Goal: Task Accomplishment & Management: Manage account settings

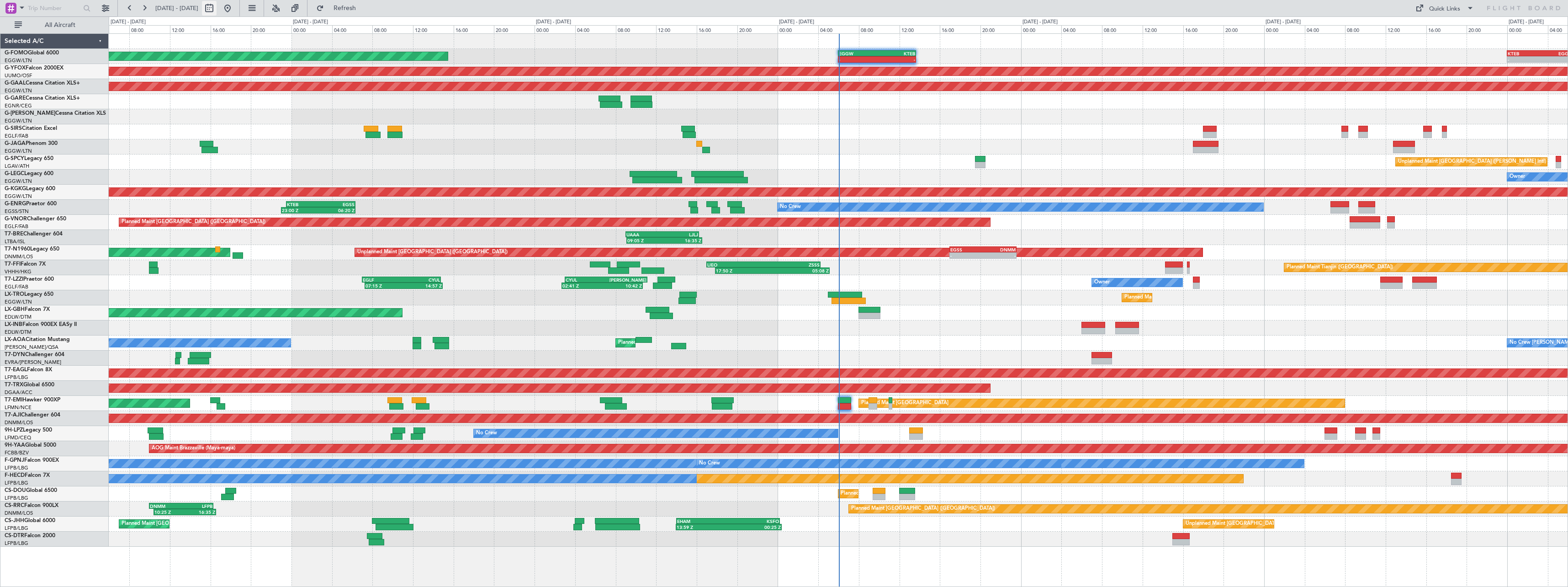
click at [217, 7] on button at bounding box center [209, 8] width 15 height 15
select select "9"
select select "2025"
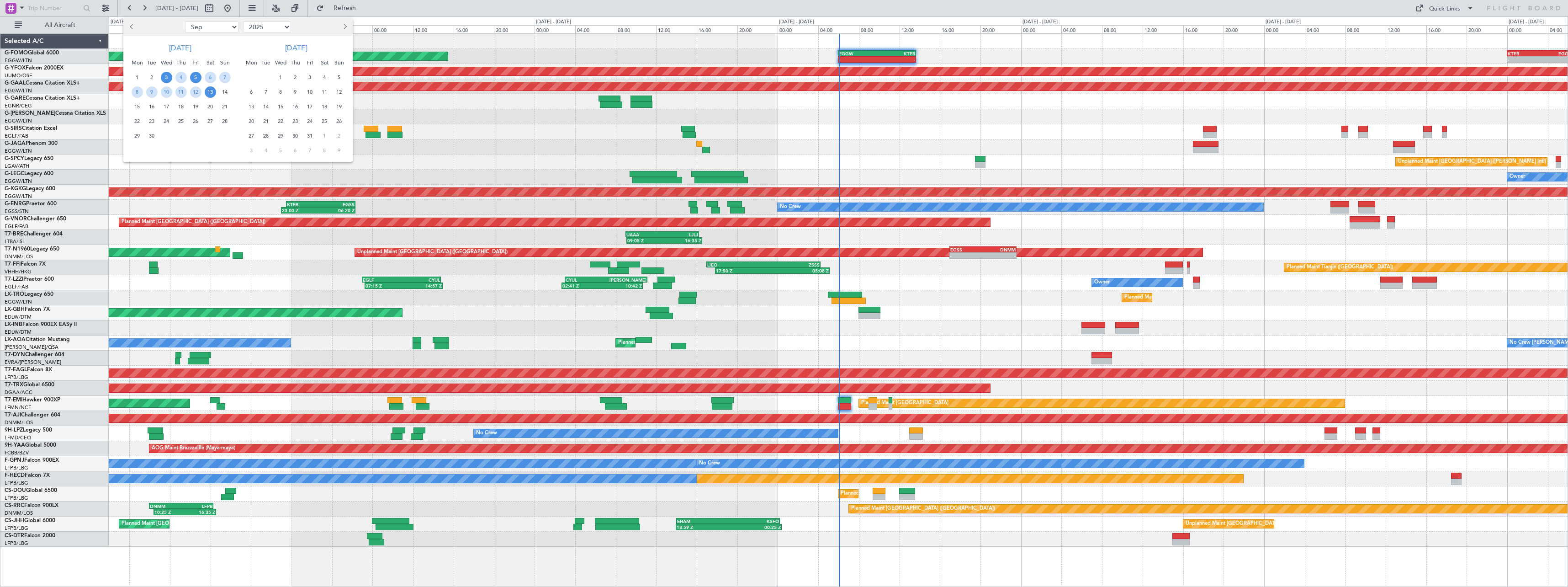
click at [196, 77] on span "5" at bounding box center [195, 77] width 11 height 11
click at [193, 105] on span "19" at bounding box center [195, 106] width 11 height 11
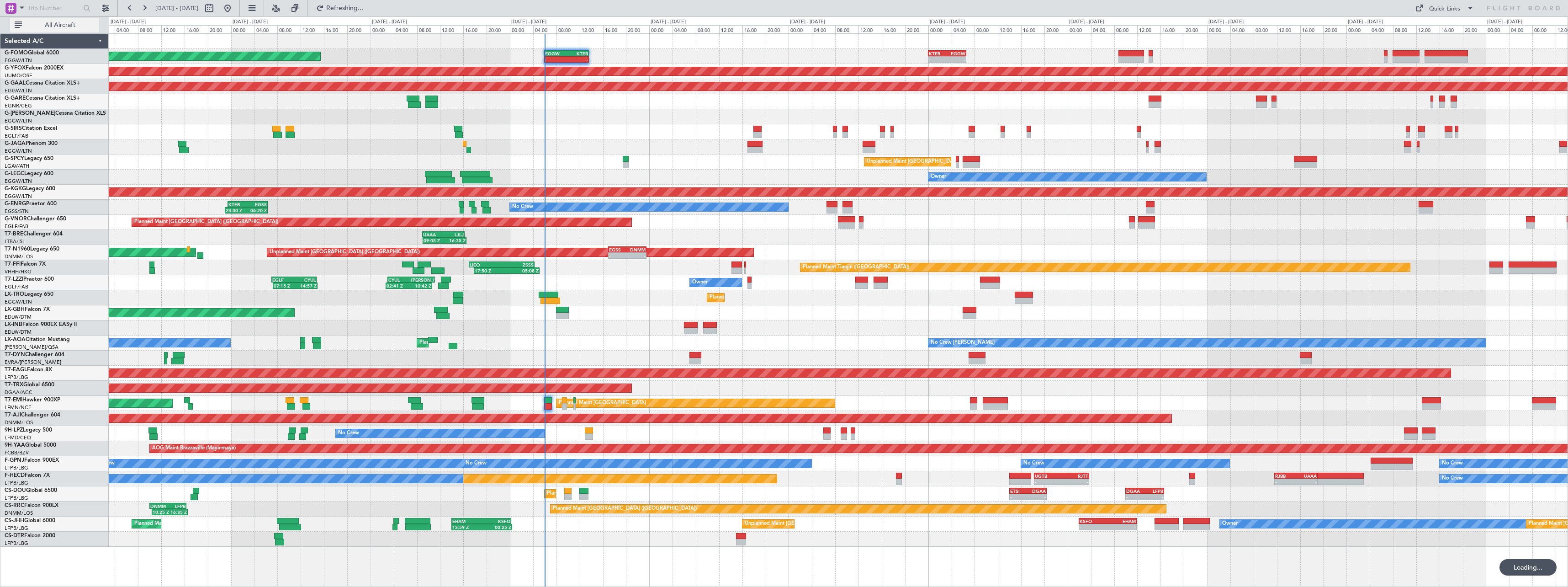
click at [58, 25] on span "All Aircraft" at bounding box center [59, 24] width 72 height 6
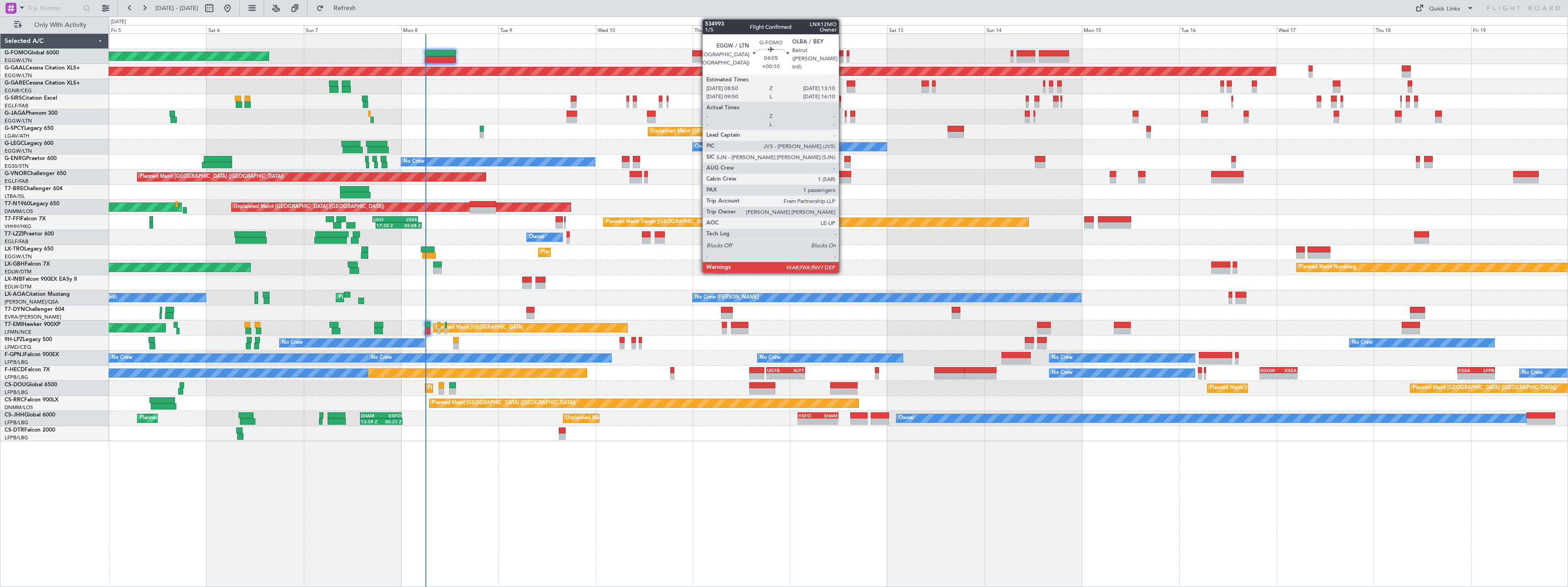
click at [843, 55] on div at bounding box center [835, 53] width 17 height 6
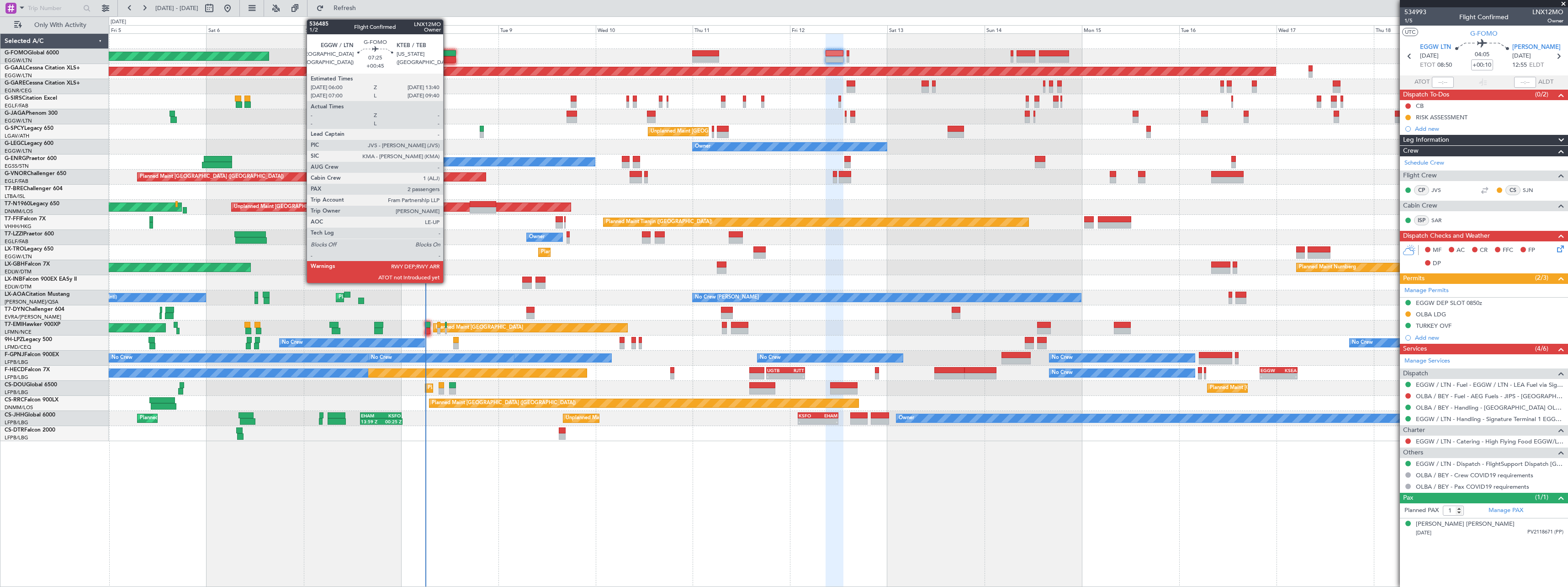
click at [448, 53] on div at bounding box center [441, 53] width 31 height 6
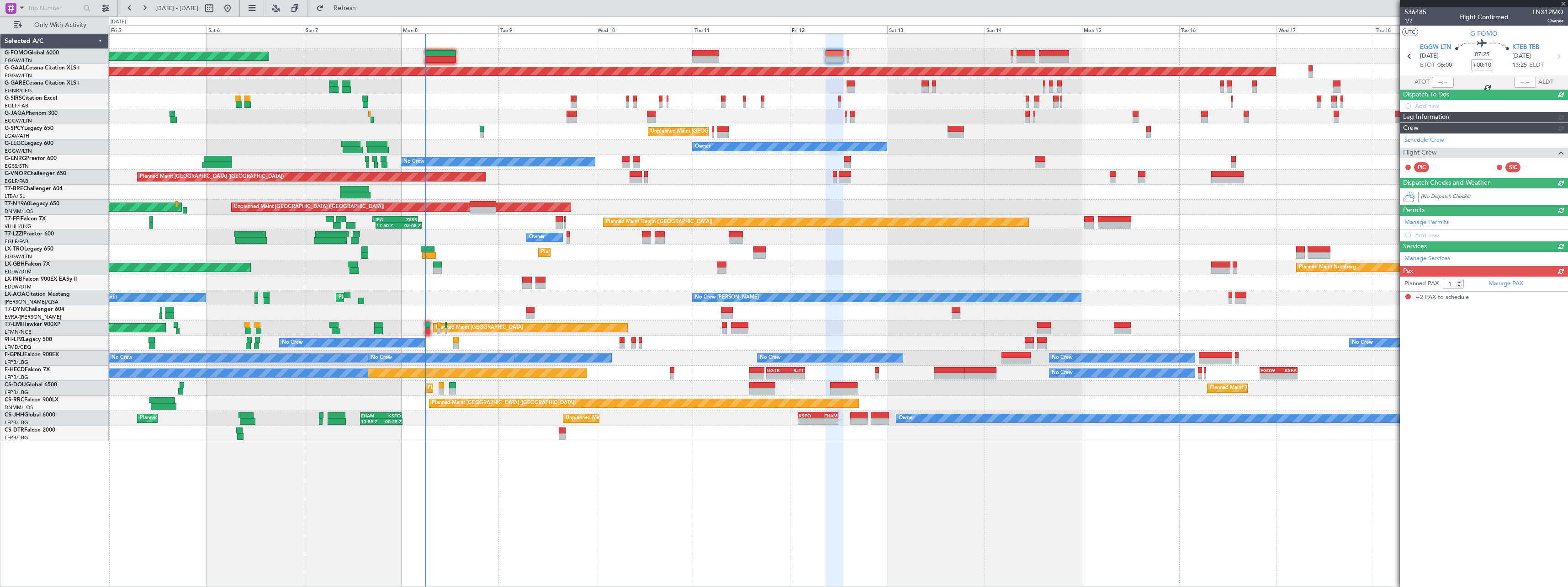
type input "+00:45"
type input "2"
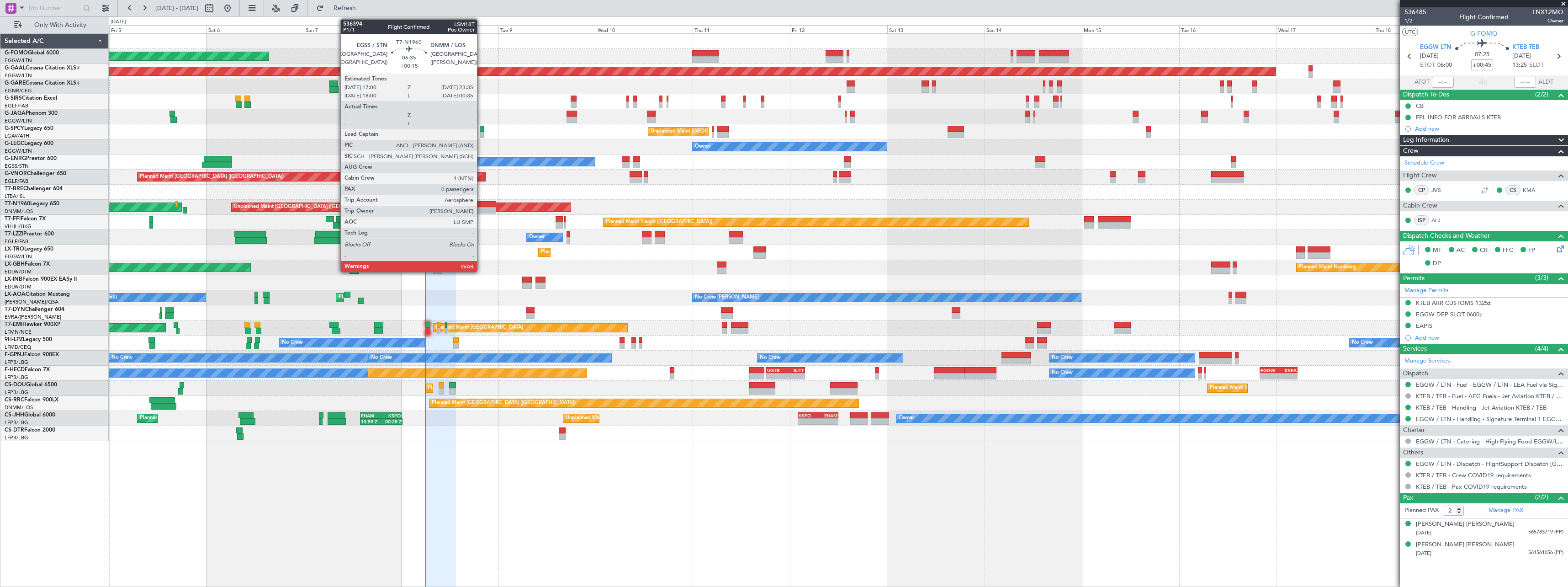
click at [481, 206] on div at bounding box center [483, 204] width 27 height 6
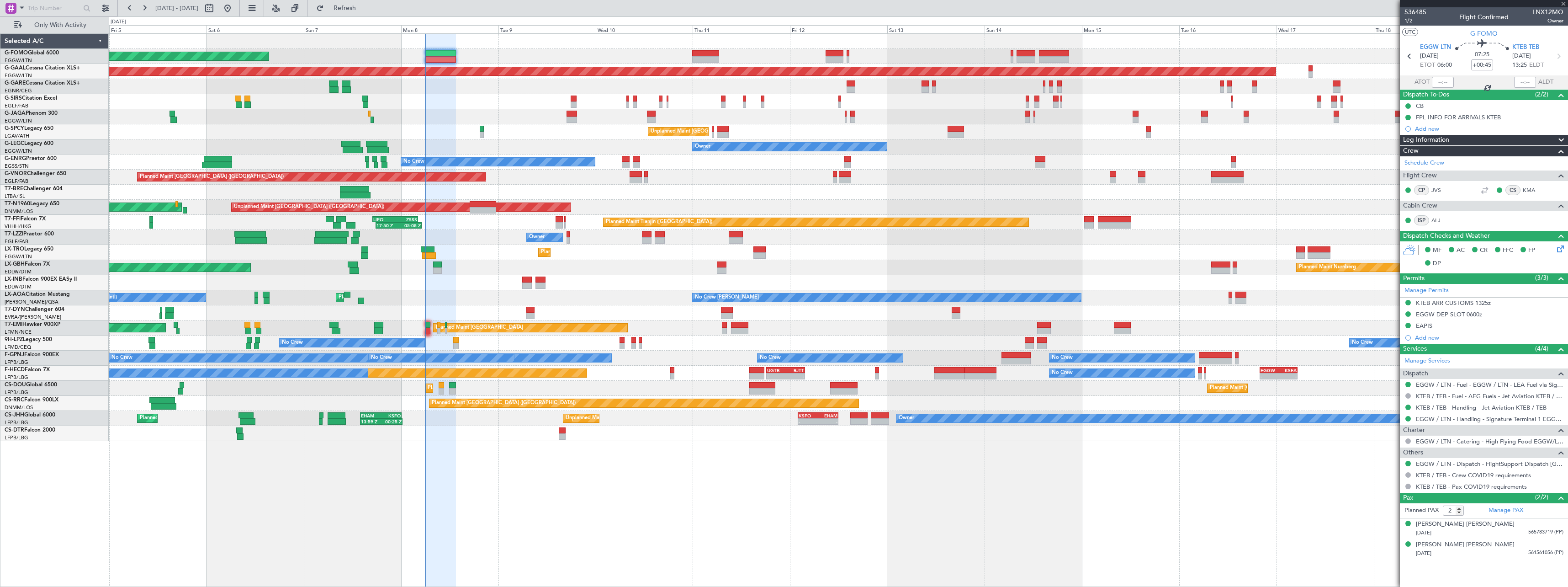
type input "+00:15"
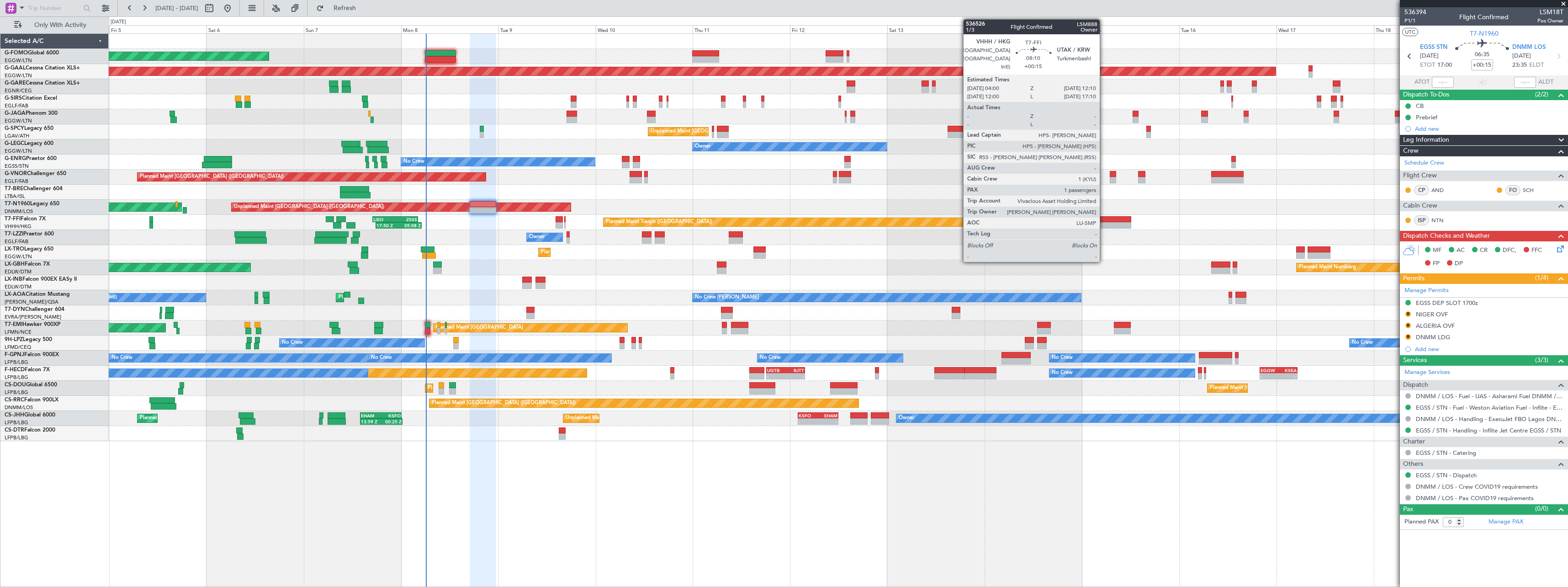
click at [1104, 219] on div at bounding box center [1114, 219] width 33 height 6
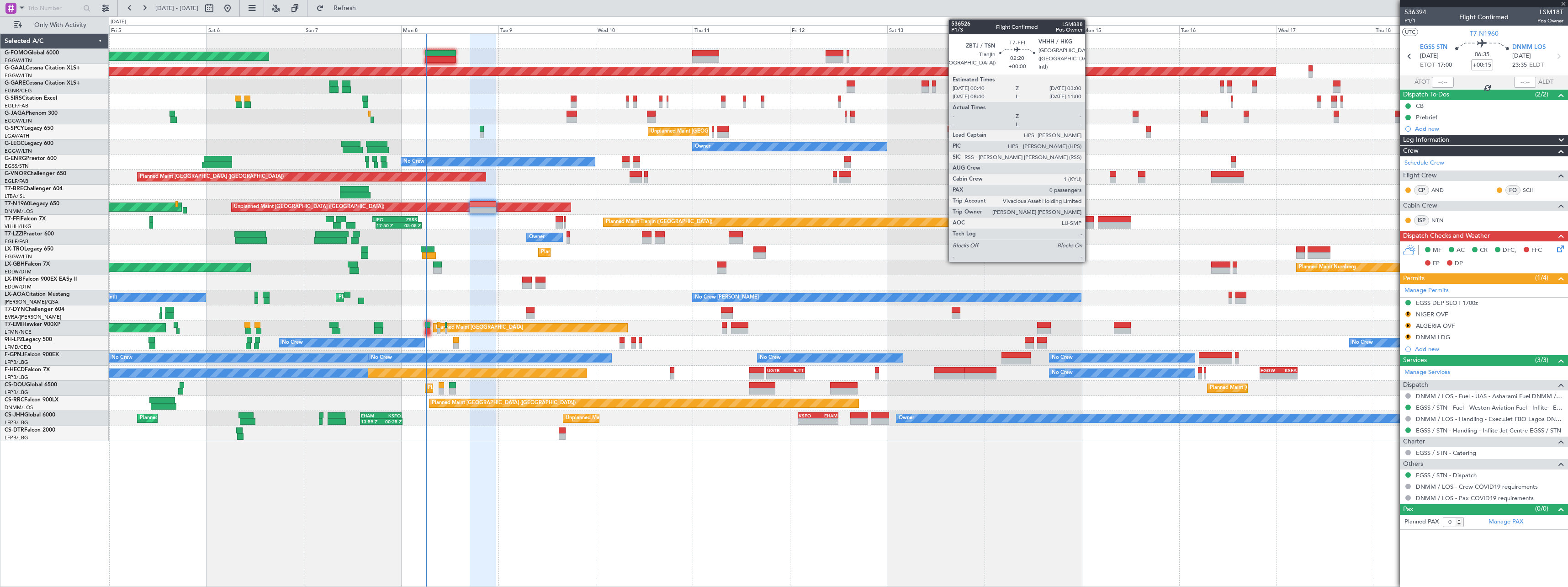
type input "1"
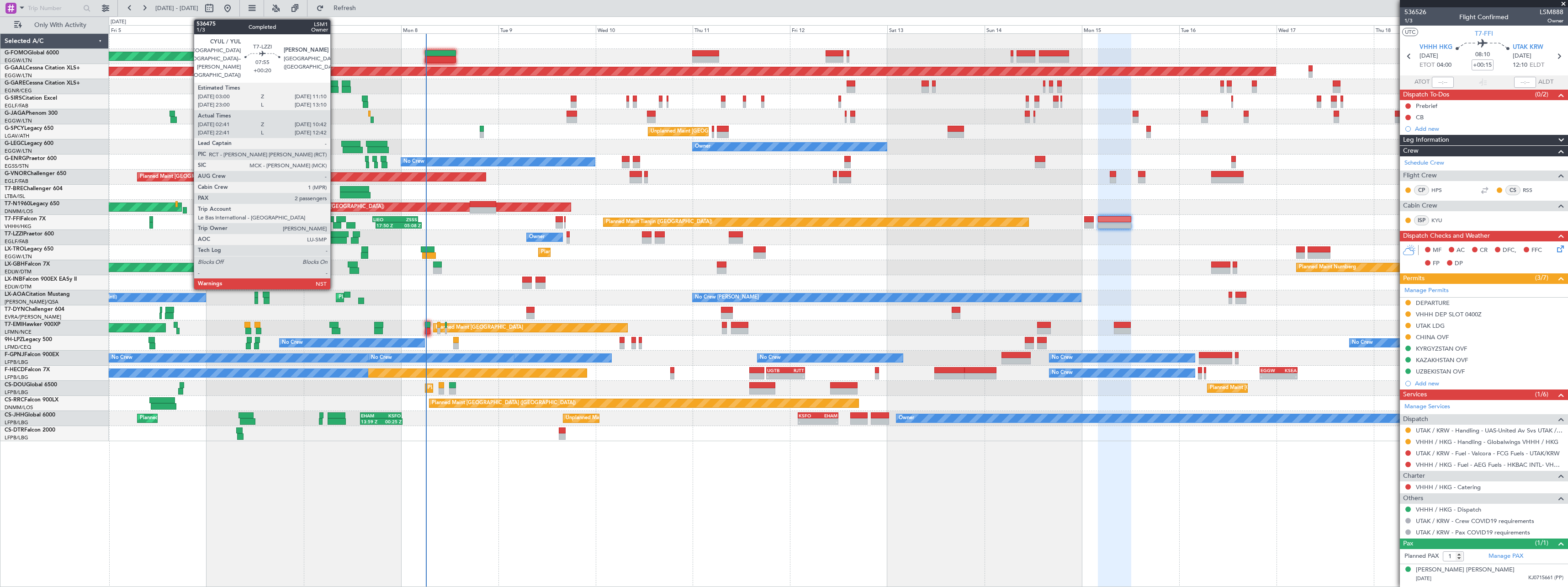
click at [335, 233] on div at bounding box center [332, 233] width 33 height 6
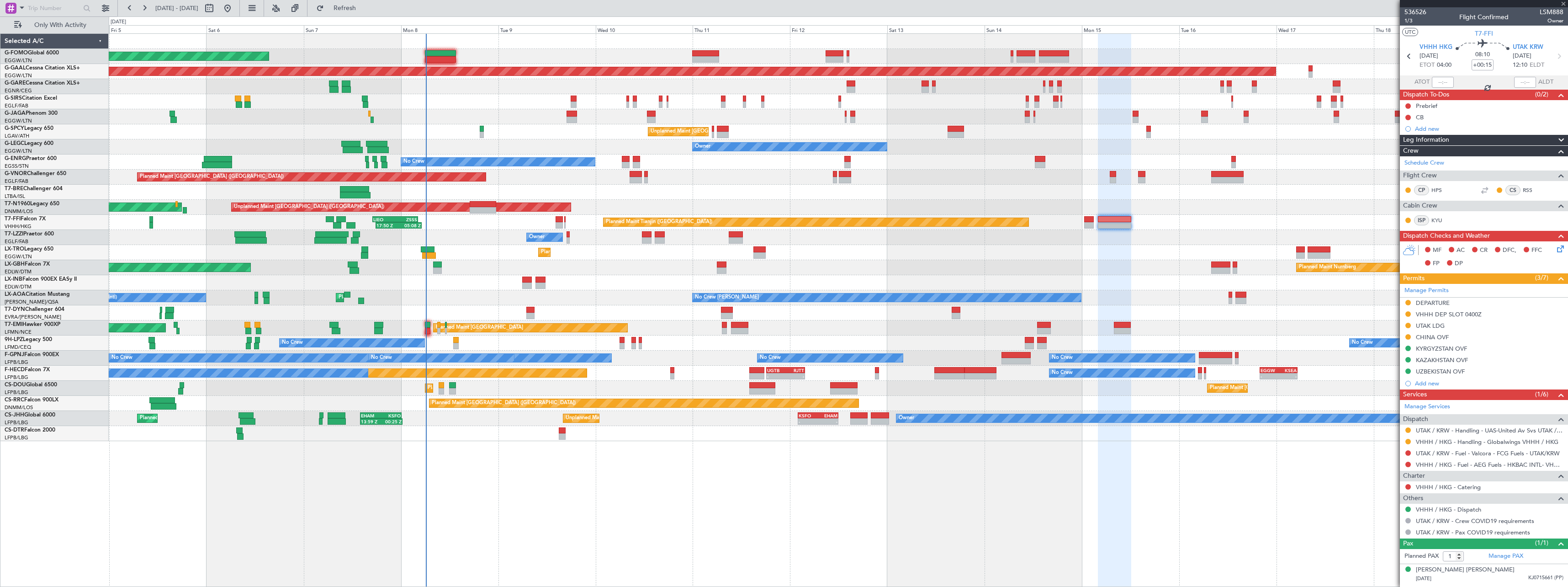
type input "+00:20"
type input "02:51"
type input "10:37"
type input "2"
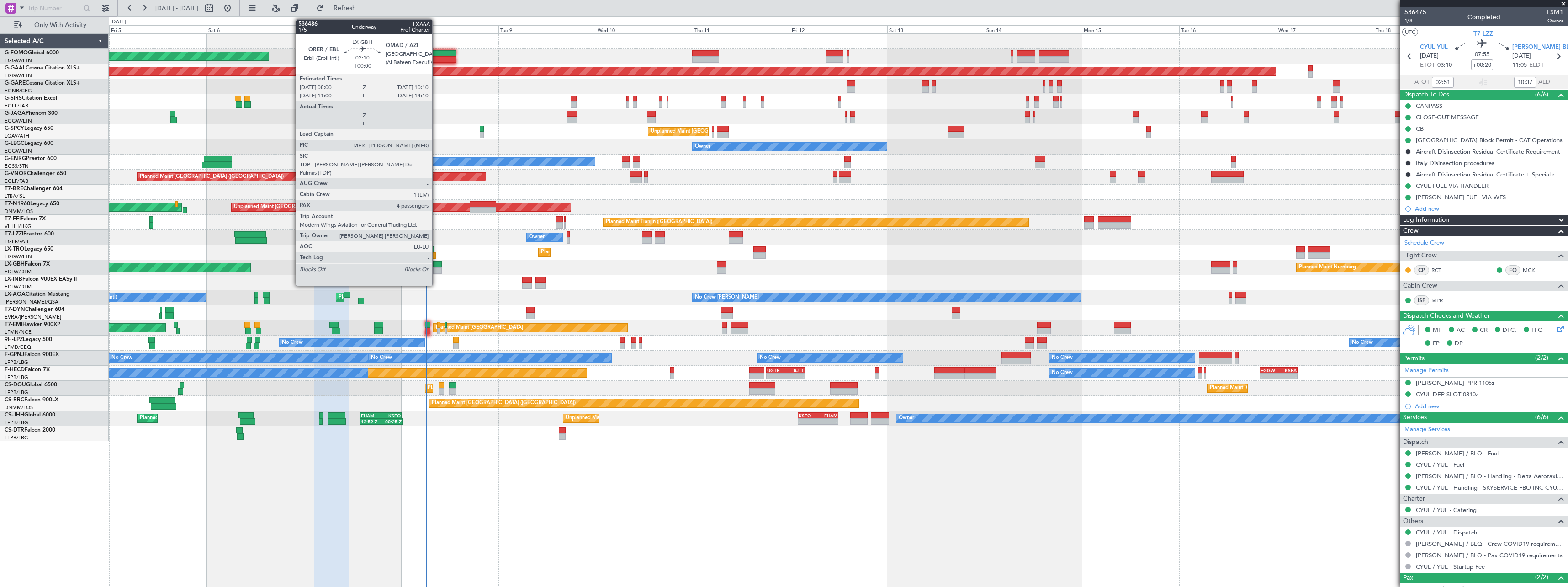
click at [436, 265] on div at bounding box center [437, 264] width 9 height 6
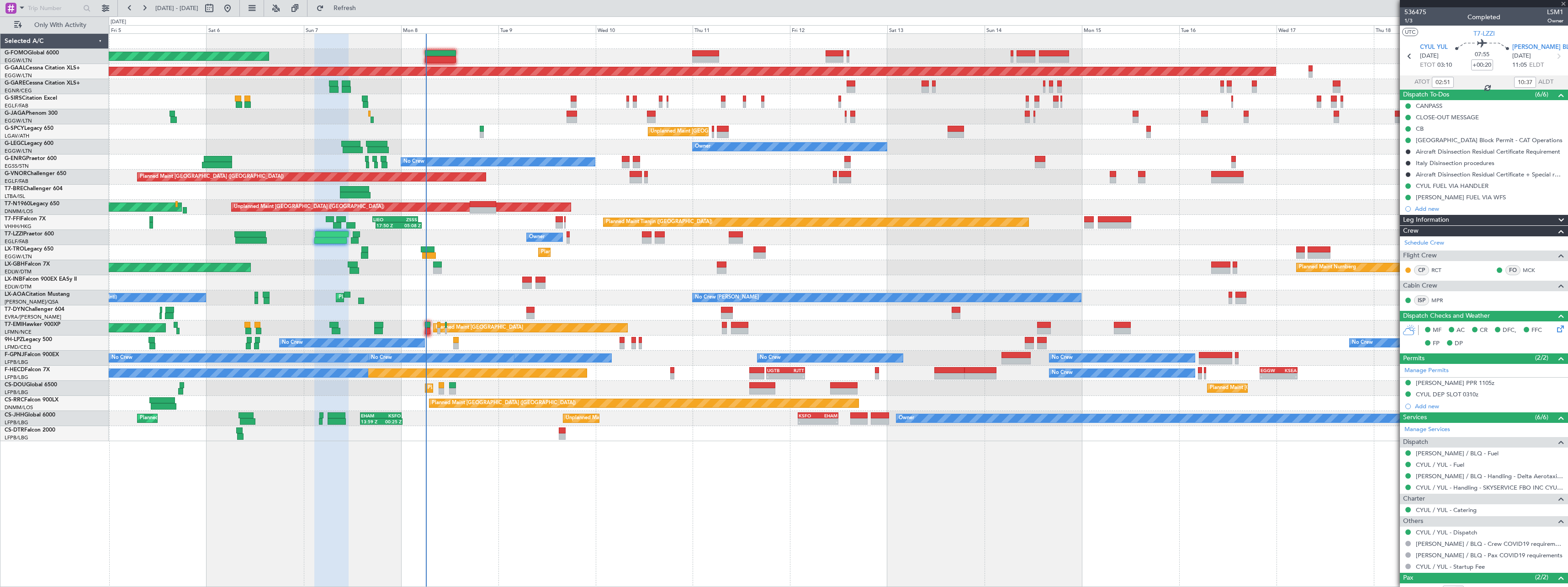
type input "4"
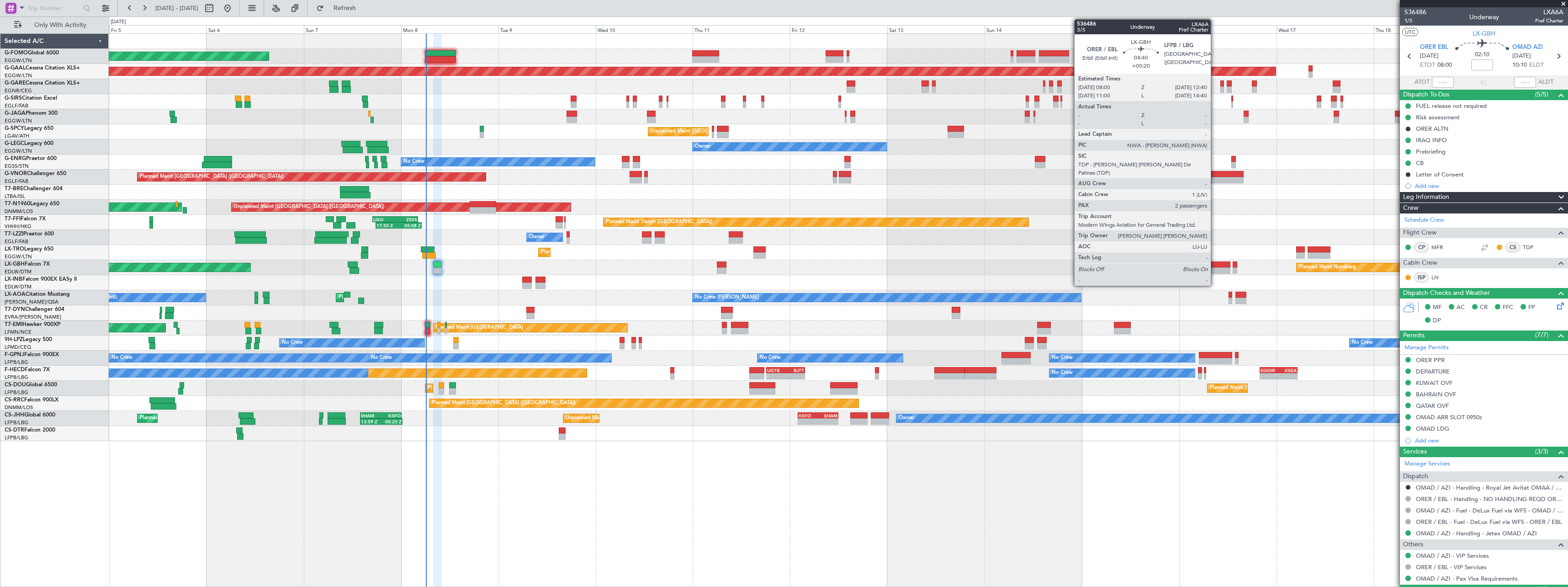
click at [1215, 267] on div at bounding box center [1221, 270] width 19 height 6
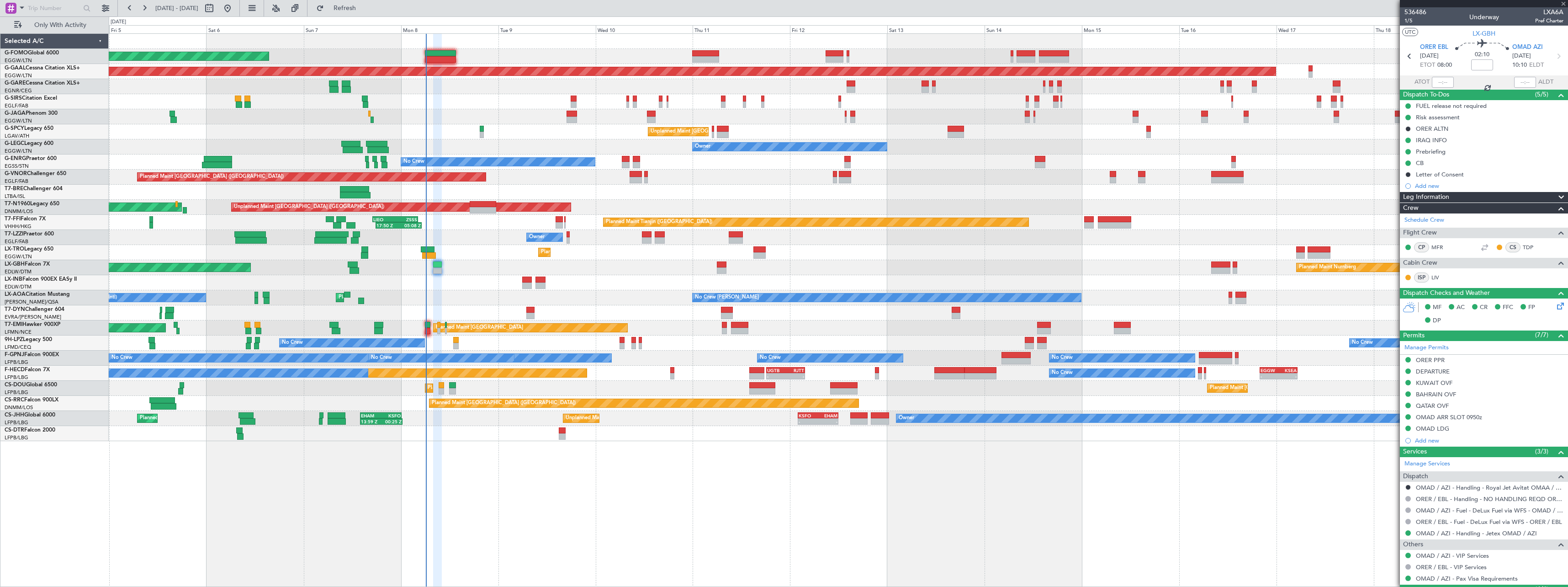
type input "+00:20"
type input "2"
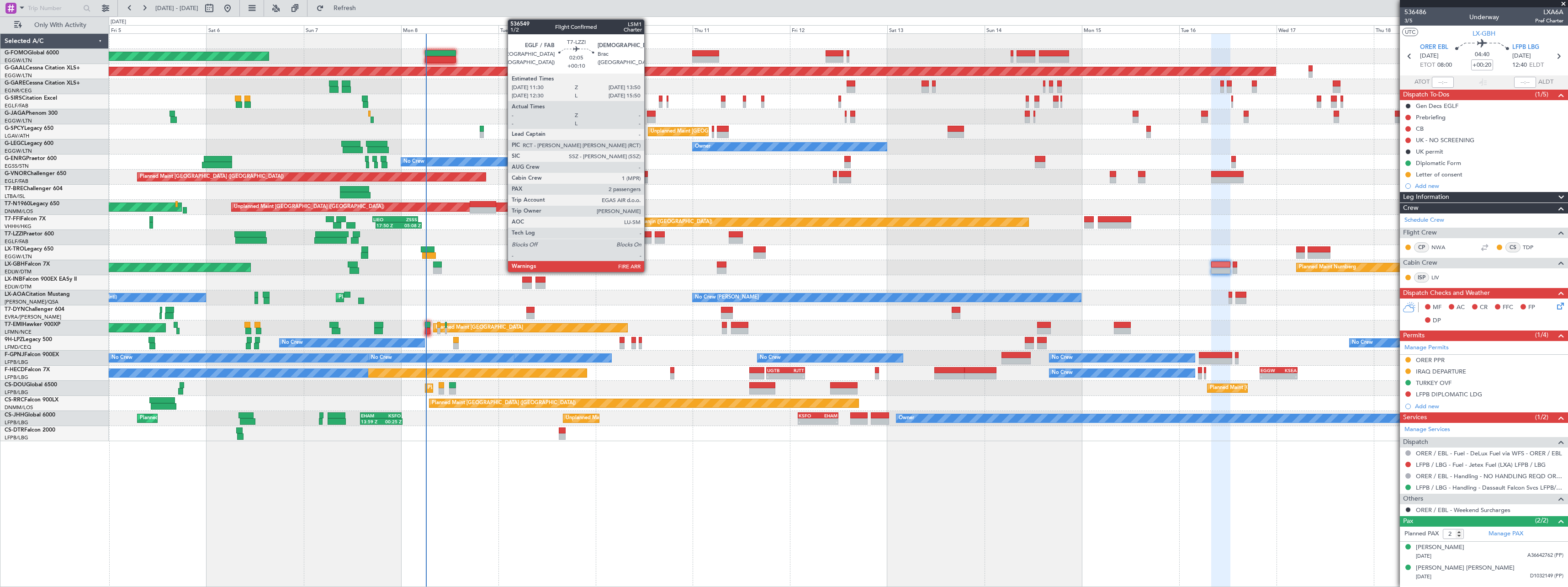
click at [648, 234] on div at bounding box center [646, 233] width 10 height 6
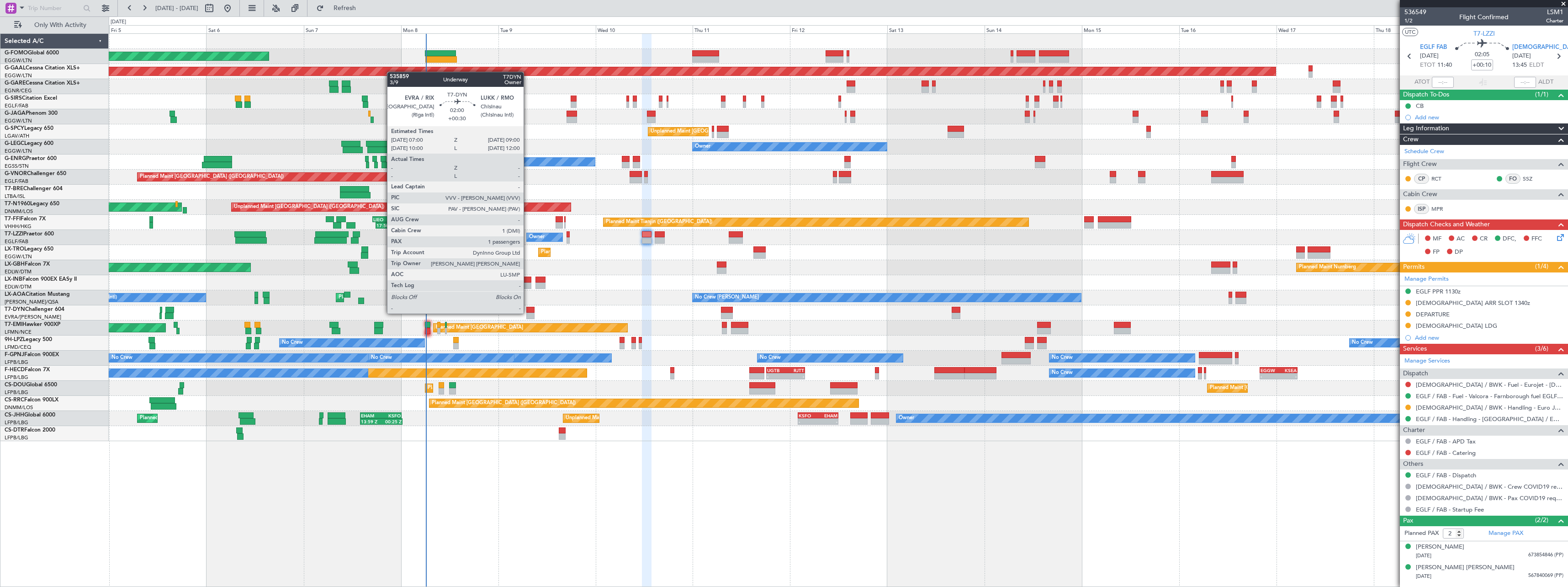
click at [528, 313] on div at bounding box center [530, 315] width 8 height 6
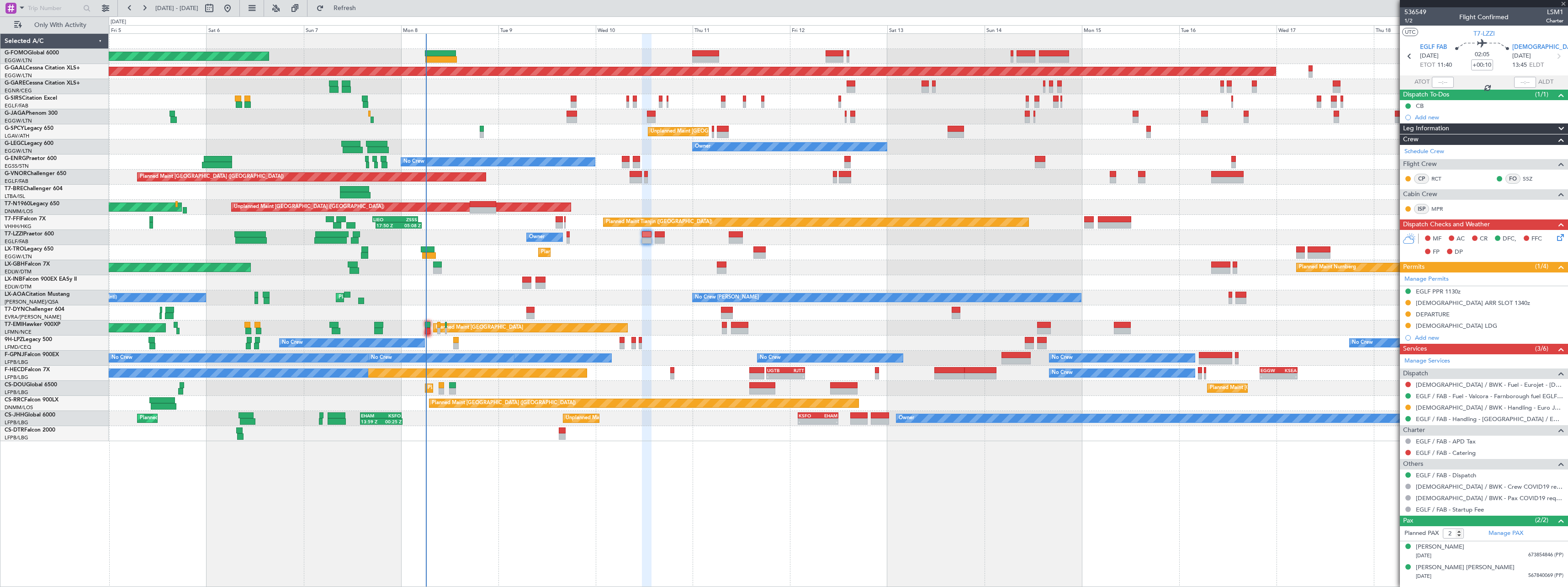
type input "+00:30"
type input "1"
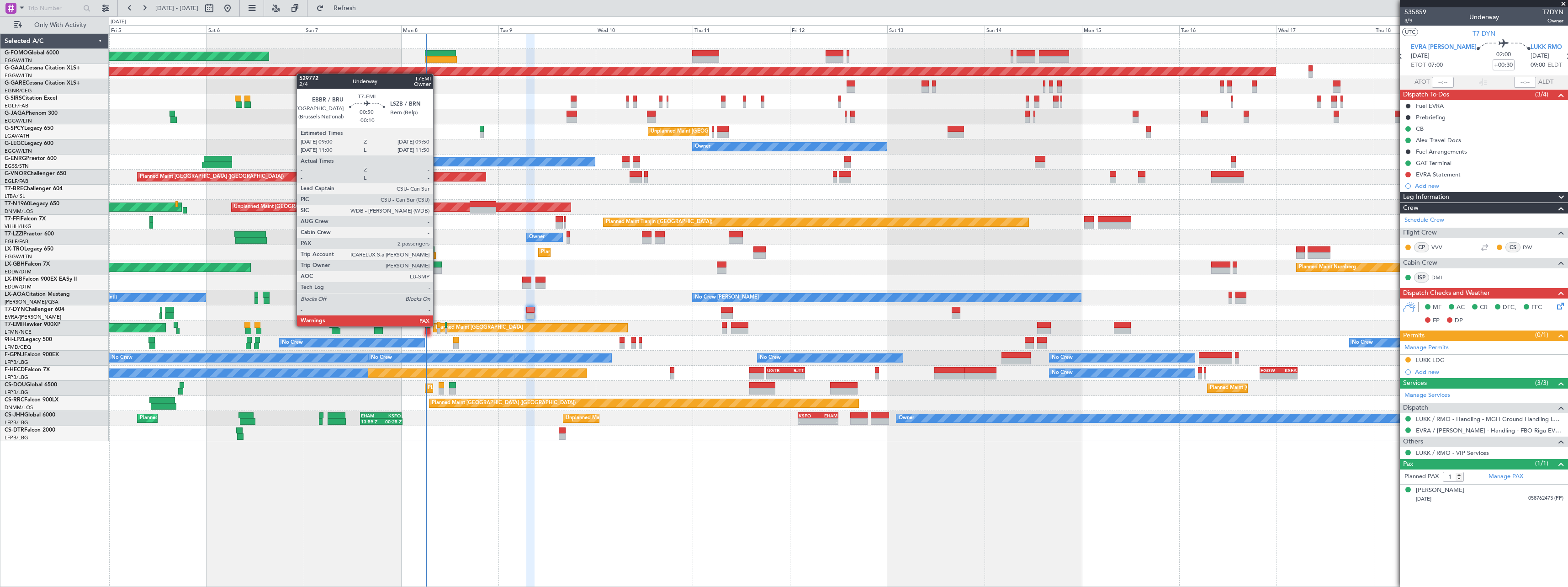
click at [437, 327] on div at bounding box center [439, 324] width 3 height 6
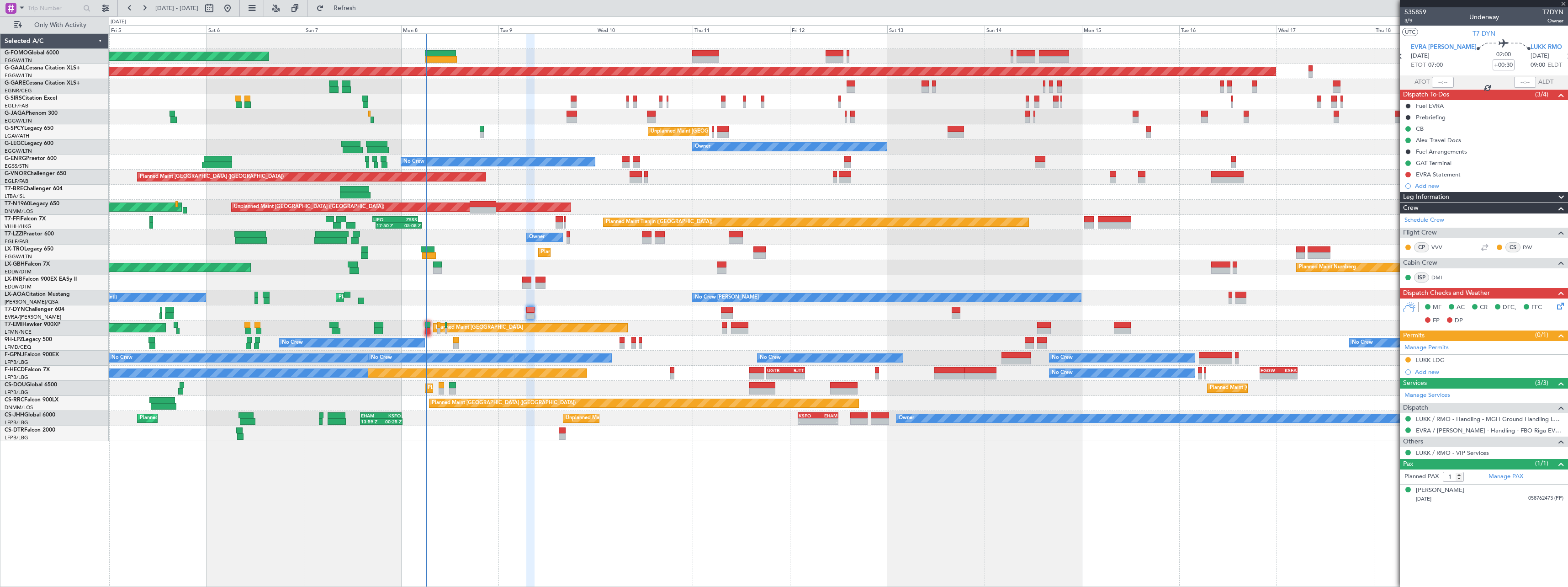
type input "-00:10"
type input "2"
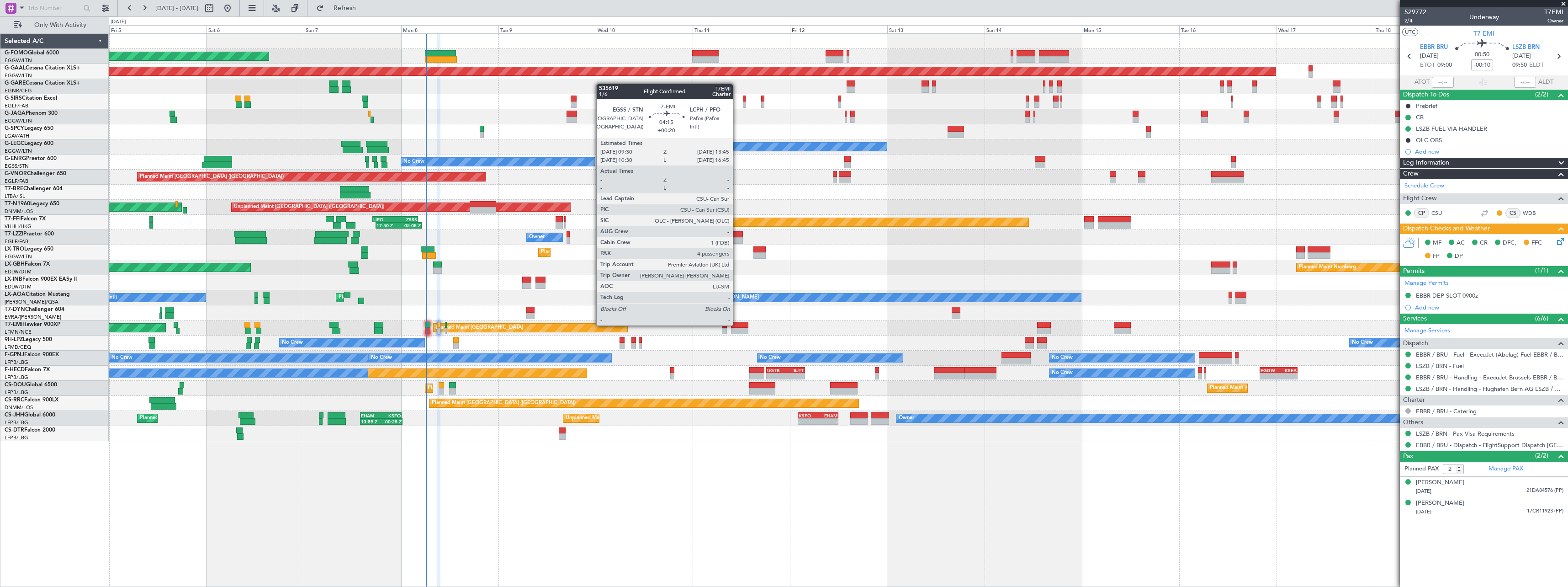
click at [737, 324] on div at bounding box center [740, 324] width 17 height 6
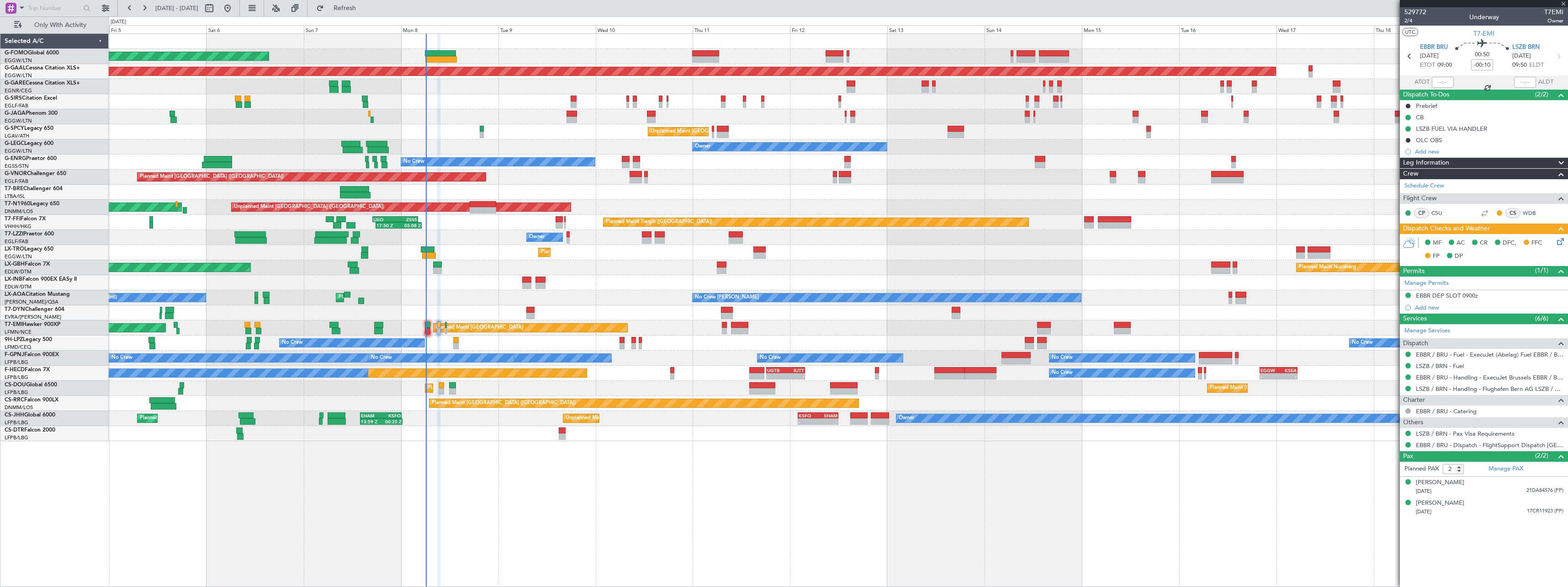
type input "+00:20"
type input "4"
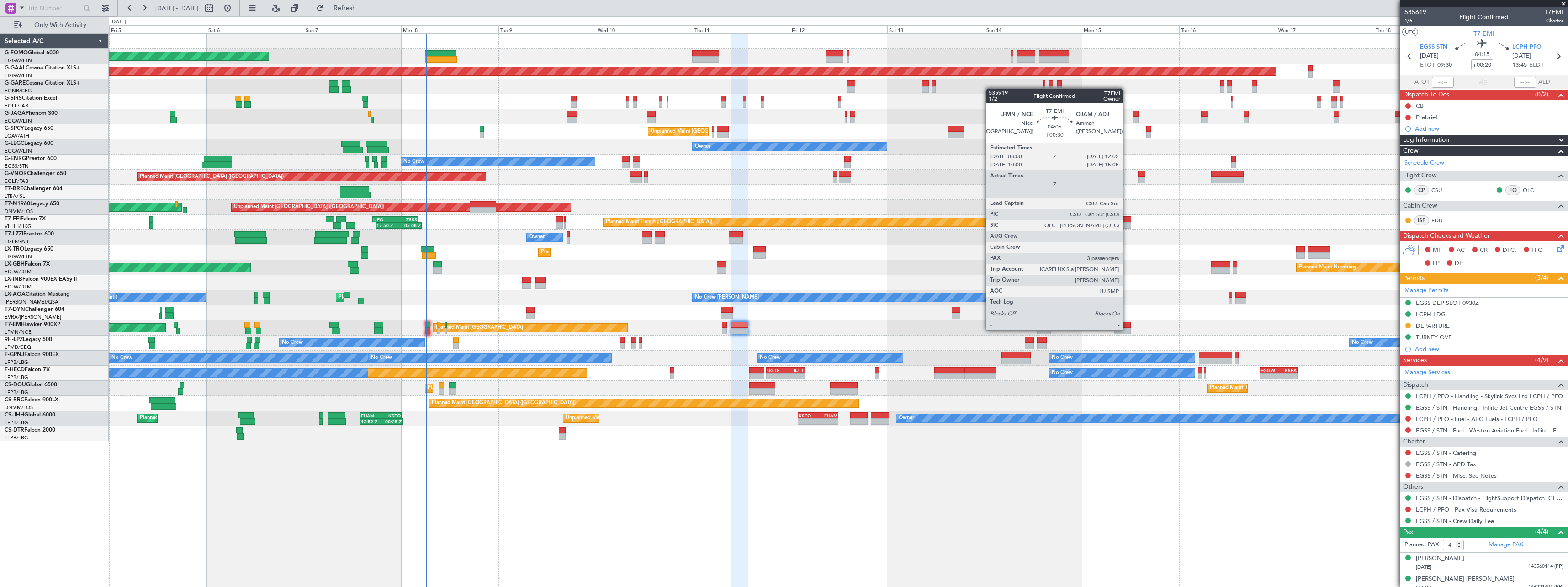
click at [1127, 329] on div at bounding box center [1122, 330] width 17 height 6
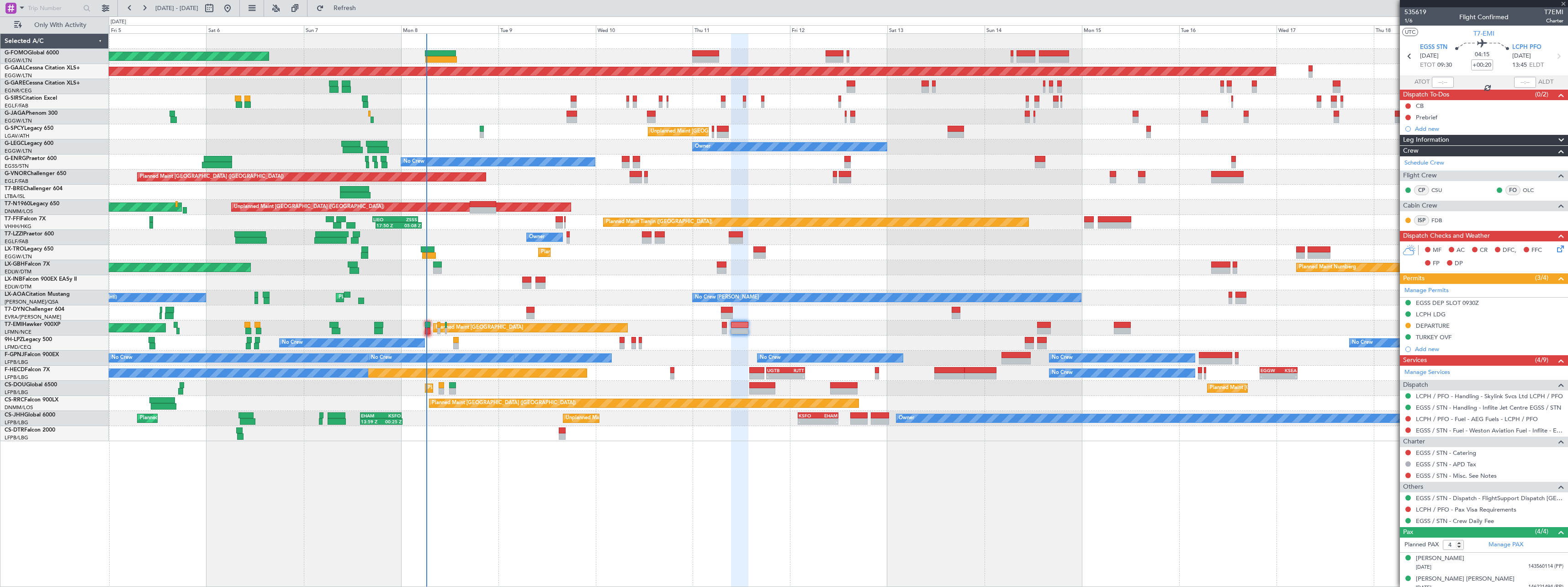
type input "+00:30"
type input "3"
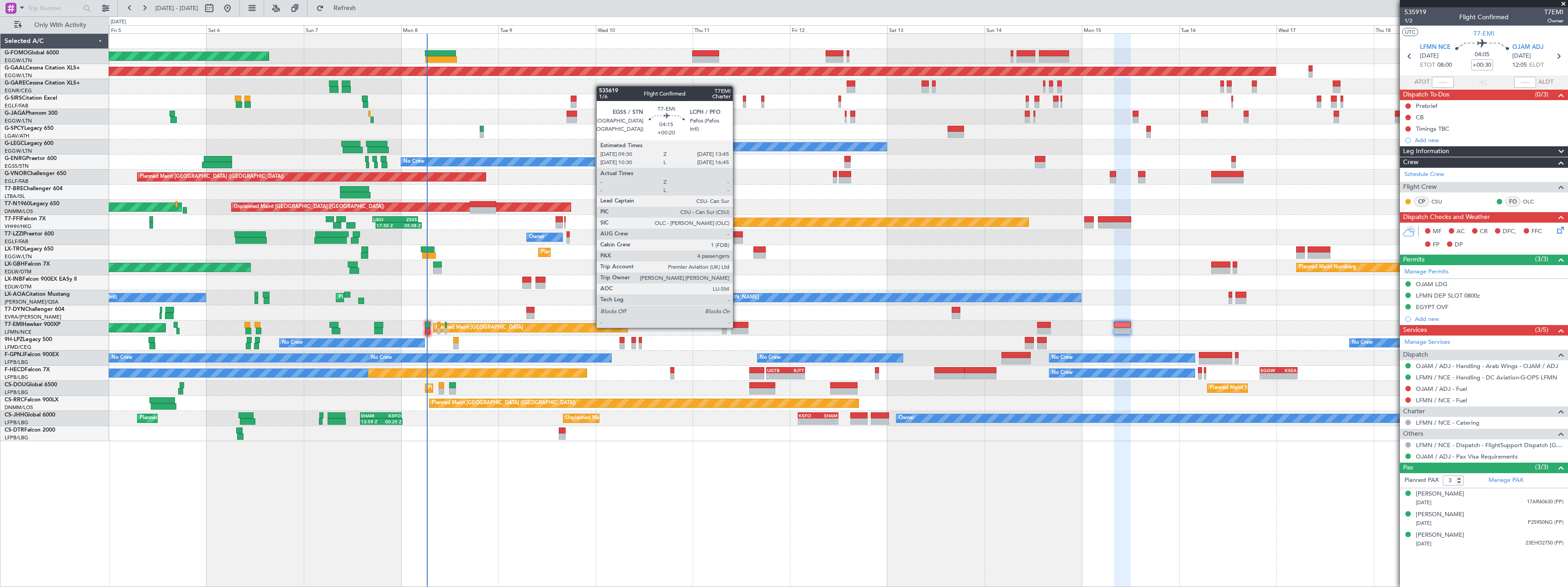
click at [737, 327] on div at bounding box center [740, 324] width 17 height 6
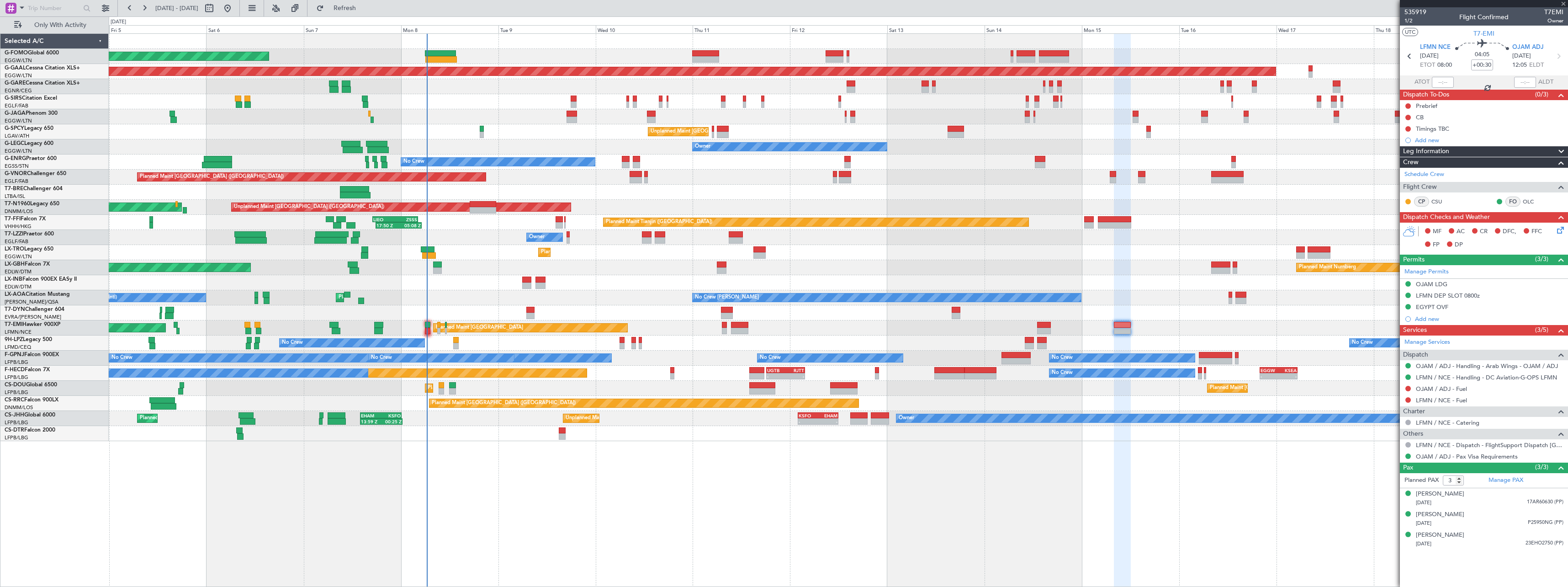
type input "+00:20"
type input "4"
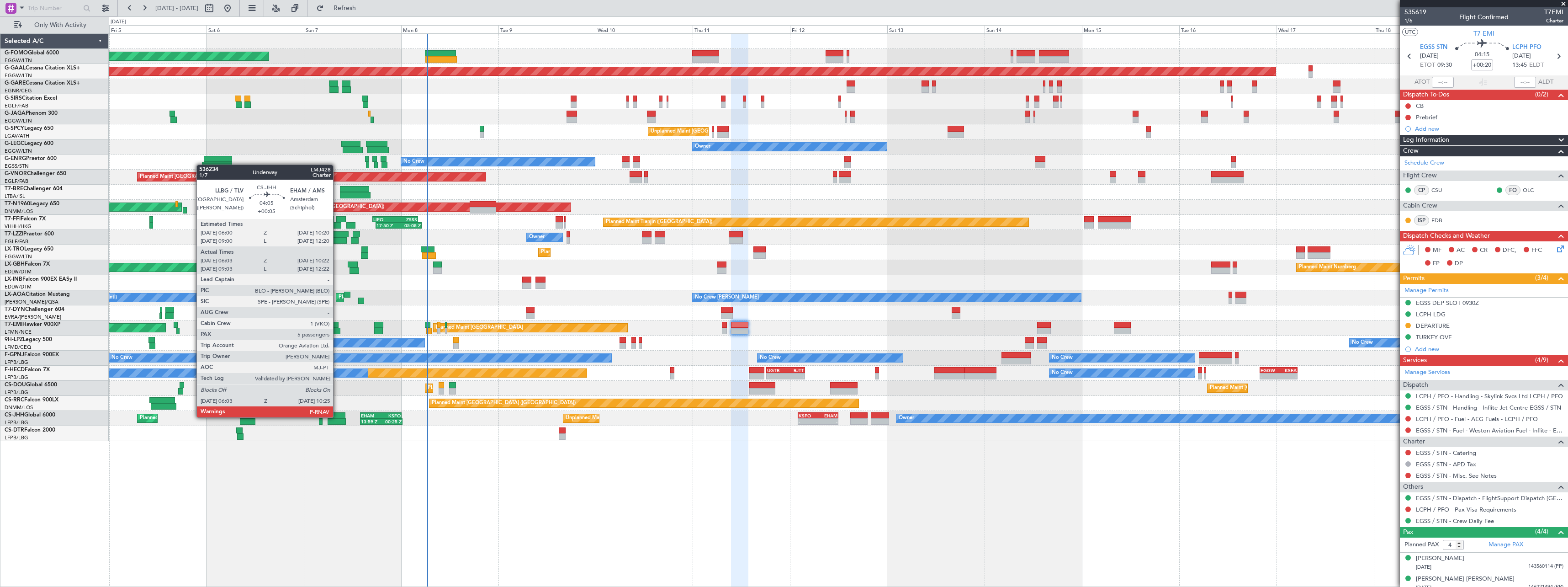
click at [337, 416] on div at bounding box center [336, 415] width 17 height 6
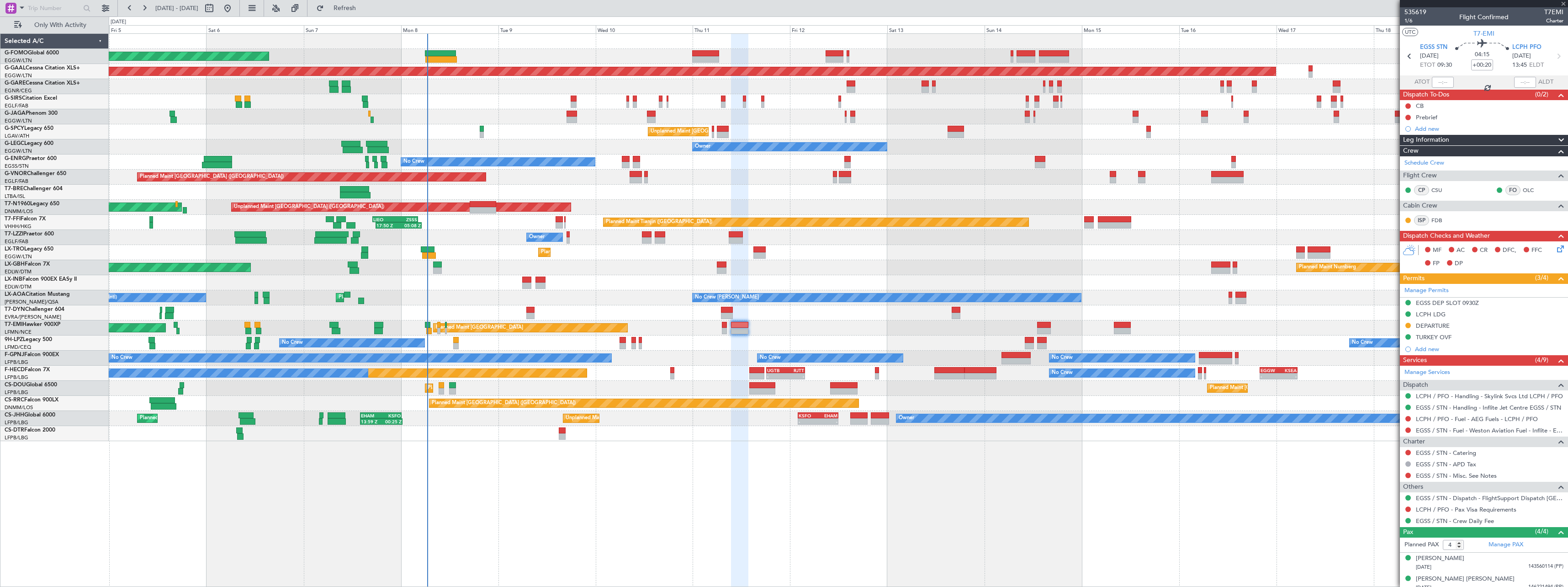
type input "+00:05"
type input "06:13"
type input "10:17"
type input "5"
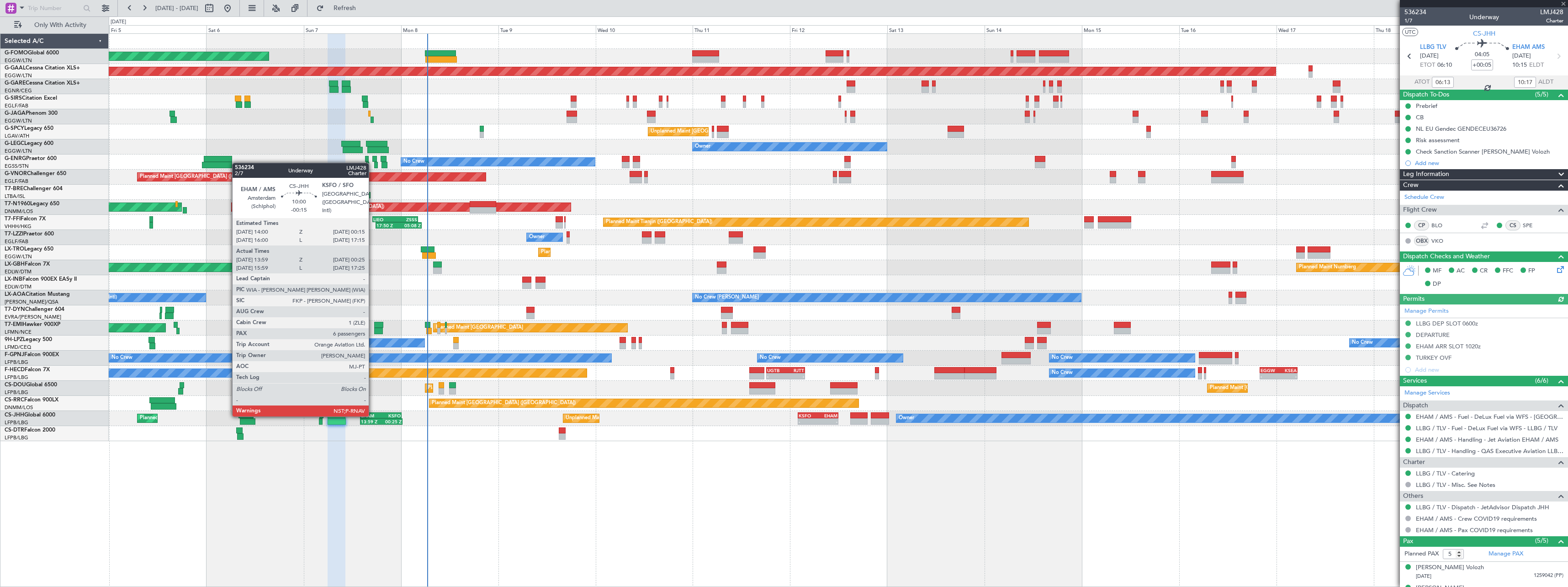
click at [373, 415] on div "EHAM" at bounding box center [370, 415] width 20 height 5
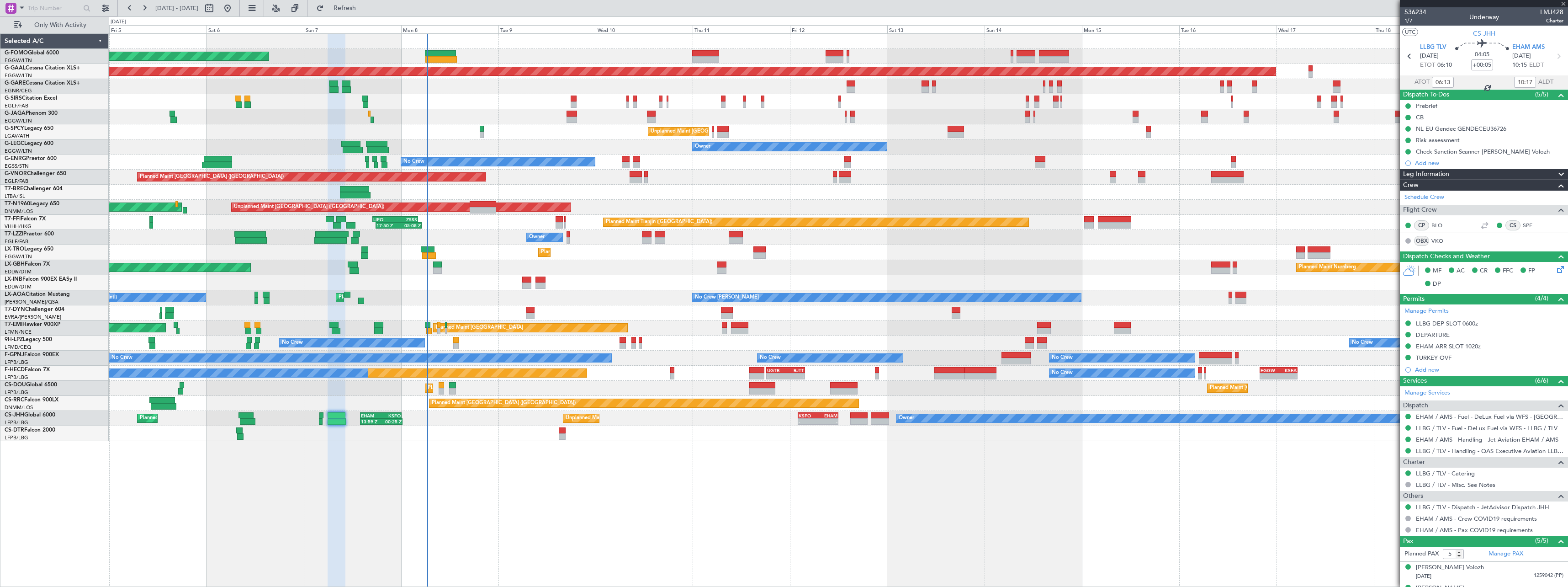
type input "-00:15"
type input "14:09"
type input "00:20"
type input "6"
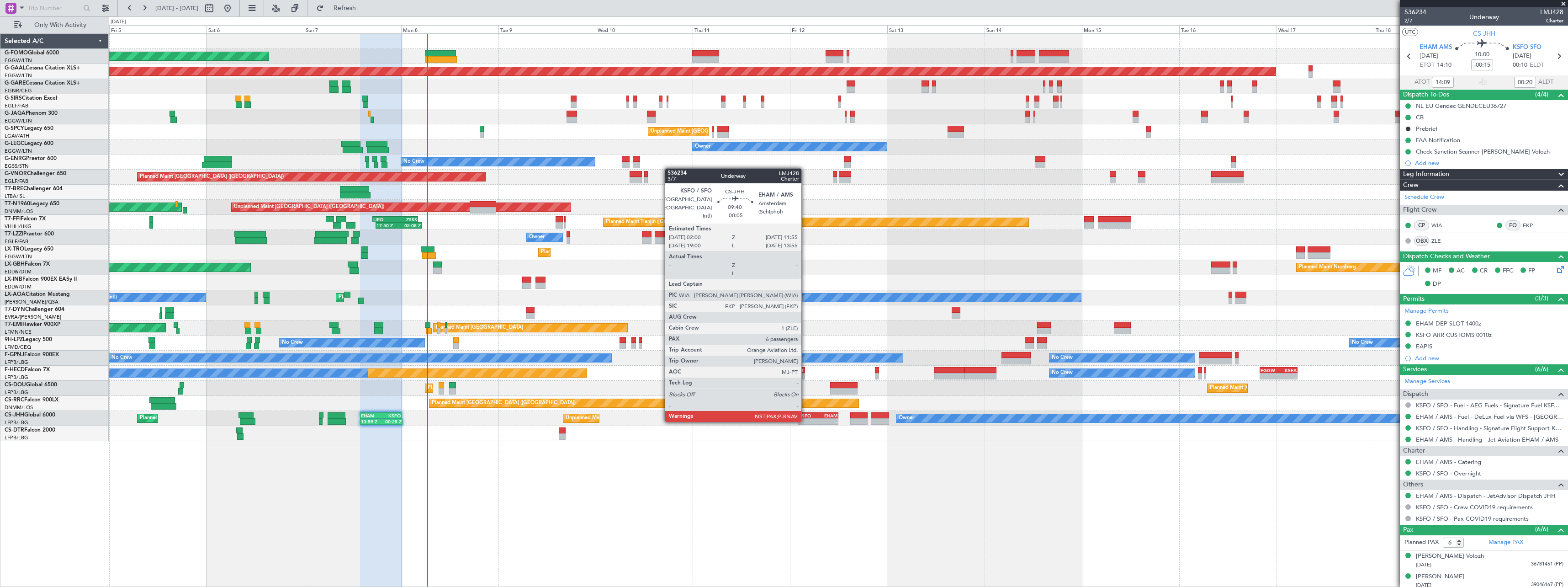
click at [806, 421] on div "-" at bounding box center [808, 421] width 19 height 5
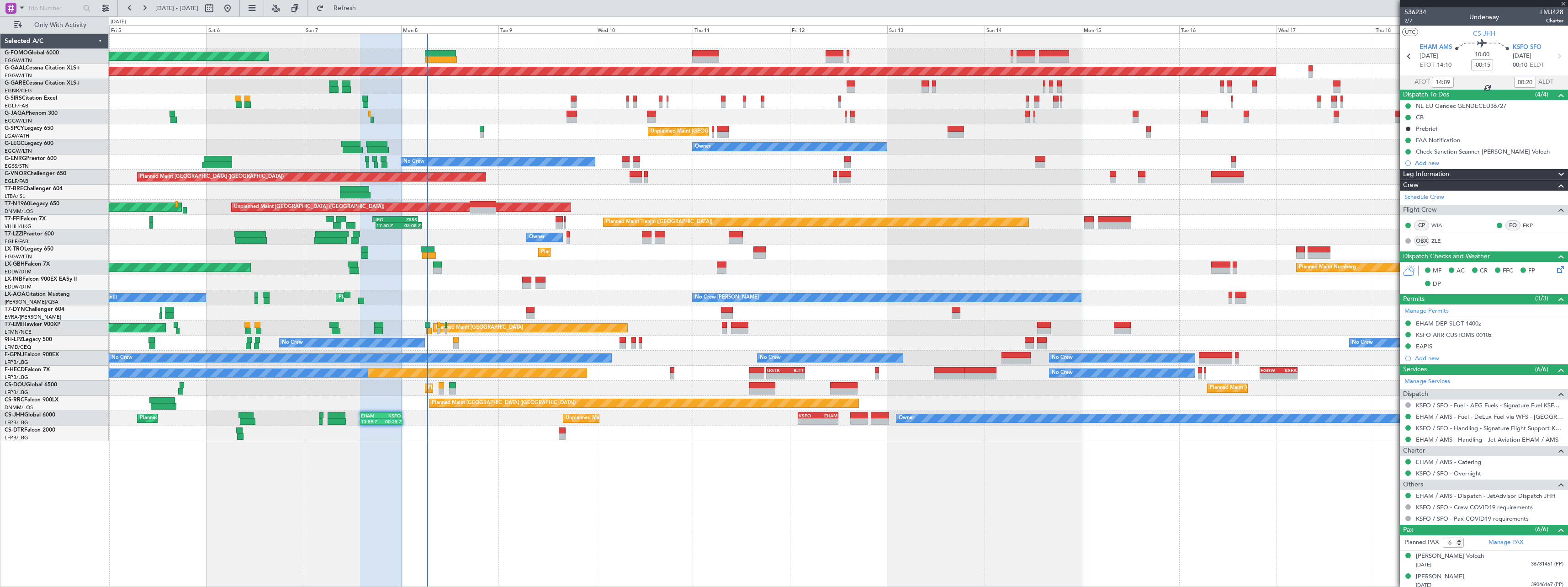
type input "-00:05"
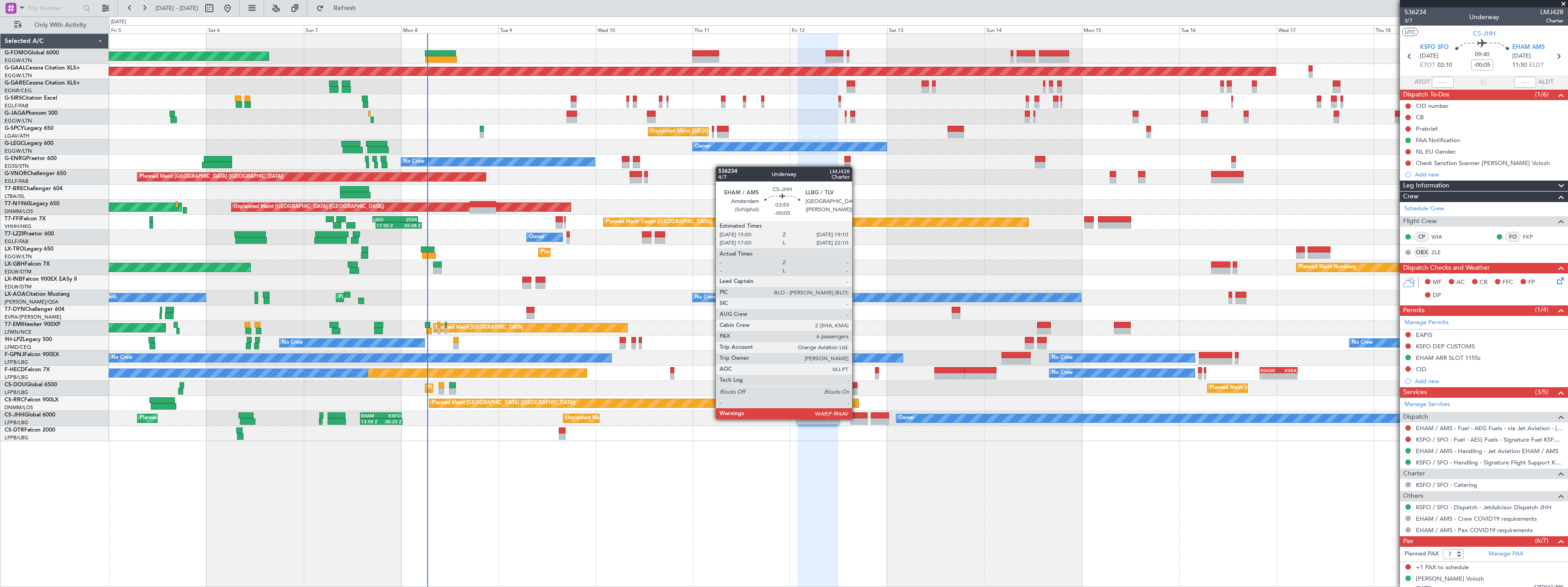
click at [856, 418] on div at bounding box center [858, 421] width 17 height 6
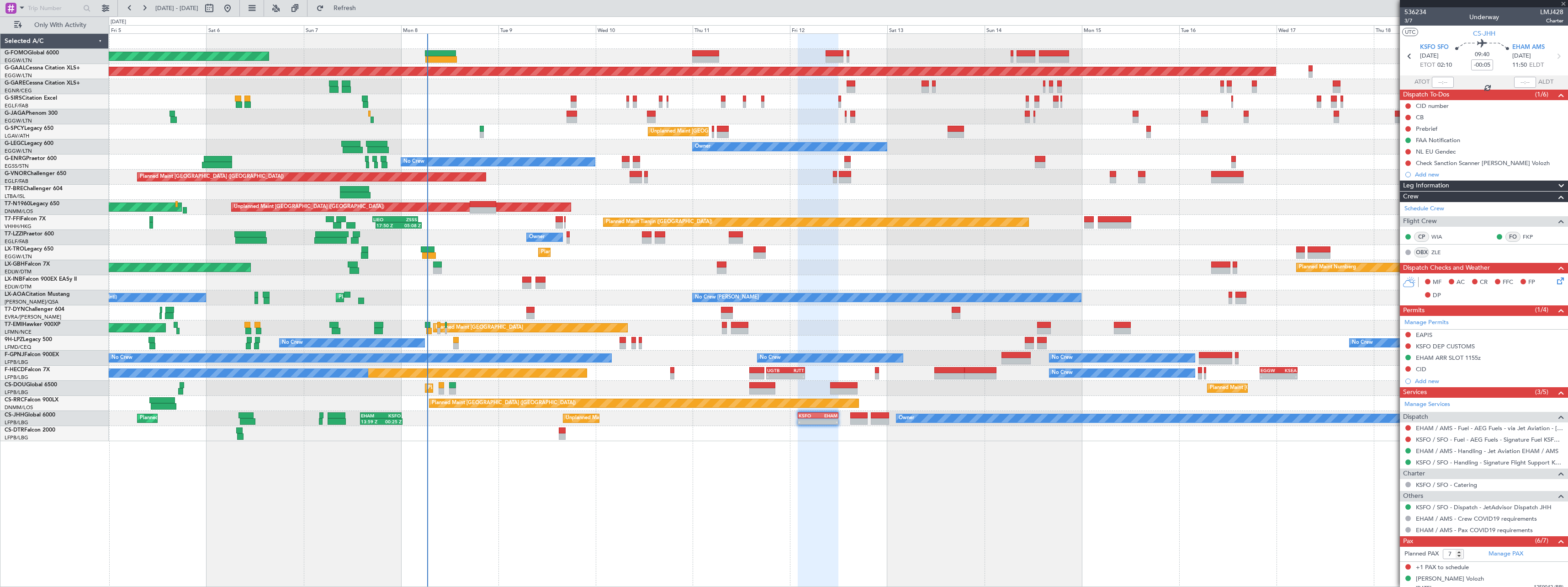
type input "6"
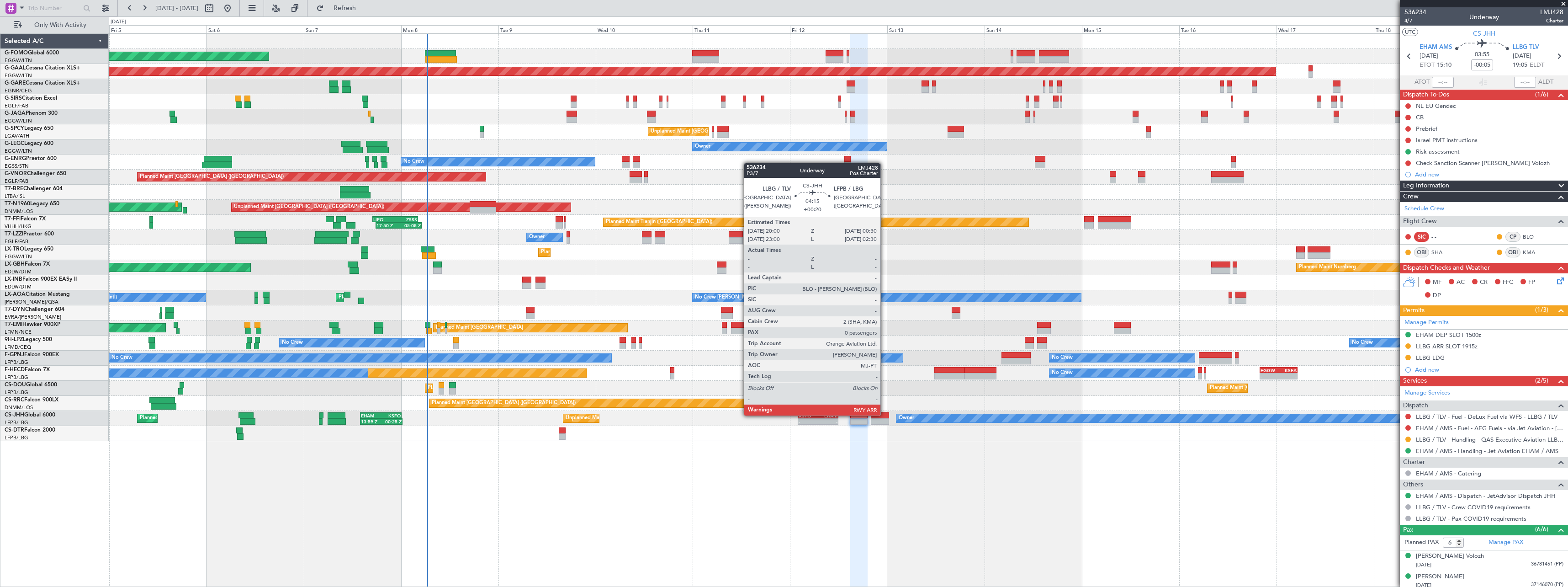
click at [885, 415] on div at bounding box center [880, 415] width 18 height 6
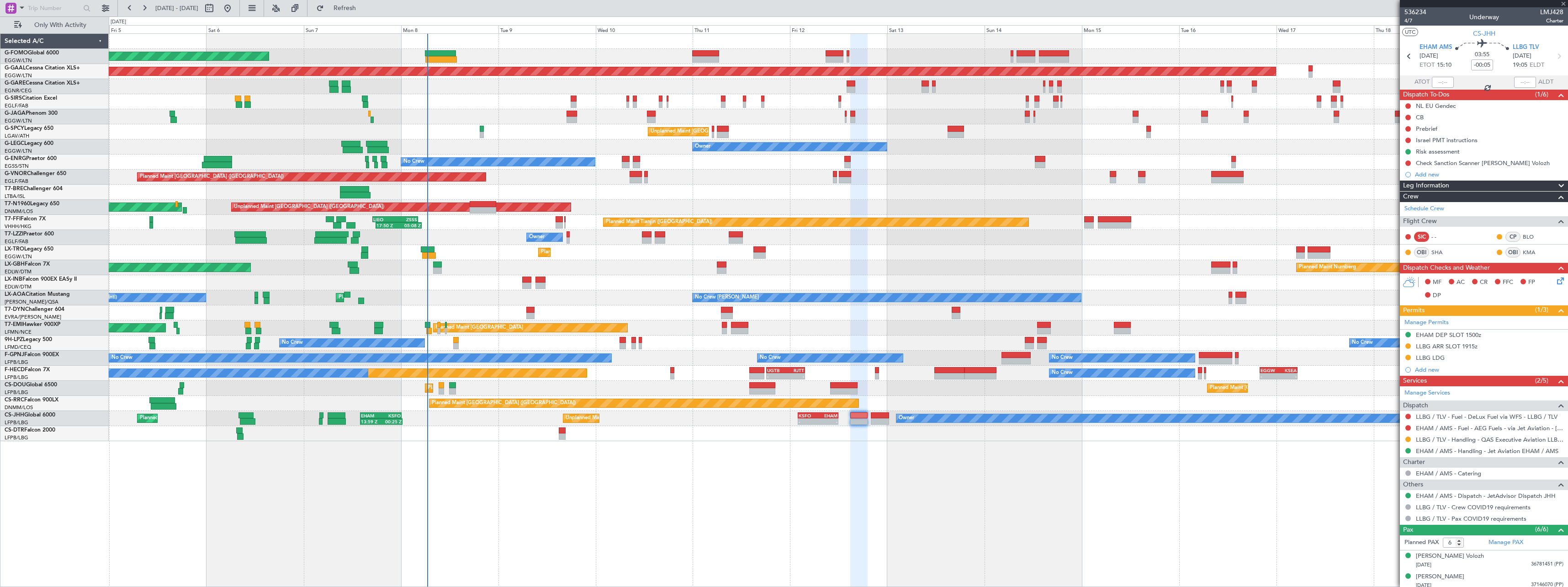
type input "+00:20"
type input "0"
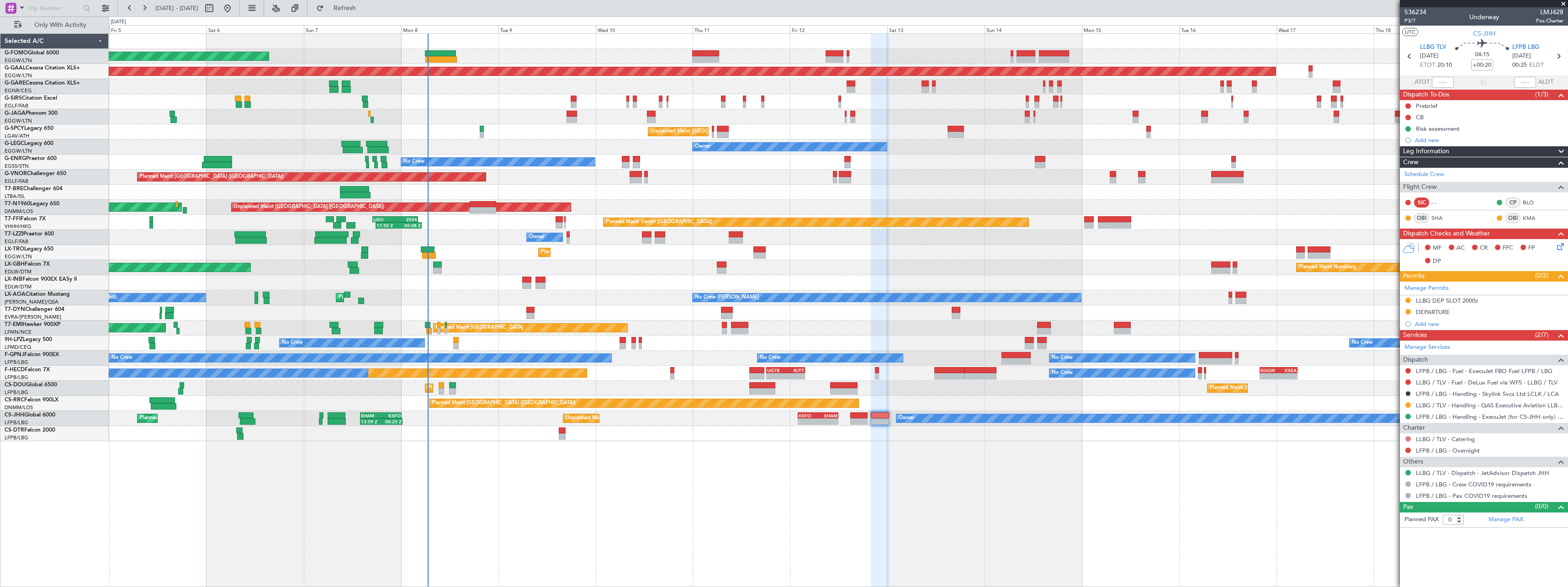
click at [1409, 440] on button at bounding box center [1408, 438] width 5 height 5
click at [1400, 449] on span "Not Required" at bounding box center [1386, 451] width 37 height 9
click at [1409, 449] on button at bounding box center [1408, 450] width 5 height 5
click at [1394, 459] on span "Not Required" at bounding box center [1386, 462] width 37 height 9
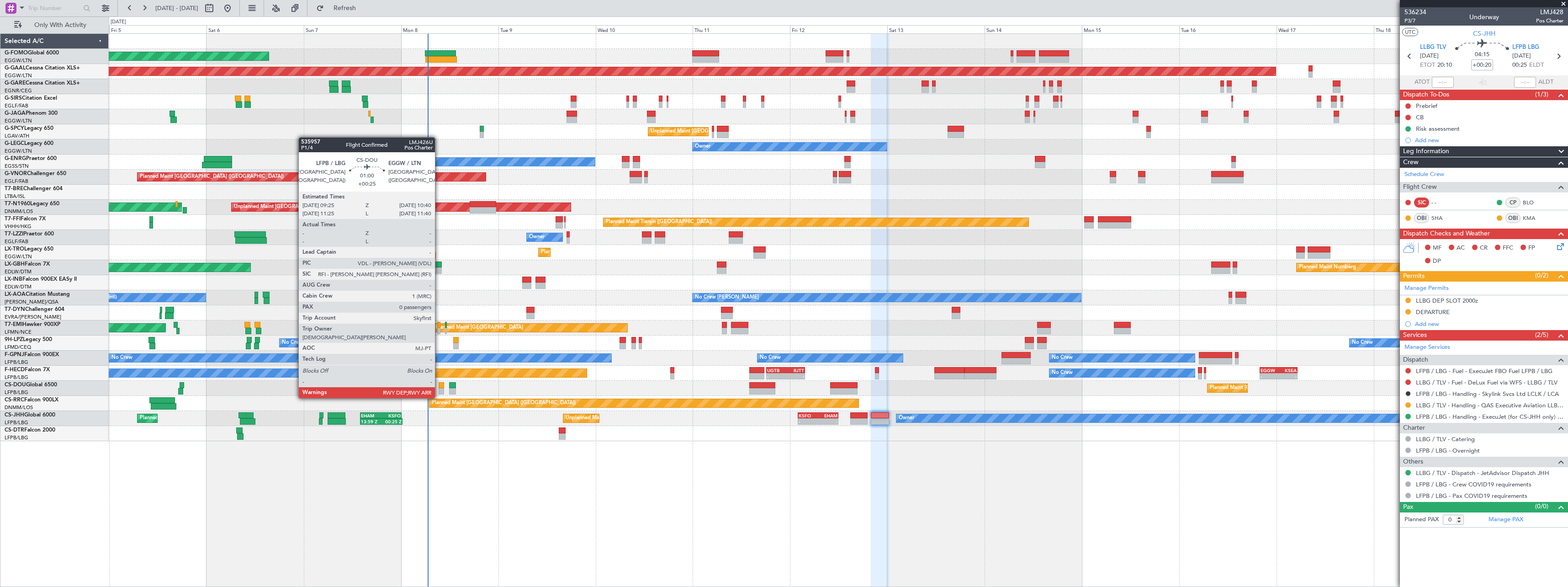
click at [439, 388] on div at bounding box center [442, 390] width 5 height 6
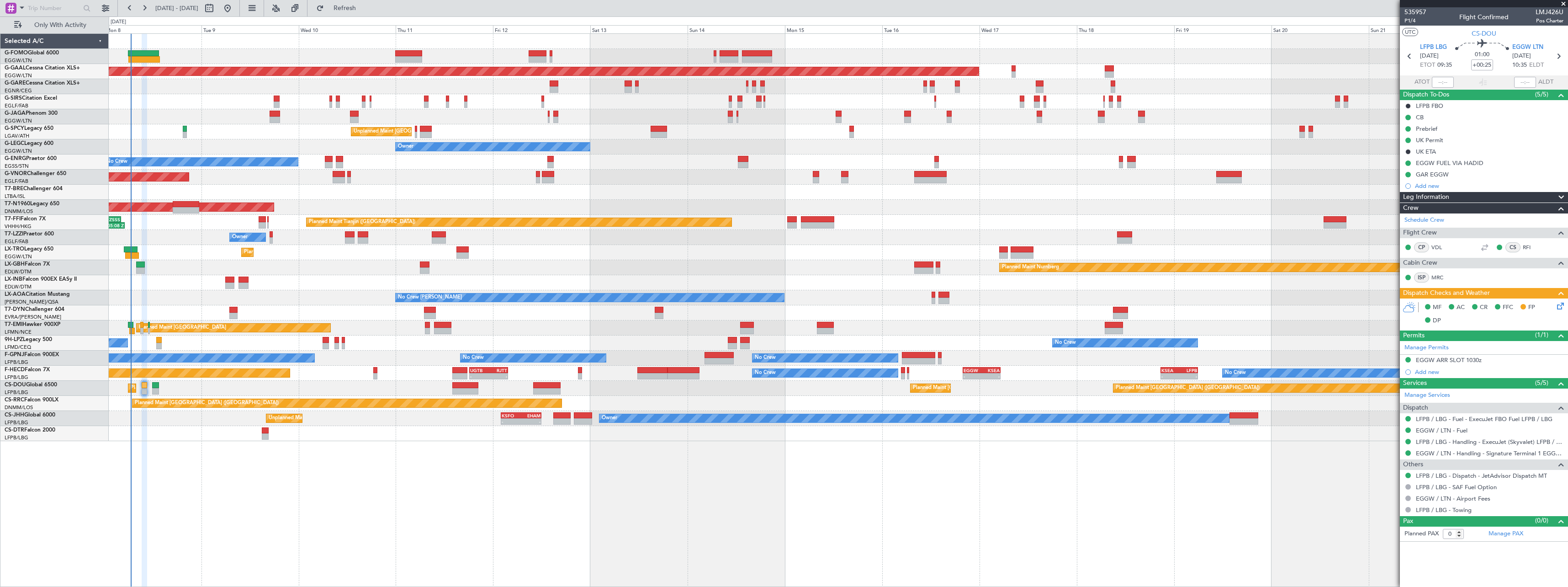
click at [490, 523] on div "Planned Maint London (Luton) Planned Maint Dusseldorf Planned Maint London (Far…" at bounding box center [838, 309] width 1459 height 553
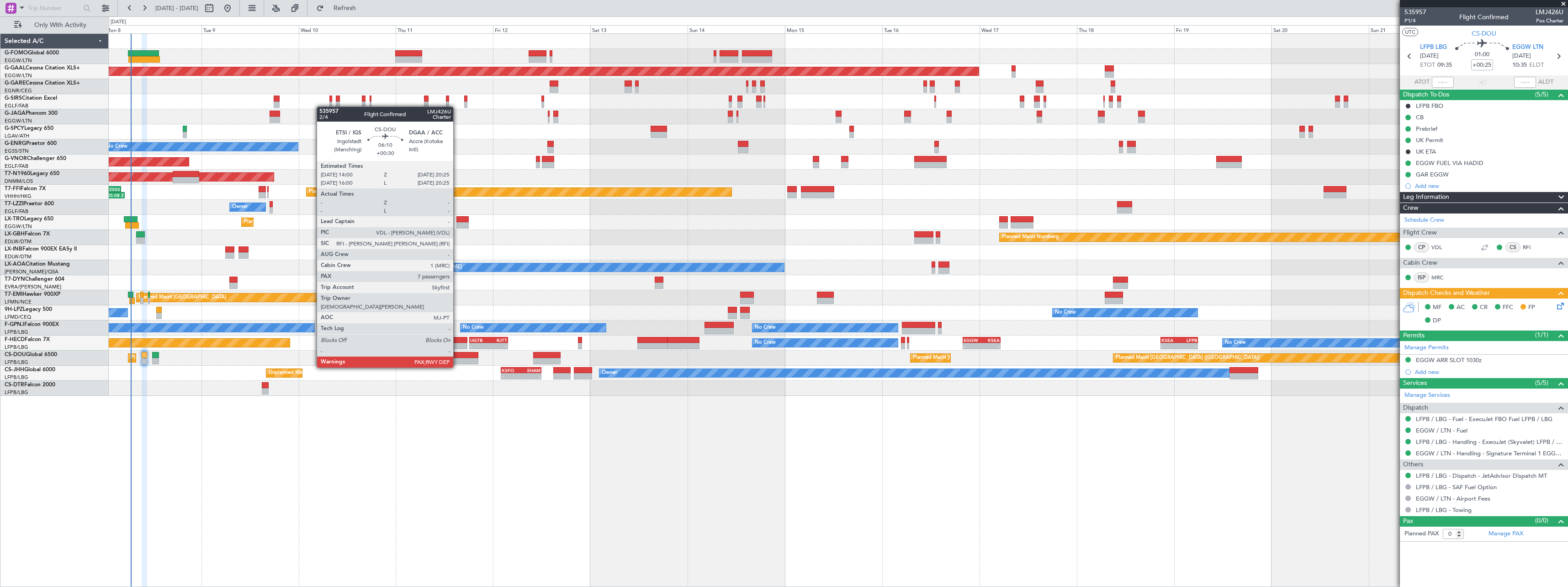
click at [457, 358] on div at bounding box center [465, 361] width 26 height 6
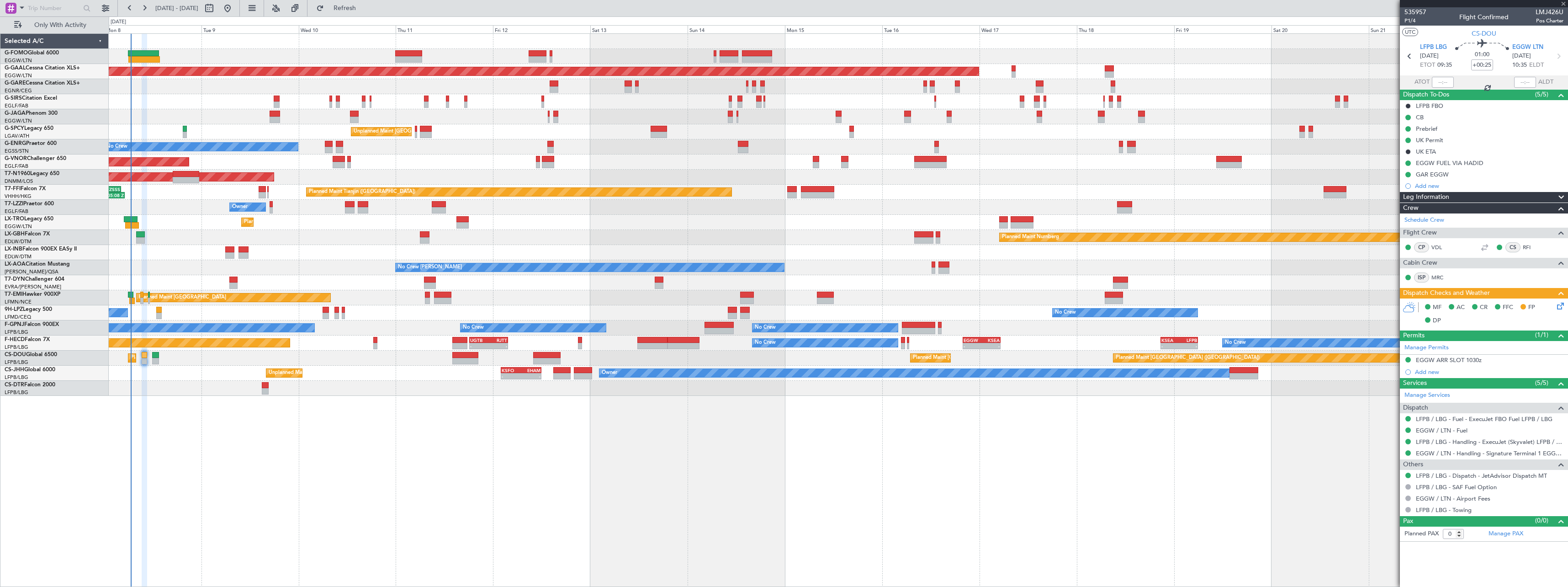
type input "+00:30"
type input "7"
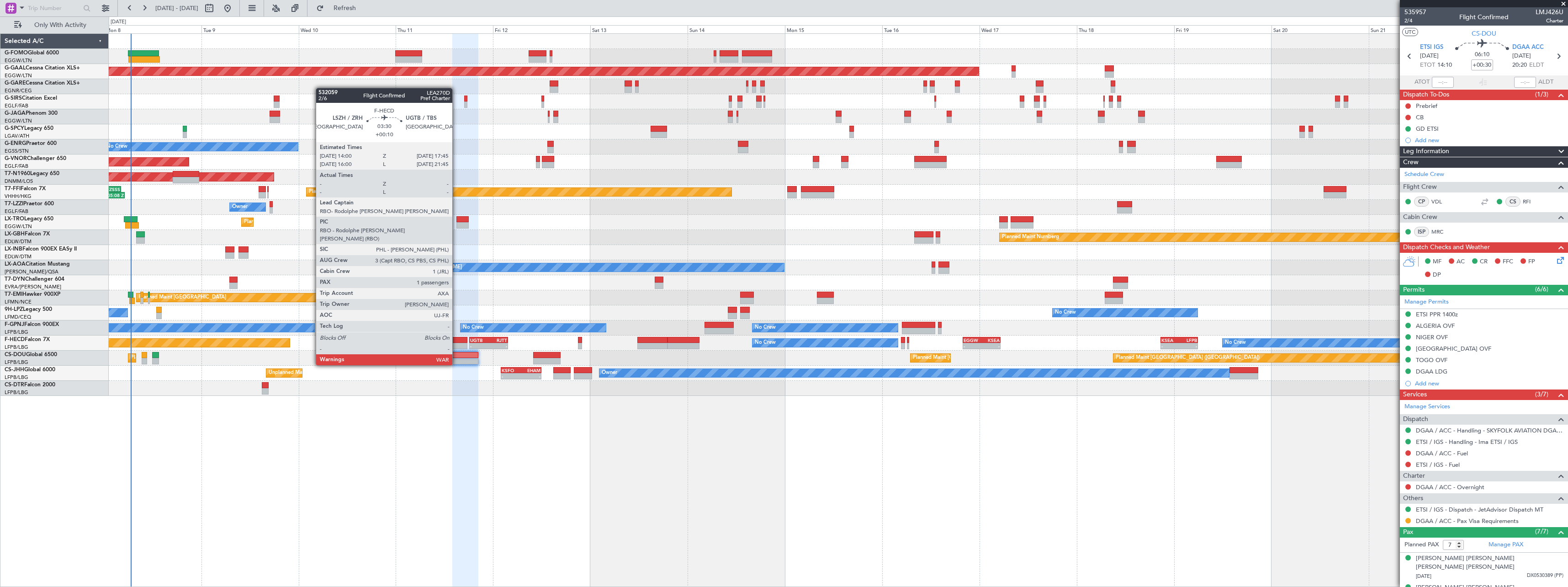
click at [456, 340] on div at bounding box center [460, 340] width 16 height 6
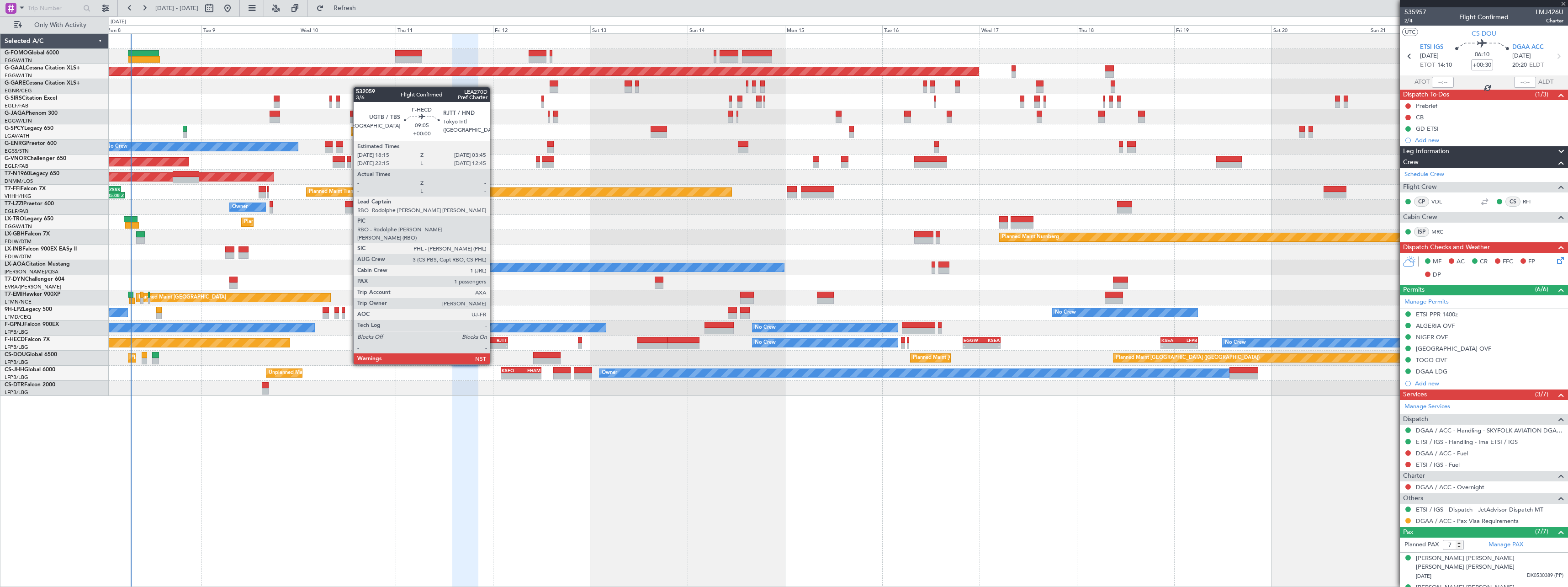
type input "+00:10"
type input "1"
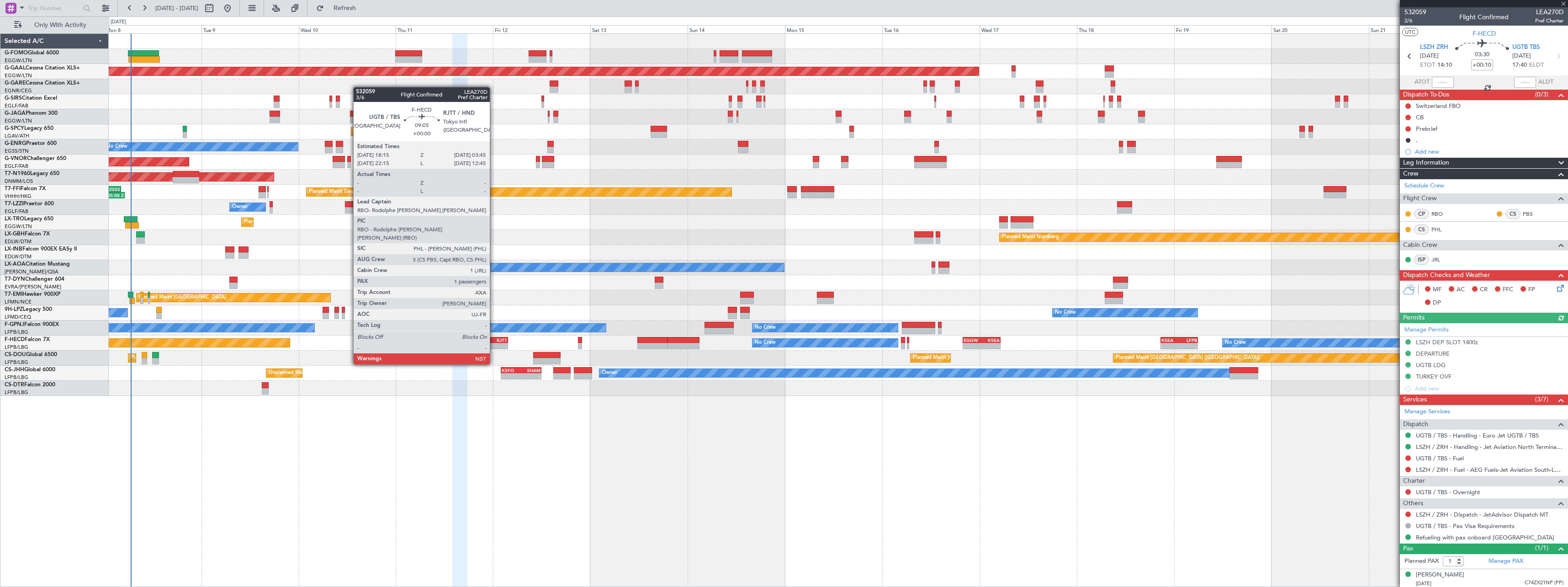
click at [494, 339] on div "RJTT" at bounding box center [497, 340] width 18 height 5
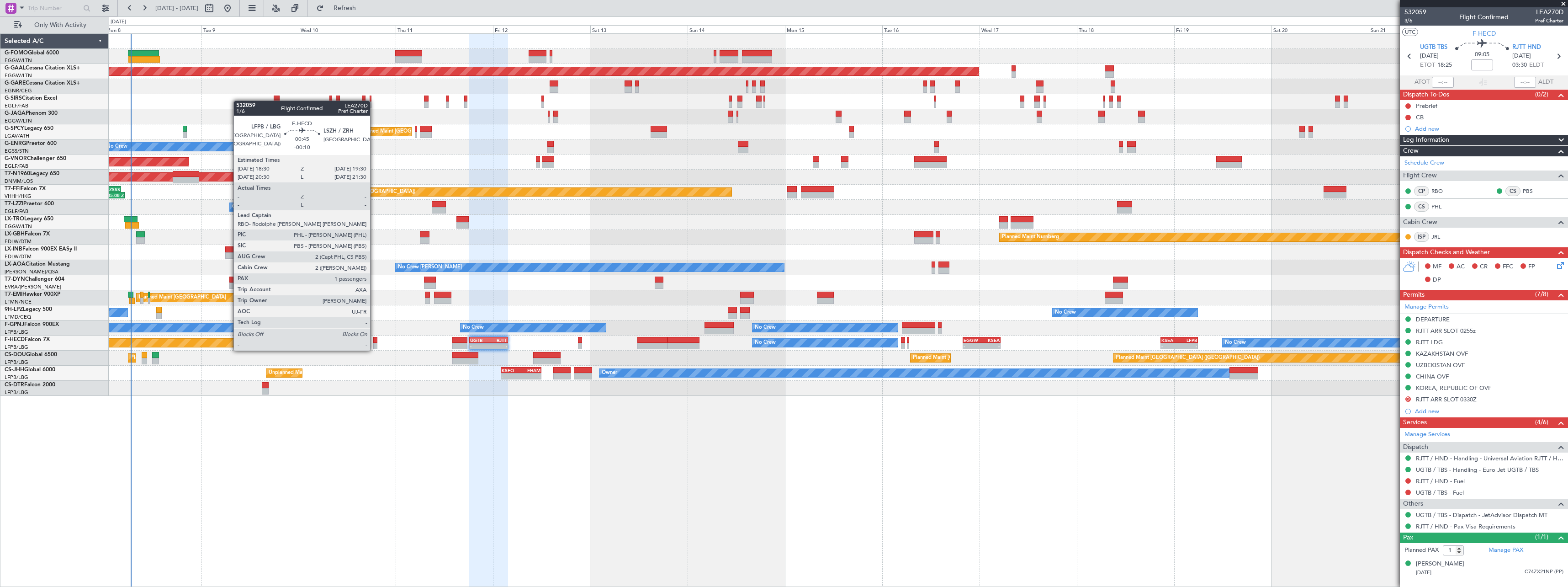
click at [375, 341] on div at bounding box center [375, 340] width 4 height 6
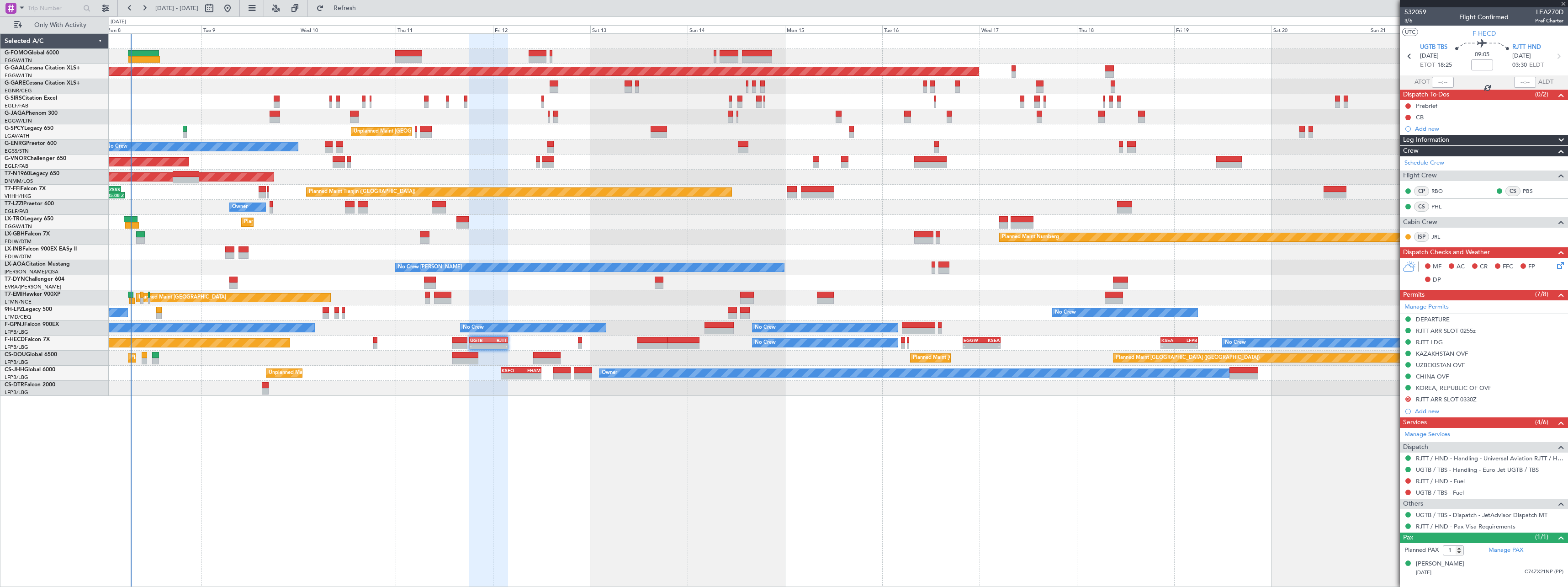
type input "-00:10"
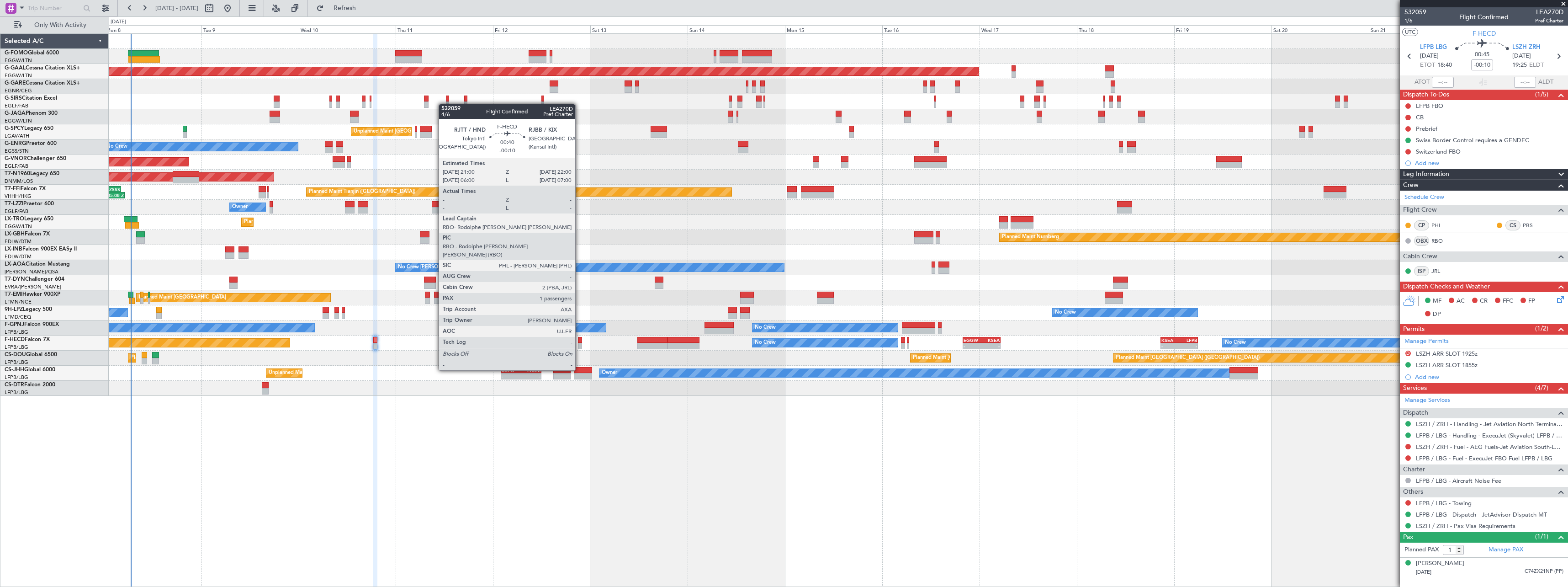
click at [579, 345] on div at bounding box center [580, 345] width 4 height 6
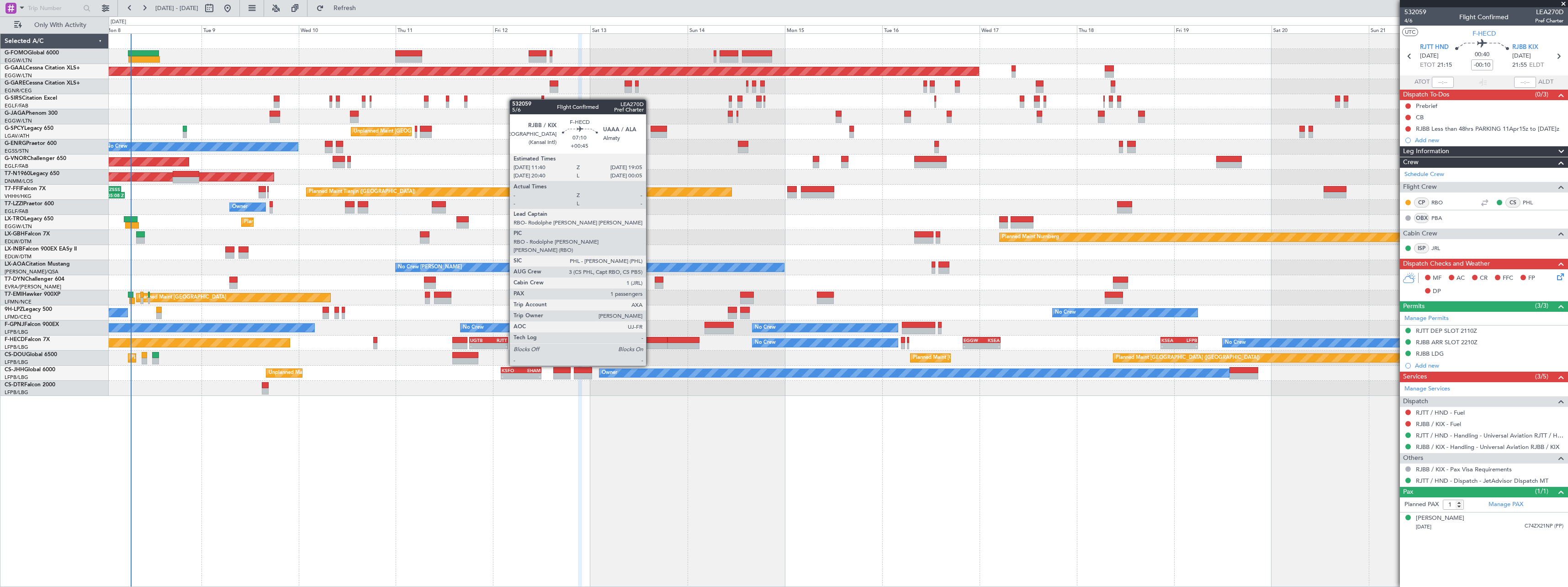
click at [650, 340] on div at bounding box center [652, 340] width 30 height 6
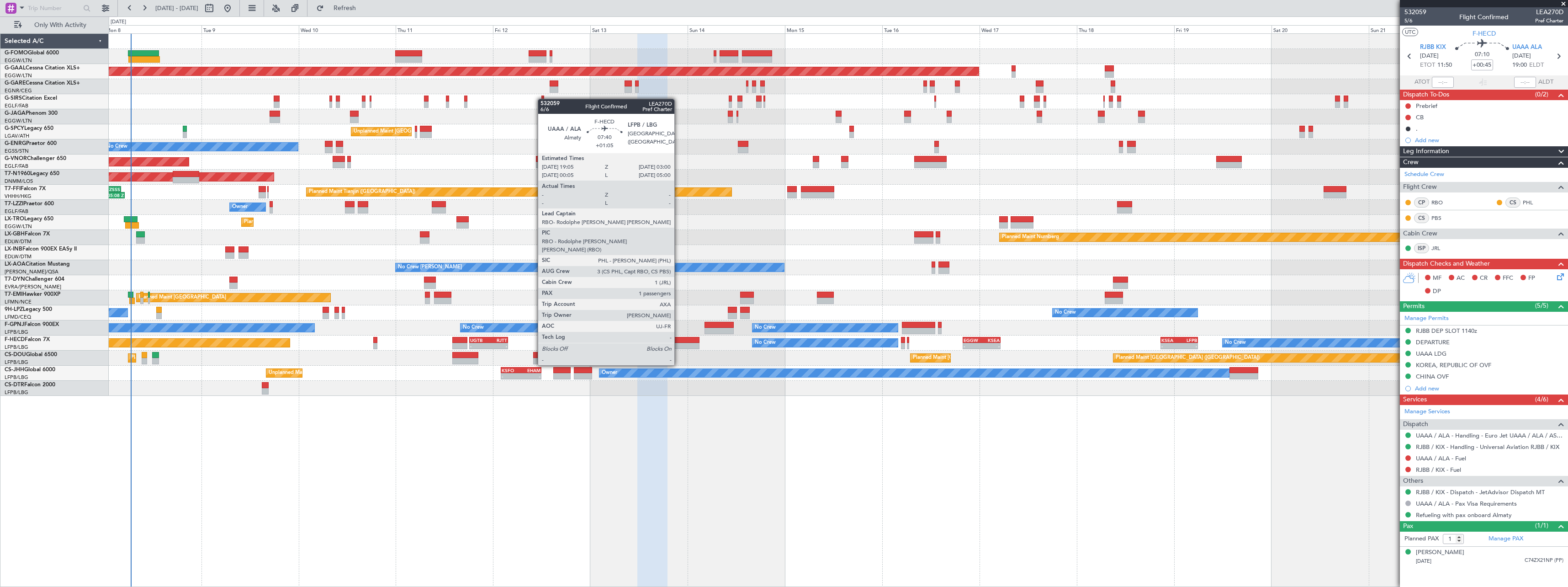
click at [679, 340] on div at bounding box center [683, 340] width 32 height 6
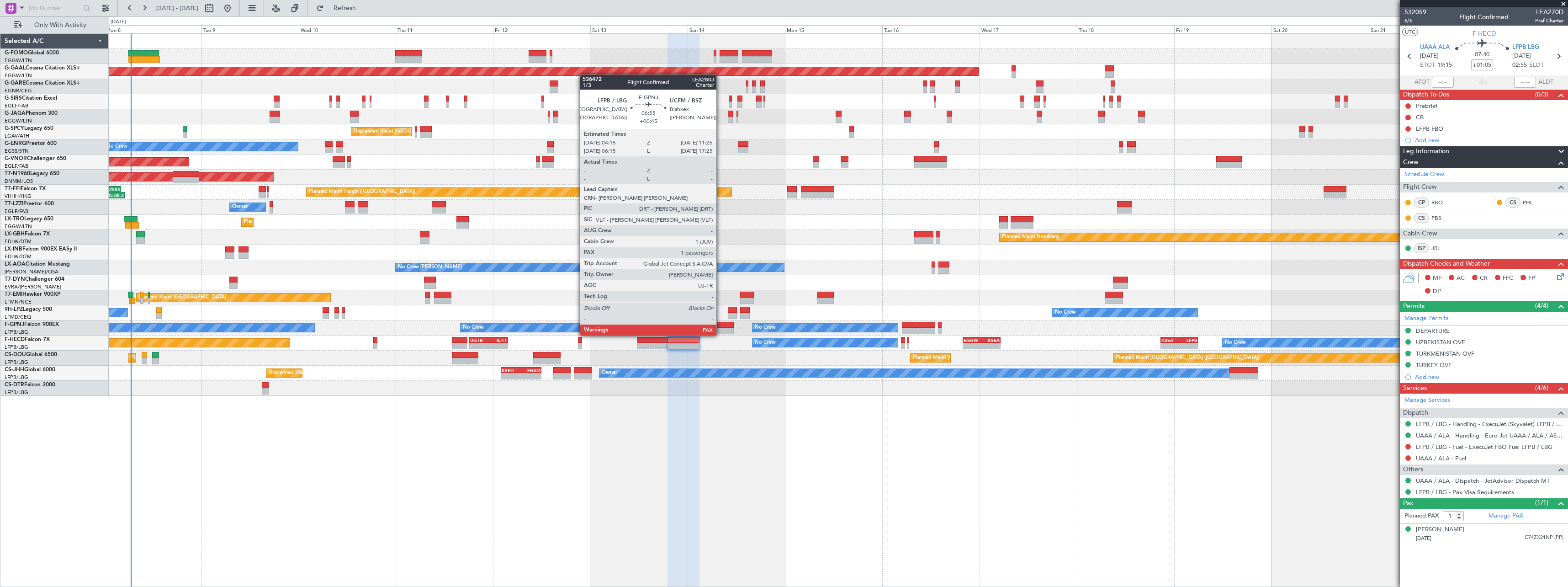
click at [720, 327] on div at bounding box center [720, 324] width 30 height 6
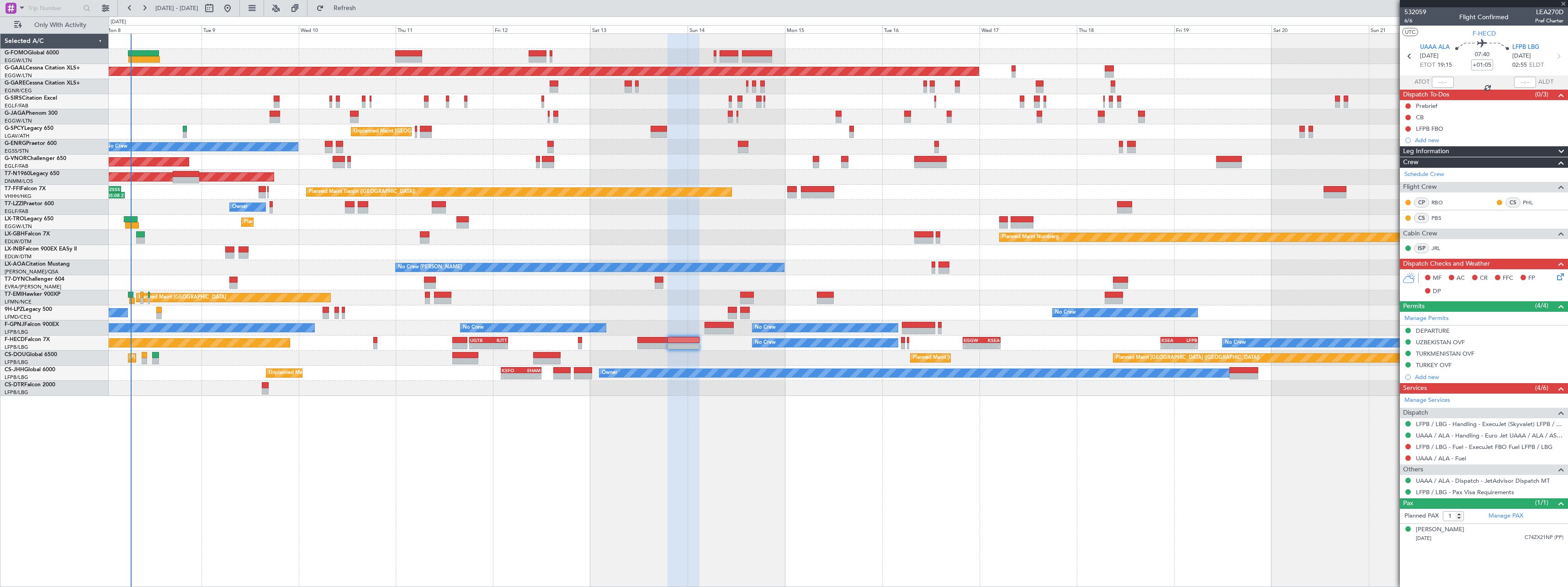
type input "+00:45"
type input "2"
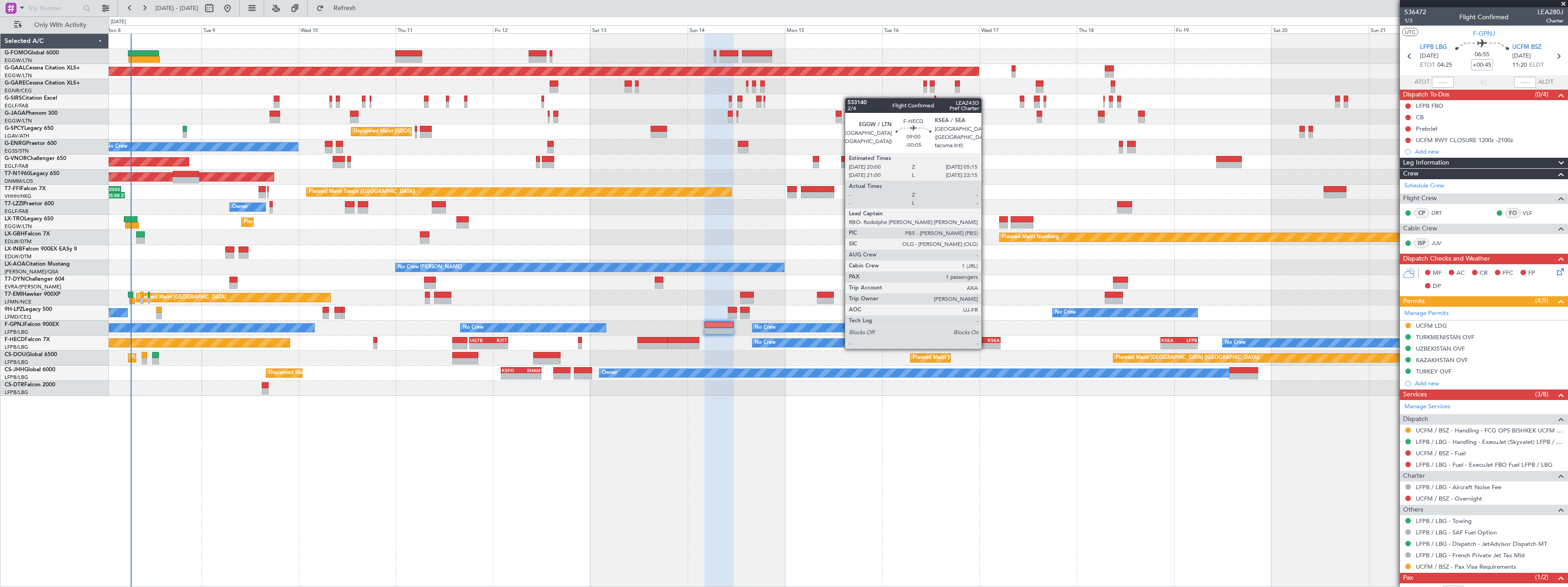
click at [985, 339] on div "KSEA" at bounding box center [990, 340] width 17 height 5
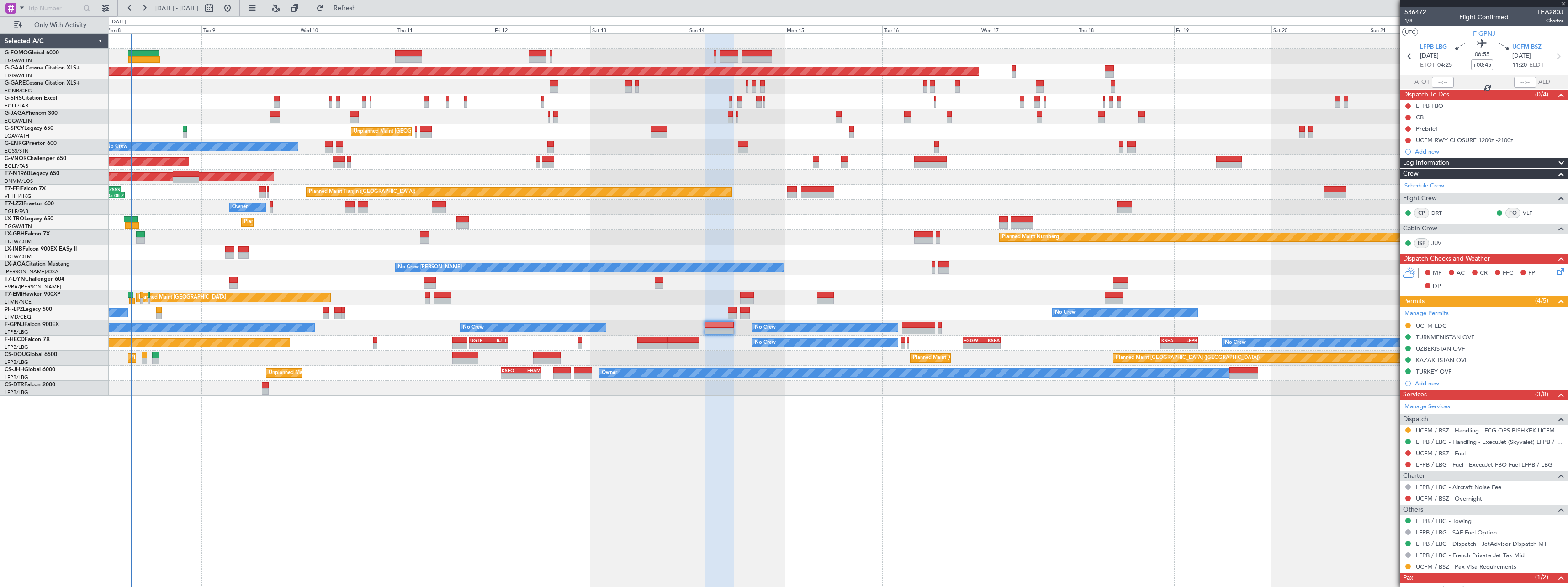
type input "-00:05"
type input "1"
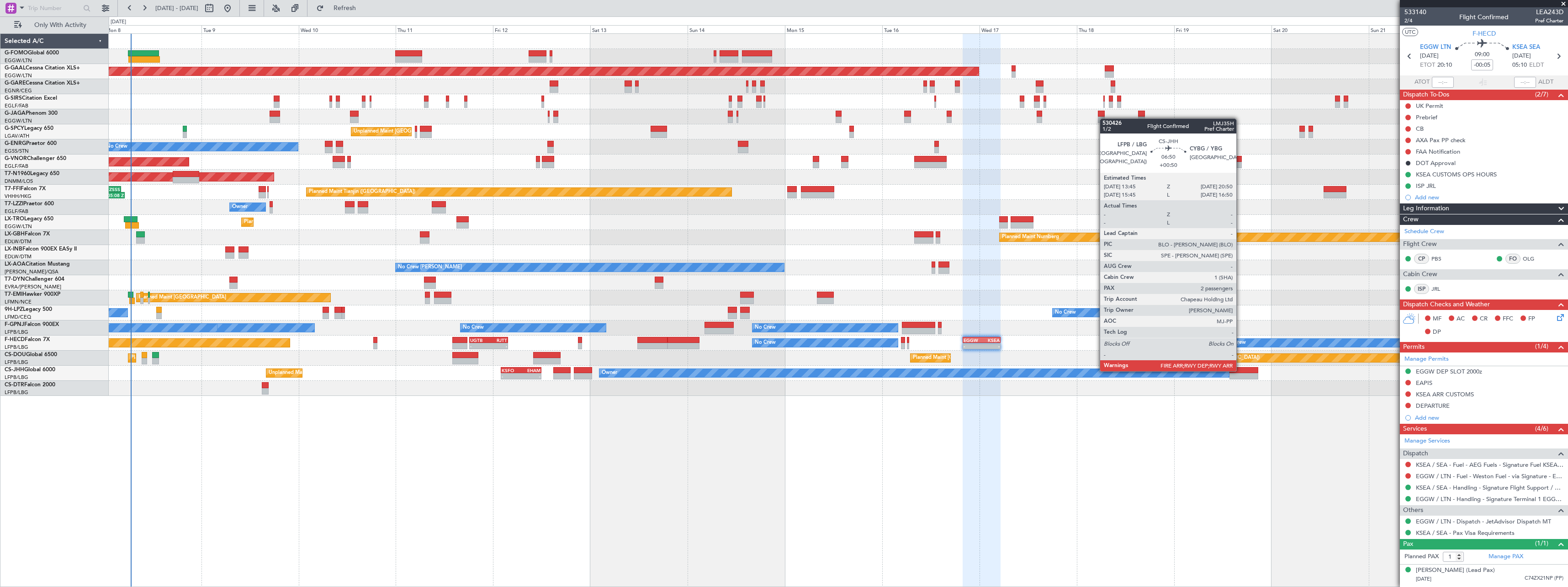
click at [1240, 370] on div at bounding box center [1244, 369] width 29 height 6
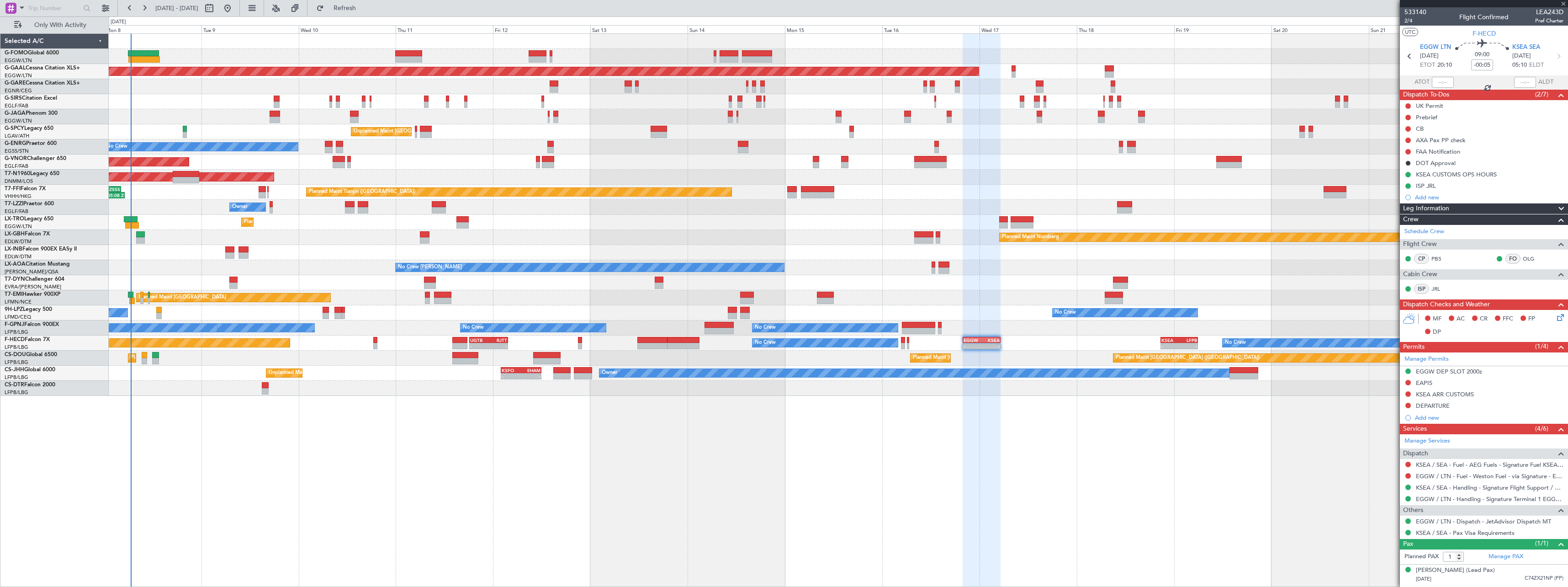
type input "+00:50"
type input "2"
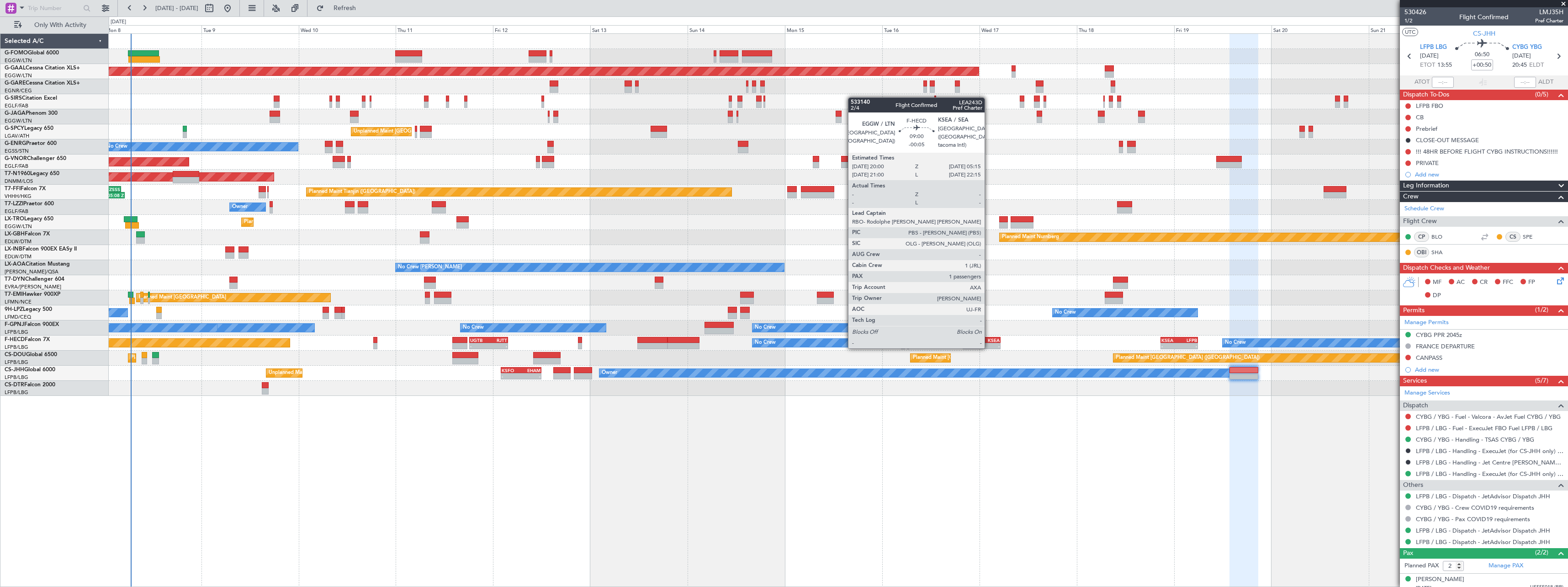
click at [989, 338] on div "KSEA" at bounding box center [990, 340] width 17 height 5
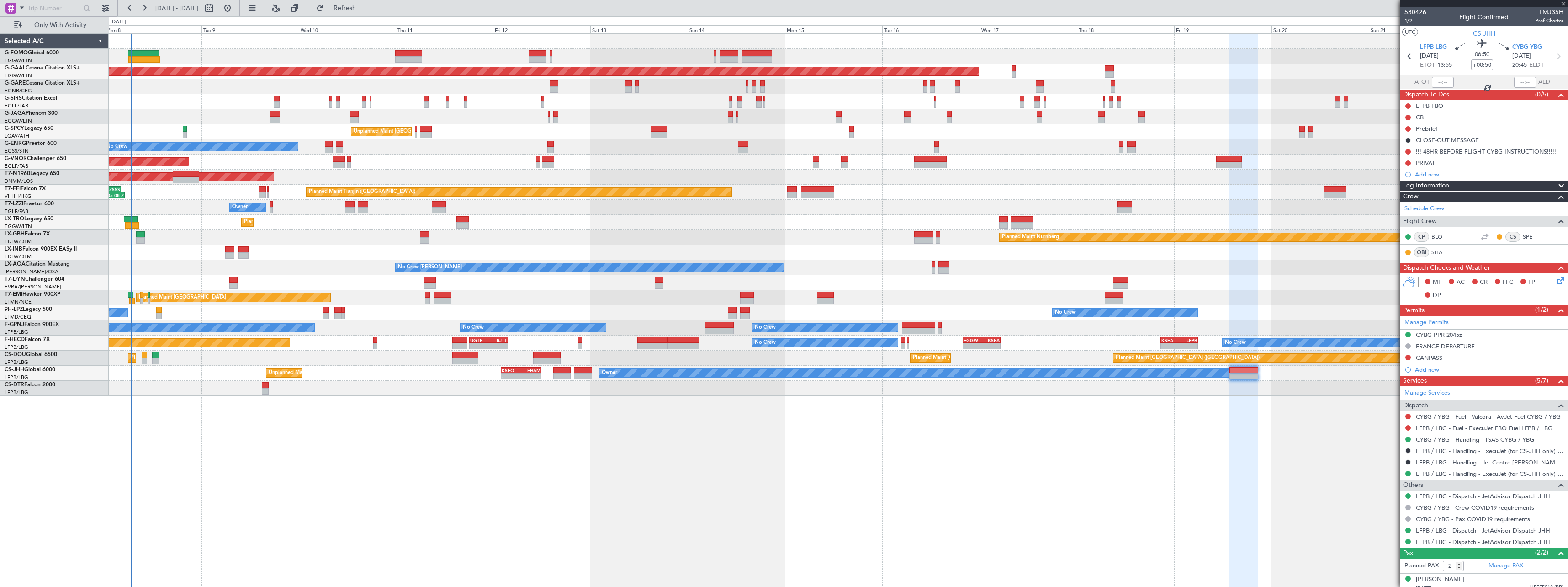
type input "-00:05"
type input "1"
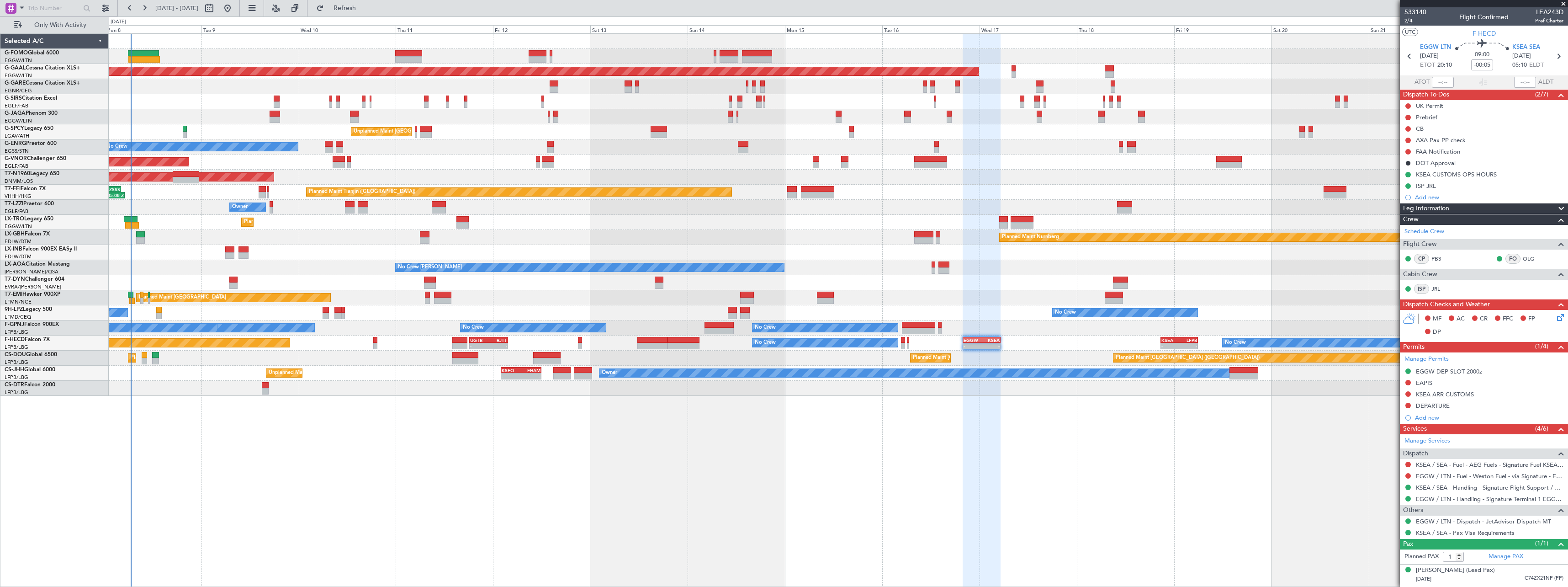
click at [1409, 22] on span "2/4" at bounding box center [1415, 20] width 22 height 8
click at [573, 459] on div "Planned Maint London (Luton) Planned Maint Dusseldorf Planned Maint London (Far…" at bounding box center [838, 309] width 1459 height 553
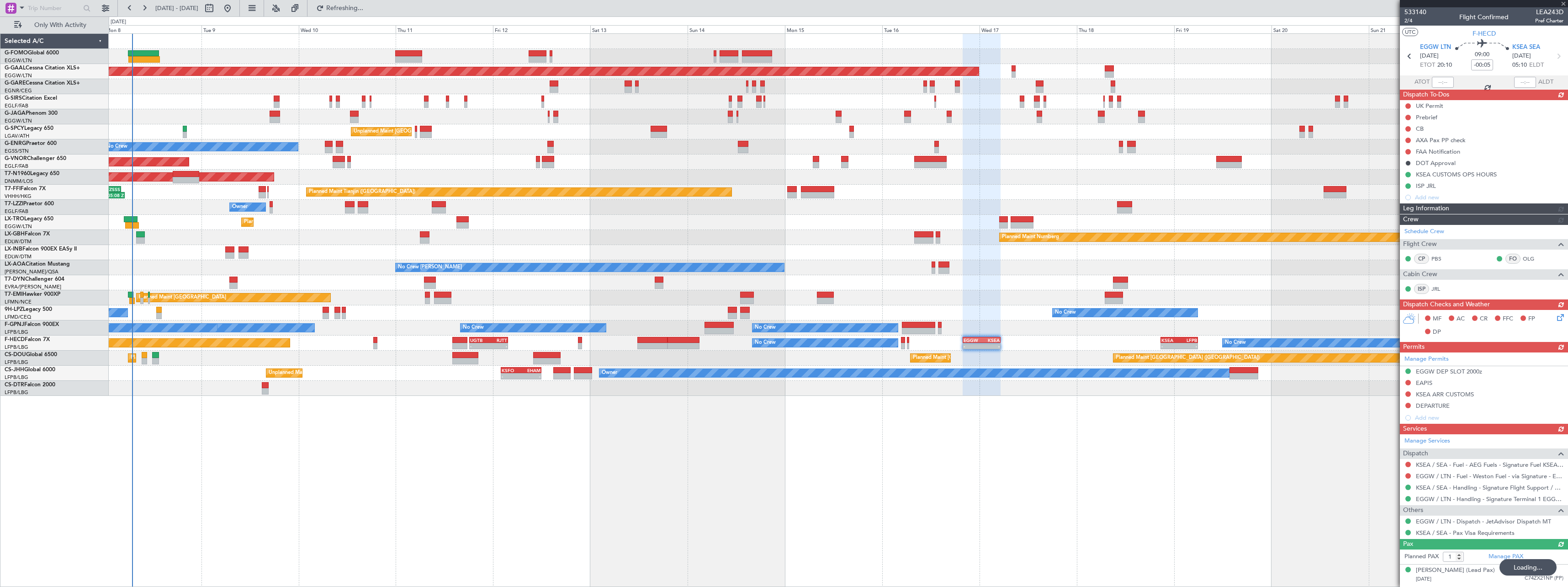
click at [498, 449] on div "Planned Maint Dusseldorf Unplanned Maint Athens (Eleftherios Venizelos Intl) No…" at bounding box center [838, 309] width 1459 height 553
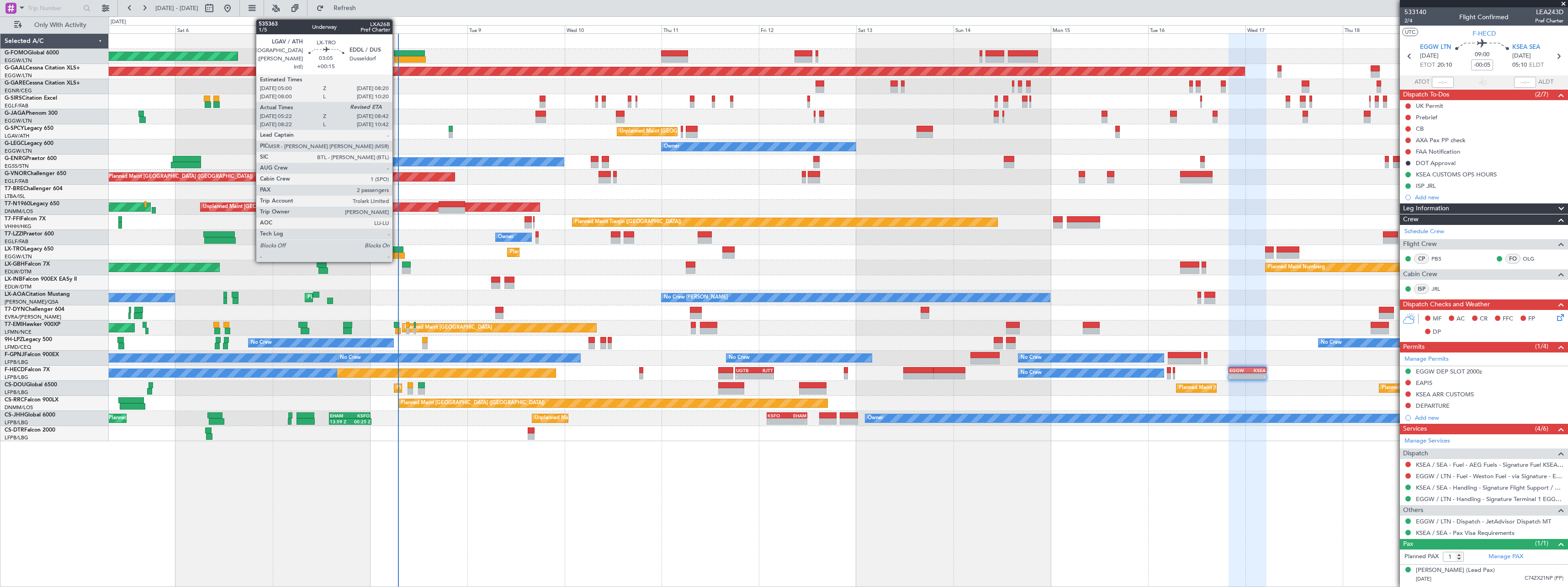
click at [396, 250] on div at bounding box center [396, 249] width 14 height 6
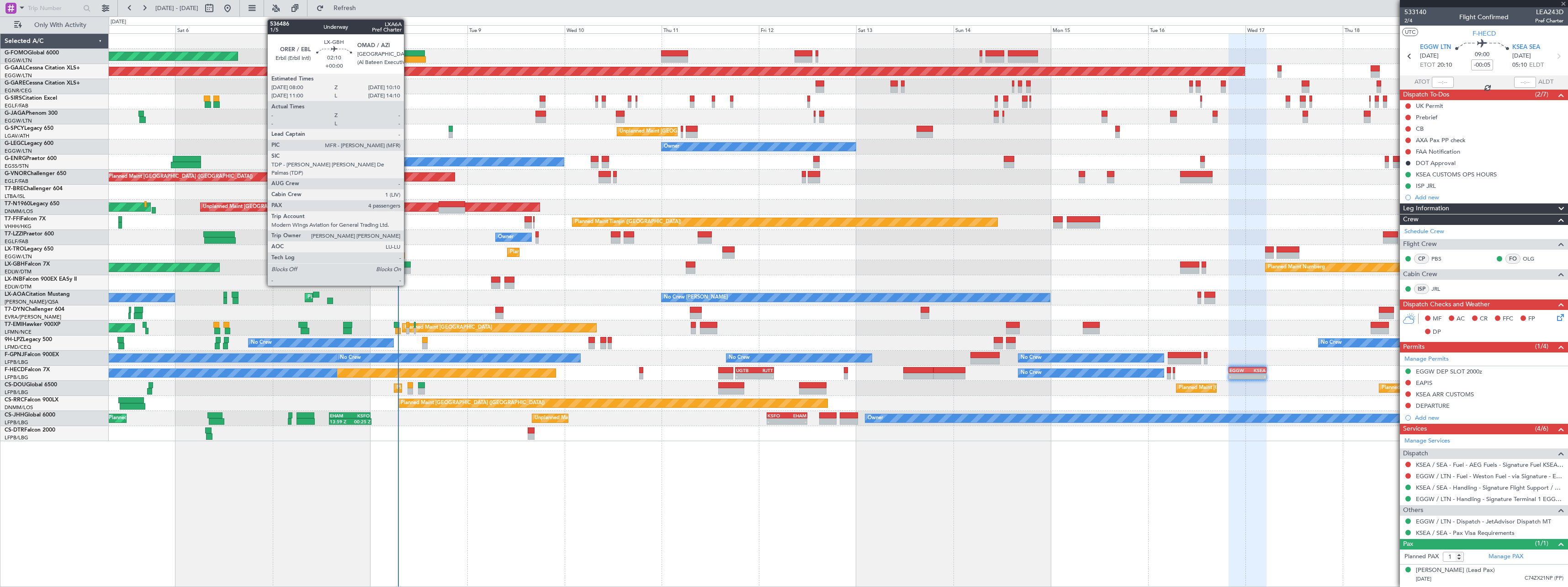
type input "+00:15"
type input "05:22"
type input "2"
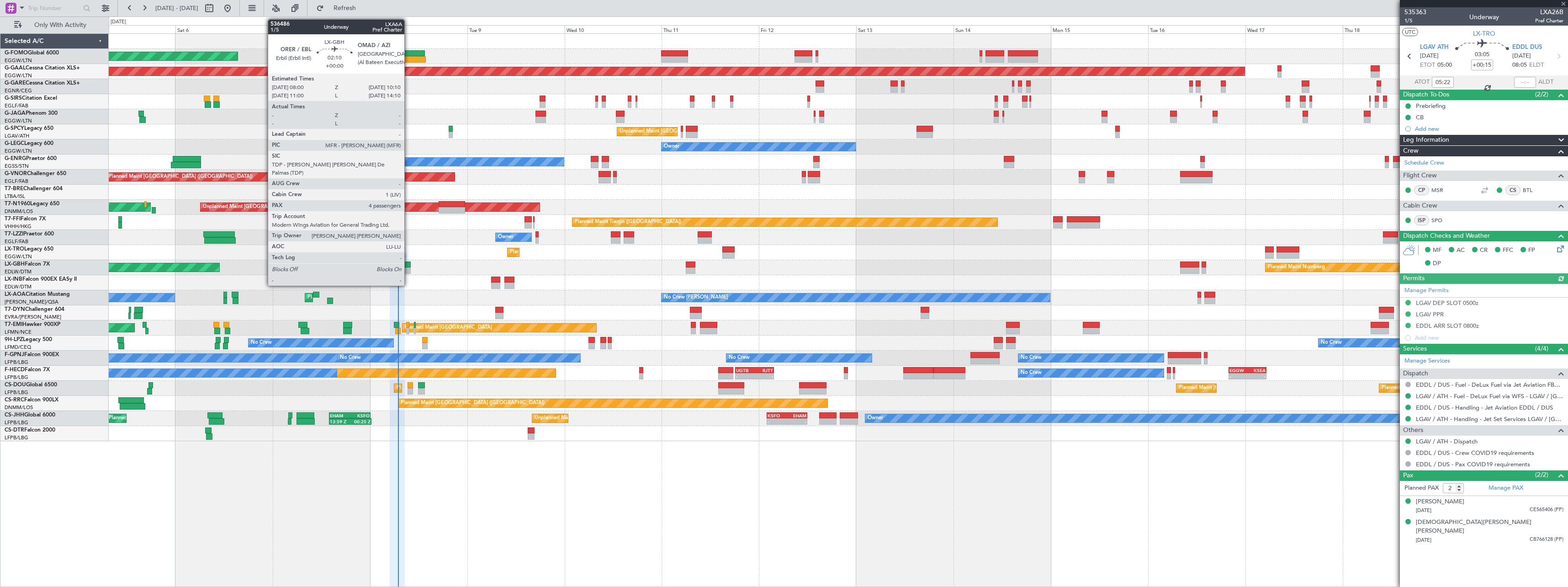
click at [409, 265] on div at bounding box center [407, 264] width 9 height 6
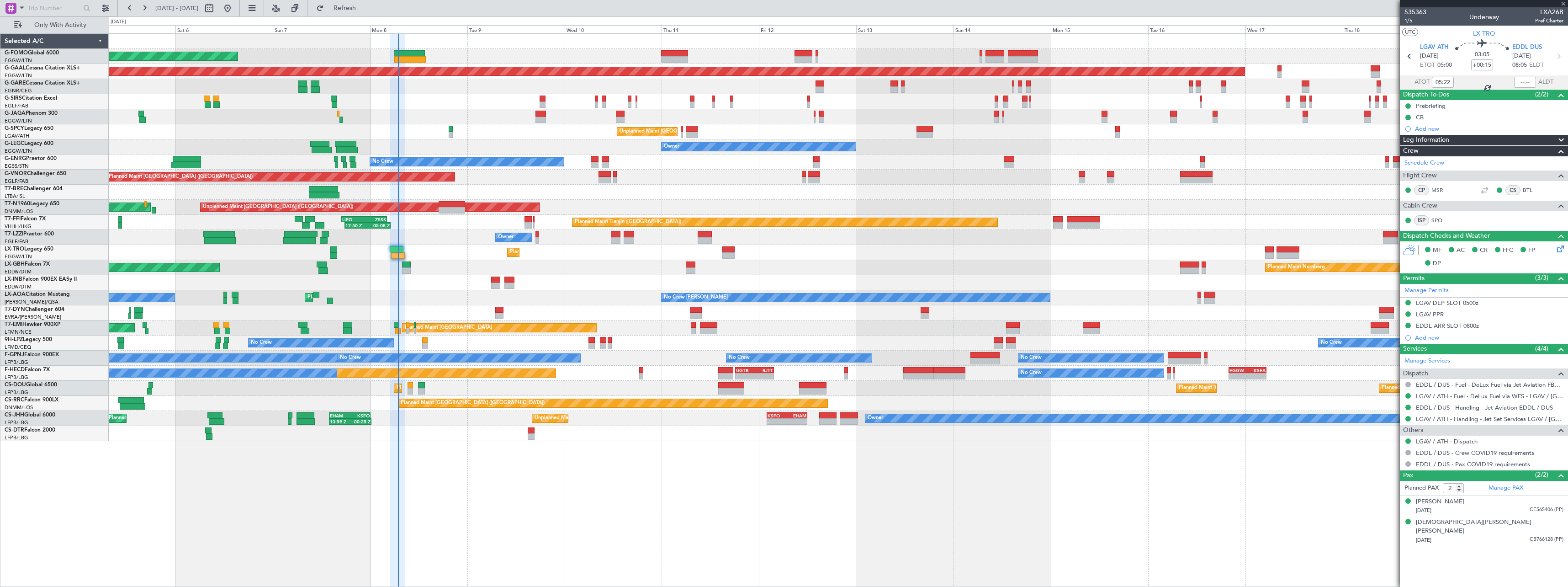
type input "4"
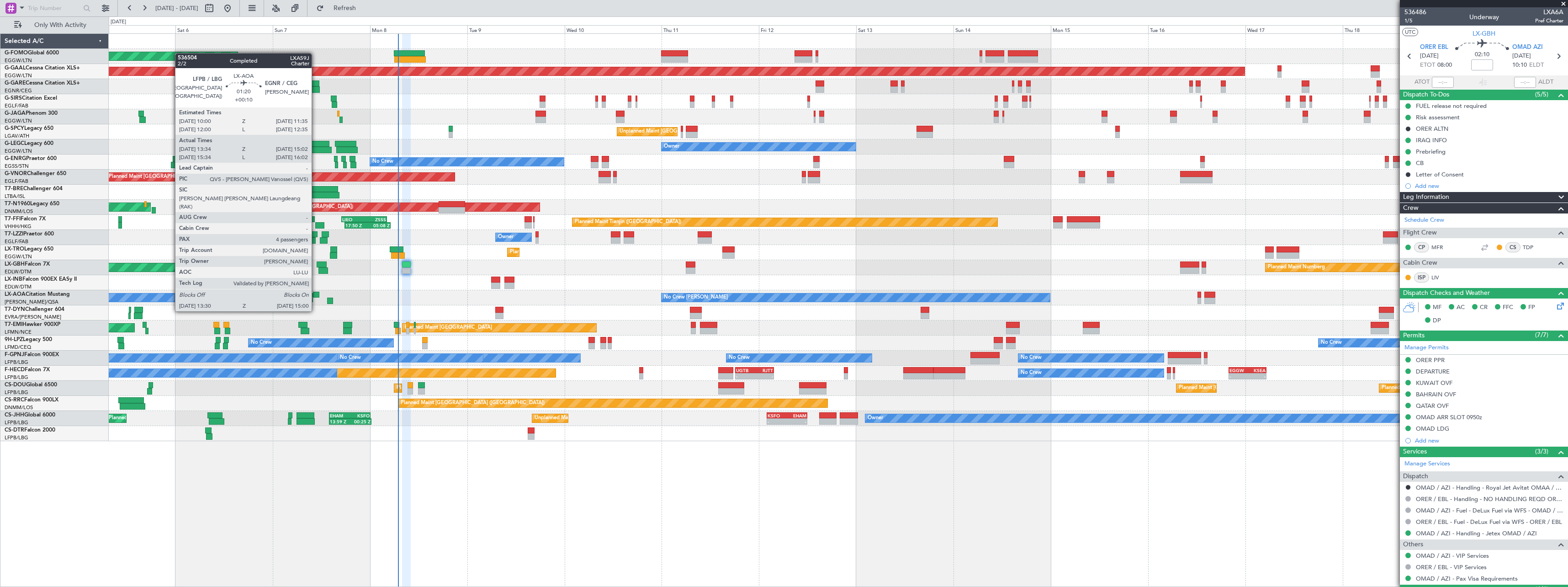
click at [315, 294] on div at bounding box center [316, 294] width 7 height 6
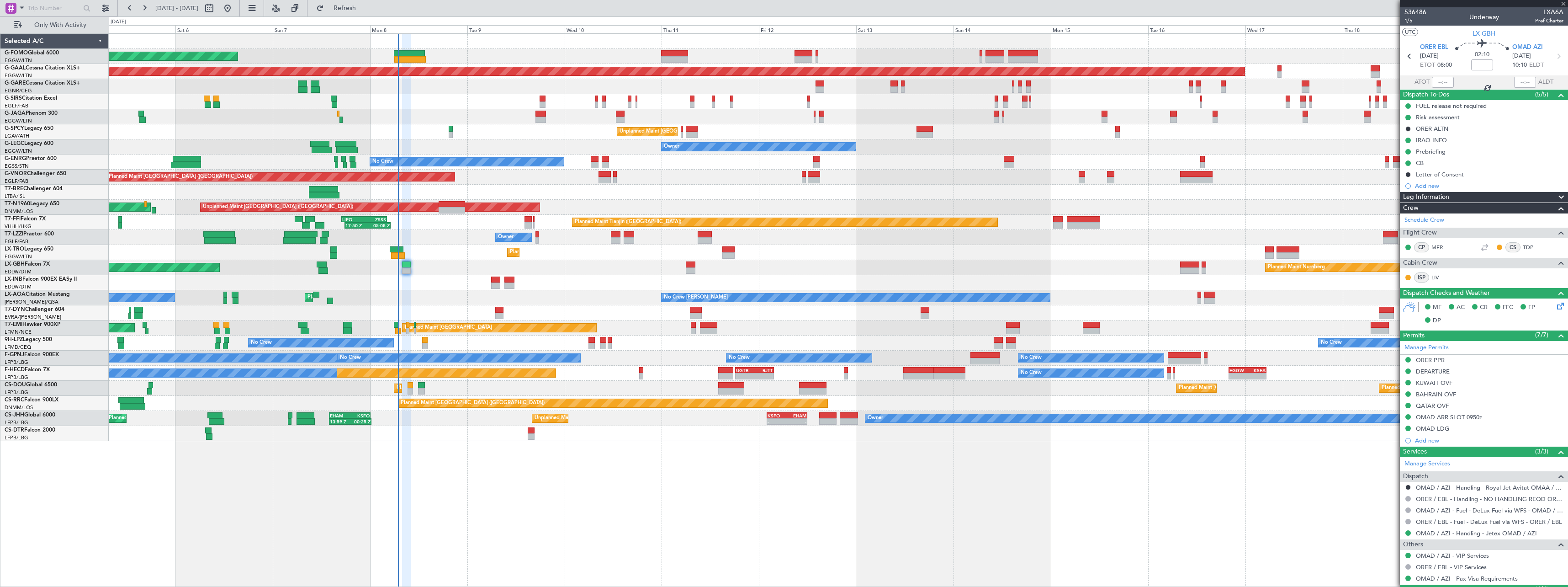
type input "+00:10"
type input "13:44"
type input "14:57"
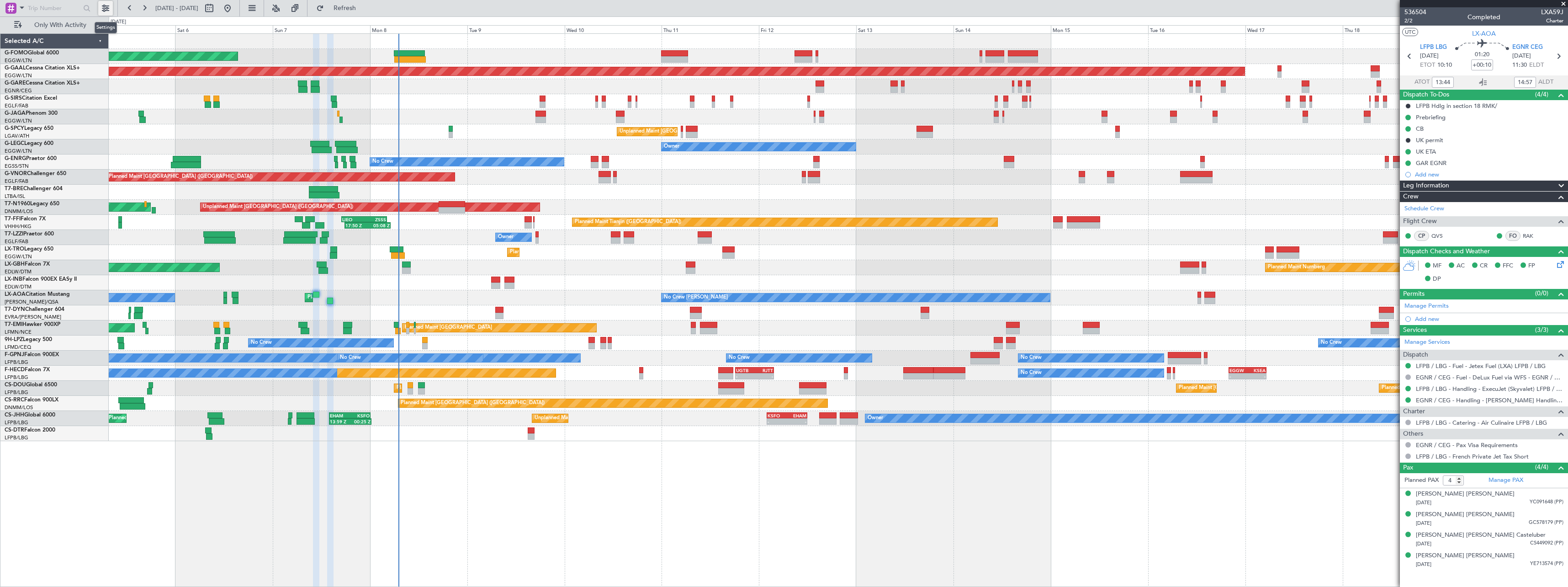
click at [104, 12] on button at bounding box center [105, 8] width 15 height 15
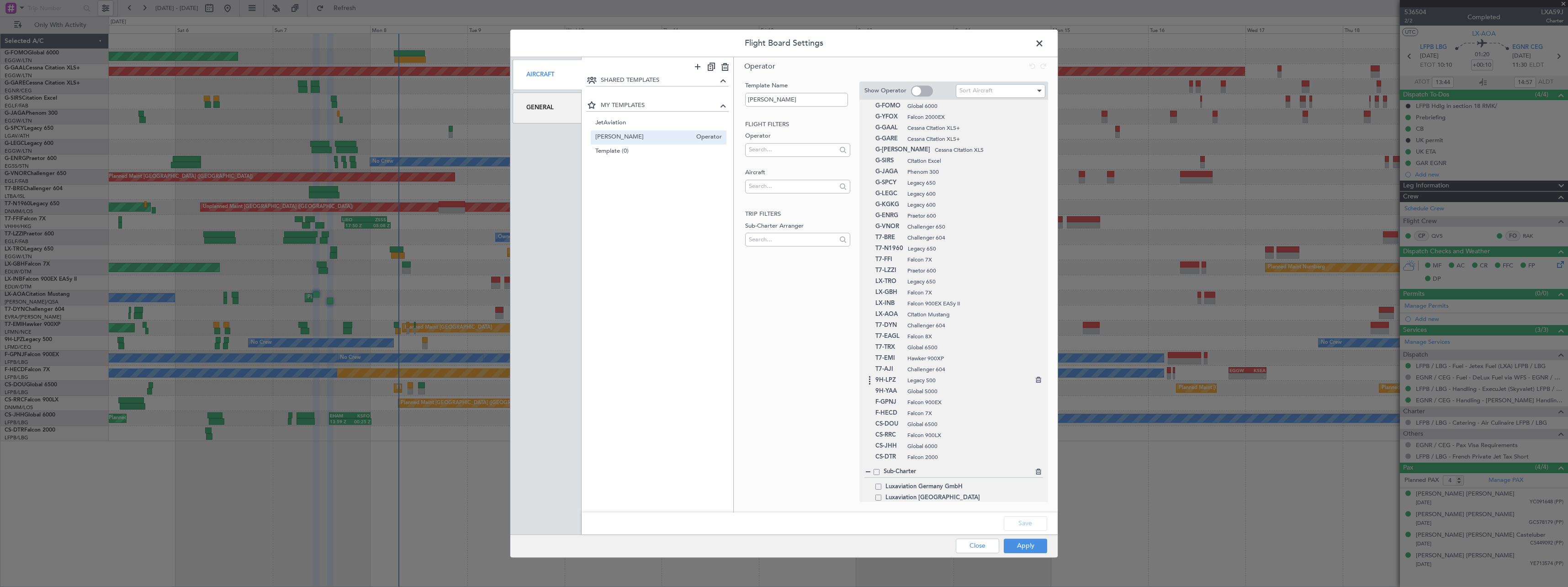
scroll to position [24, 0]
click at [878, 480] on span at bounding box center [878, 480] width 6 height 6
click at [882, 477] on input "checkbox" at bounding box center [882, 477] width 0 height 0
click at [878, 490] on span at bounding box center [878, 490] width 6 height 6
click at [882, 488] on input "checkbox" at bounding box center [882, 488] width 0 height 0
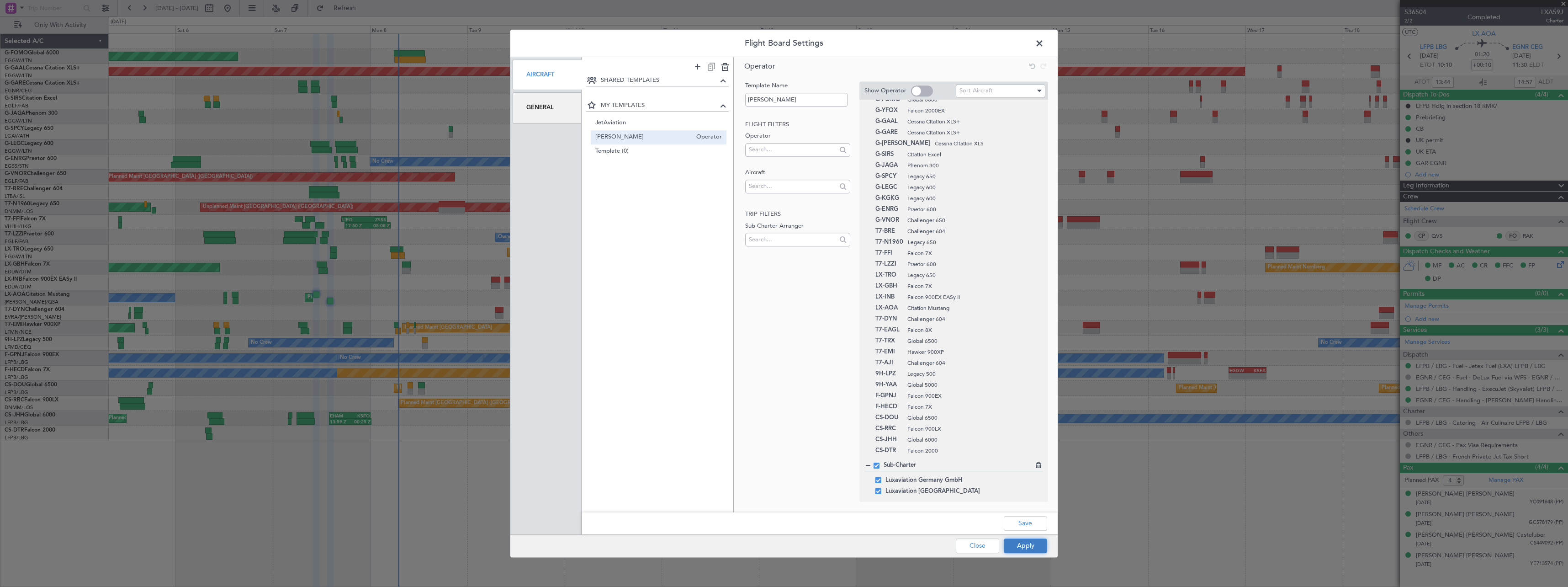
click at [1021, 543] on button "Apply" at bounding box center [1025, 545] width 44 height 15
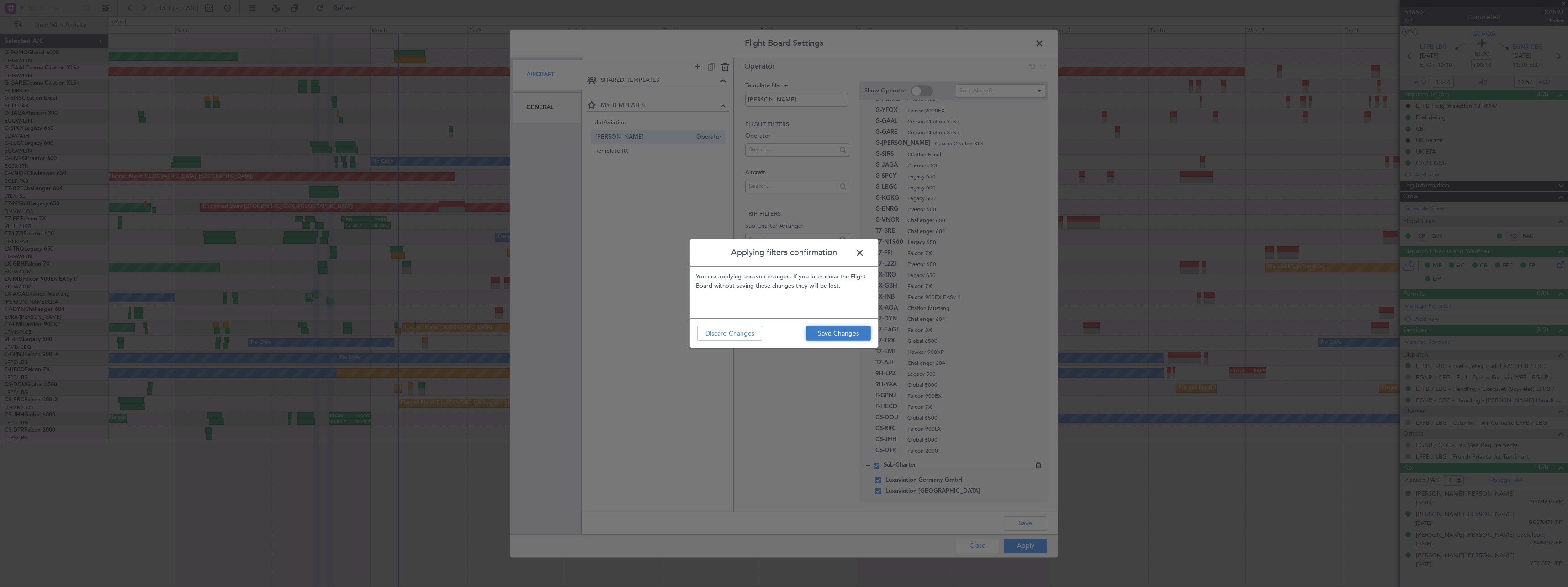
click at [846, 330] on button "Save Changes" at bounding box center [838, 333] width 64 height 15
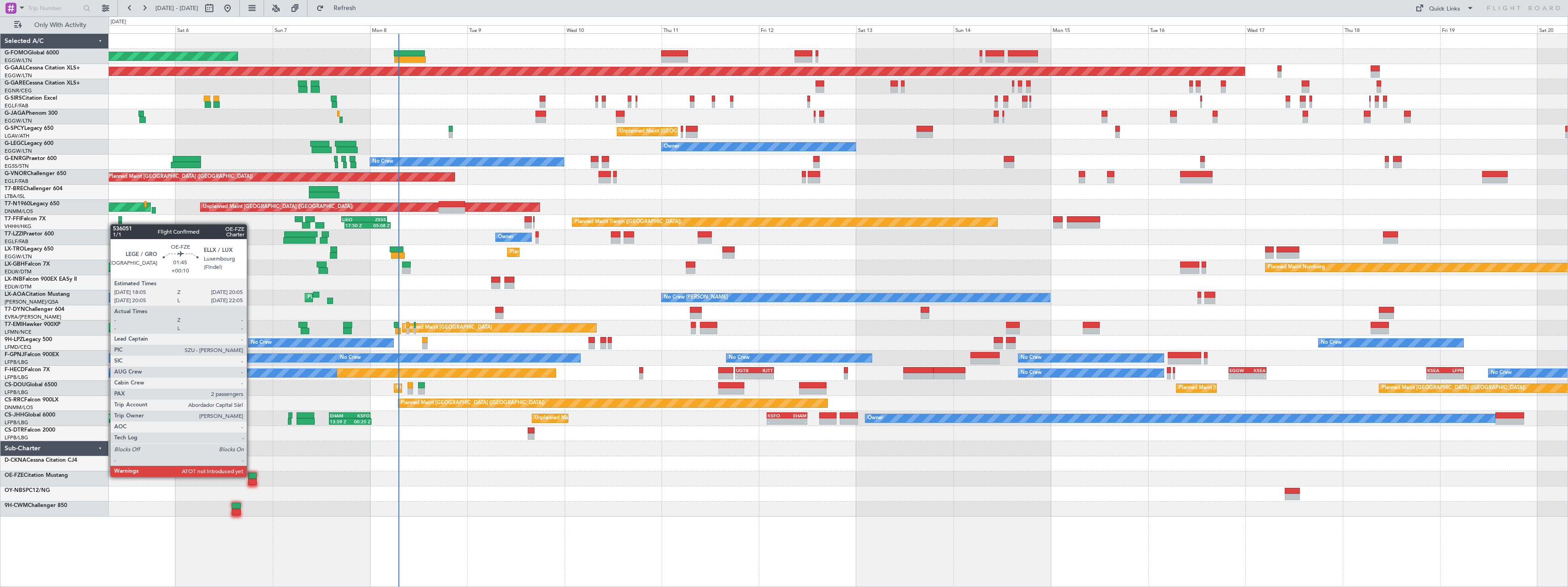
click at [251, 476] on div at bounding box center [252, 475] width 8 height 6
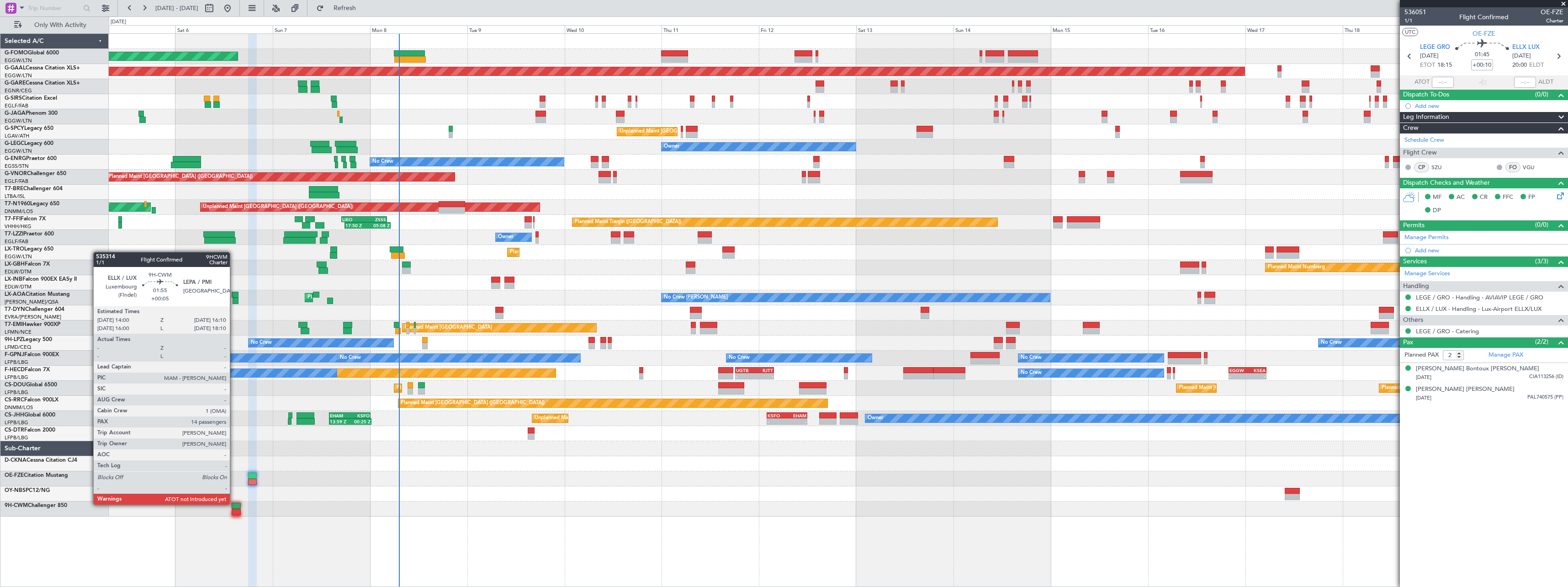
click at [234, 503] on div at bounding box center [236, 505] width 9 height 6
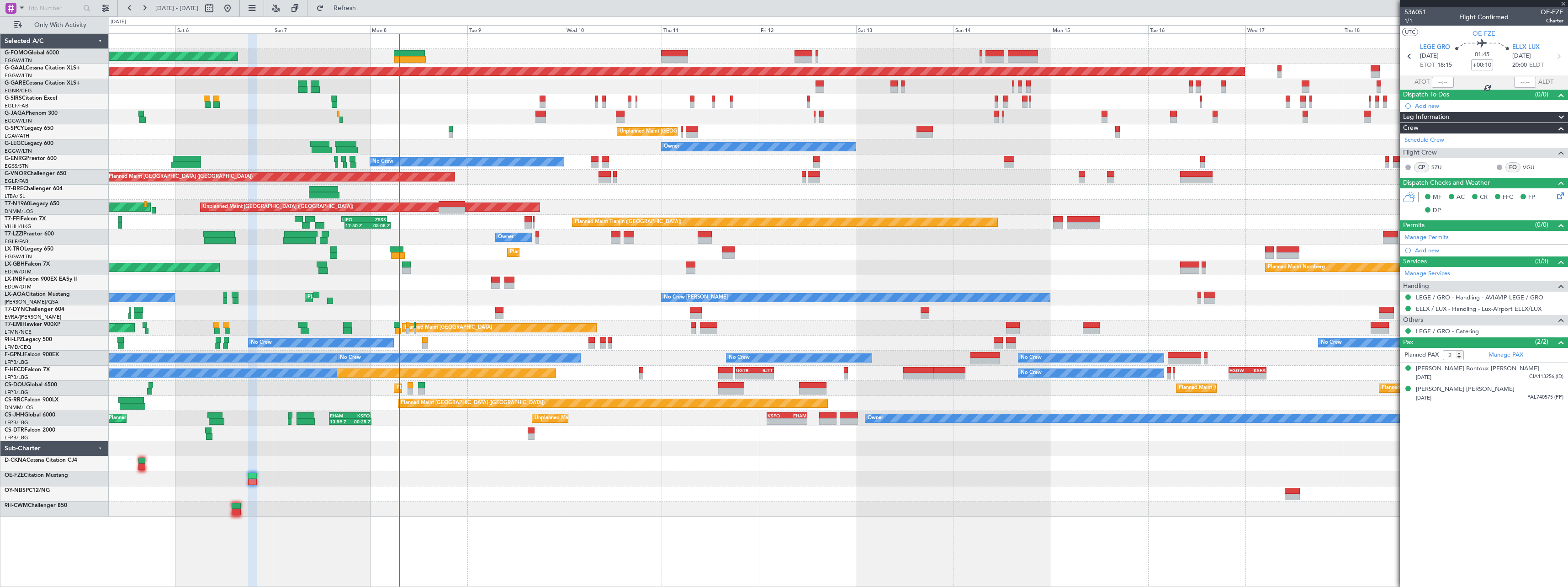
type input "+00:05"
type input "14"
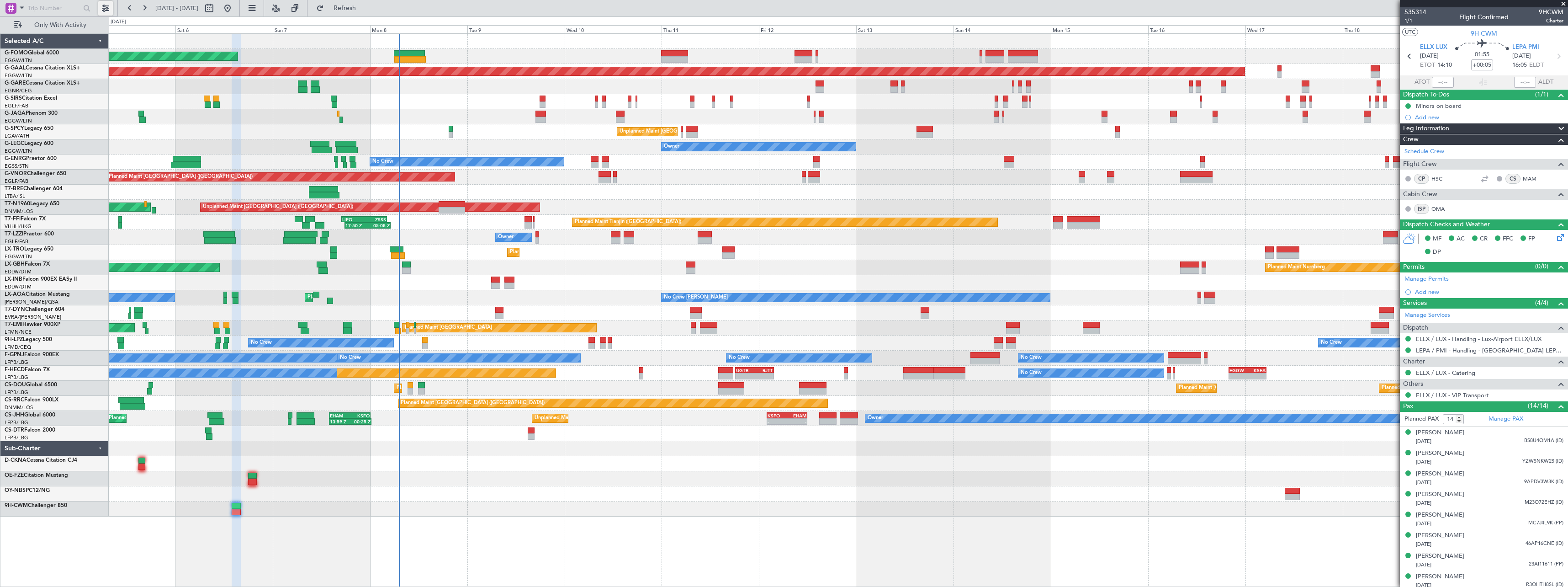
click at [105, 8] on button at bounding box center [105, 8] width 15 height 15
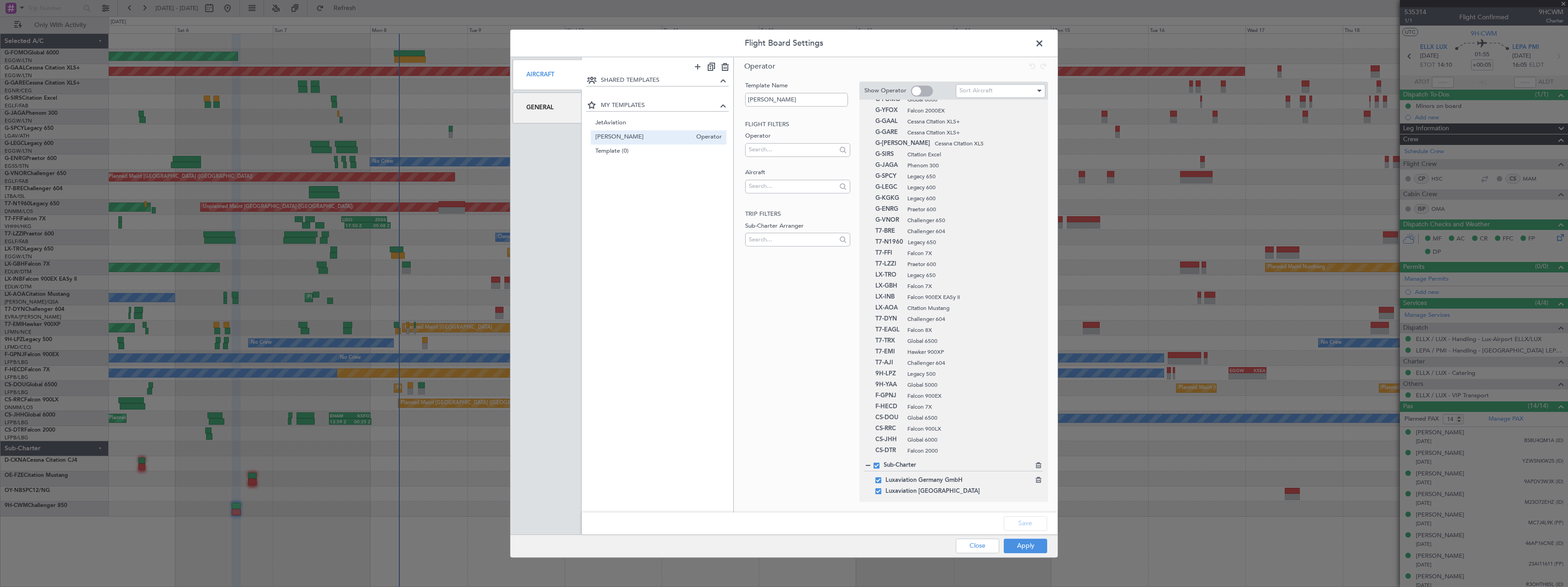
click at [879, 479] on span at bounding box center [878, 480] width 6 height 6
click at [882, 477] on input "checkbox" at bounding box center [882, 477] width 0 height 0
click at [879, 490] on span at bounding box center [878, 490] width 6 height 6
click at [882, 488] on input "checkbox" at bounding box center [882, 488] width 0 height 0
click at [1027, 546] on button "Apply" at bounding box center [1025, 545] width 44 height 15
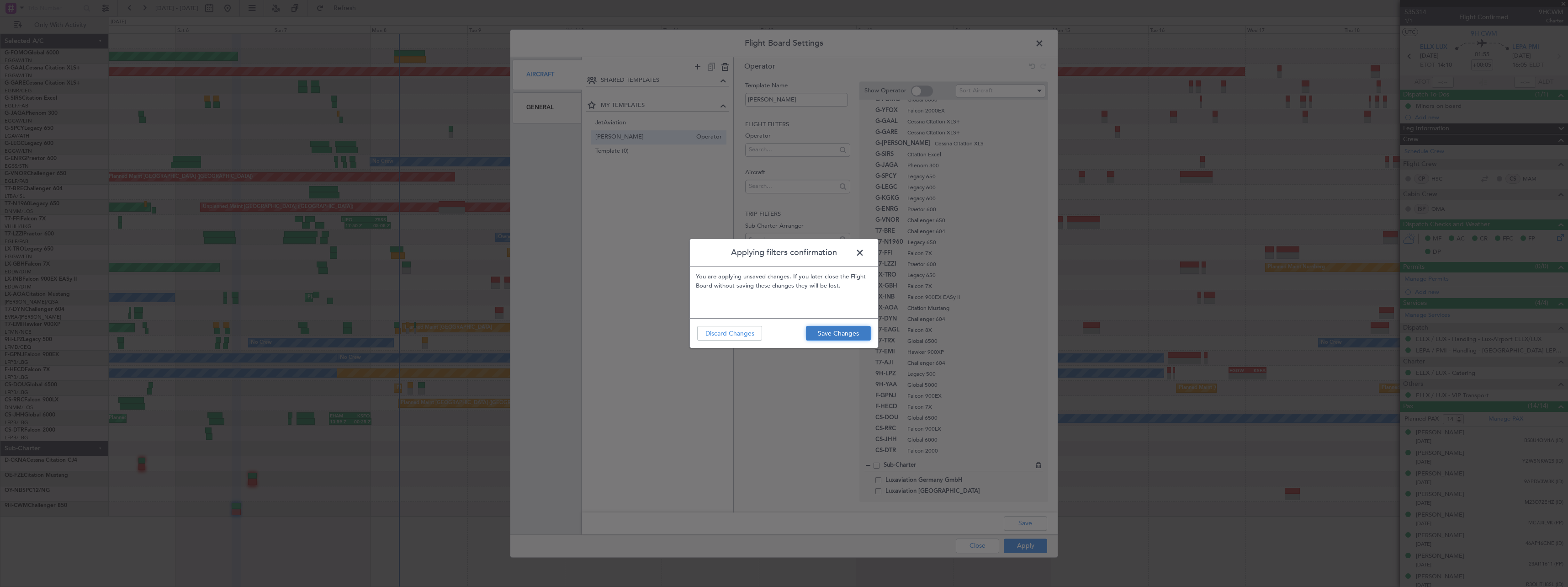
click at [846, 334] on button "Save Changes" at bounding box center [838, 333] width 64 height 15
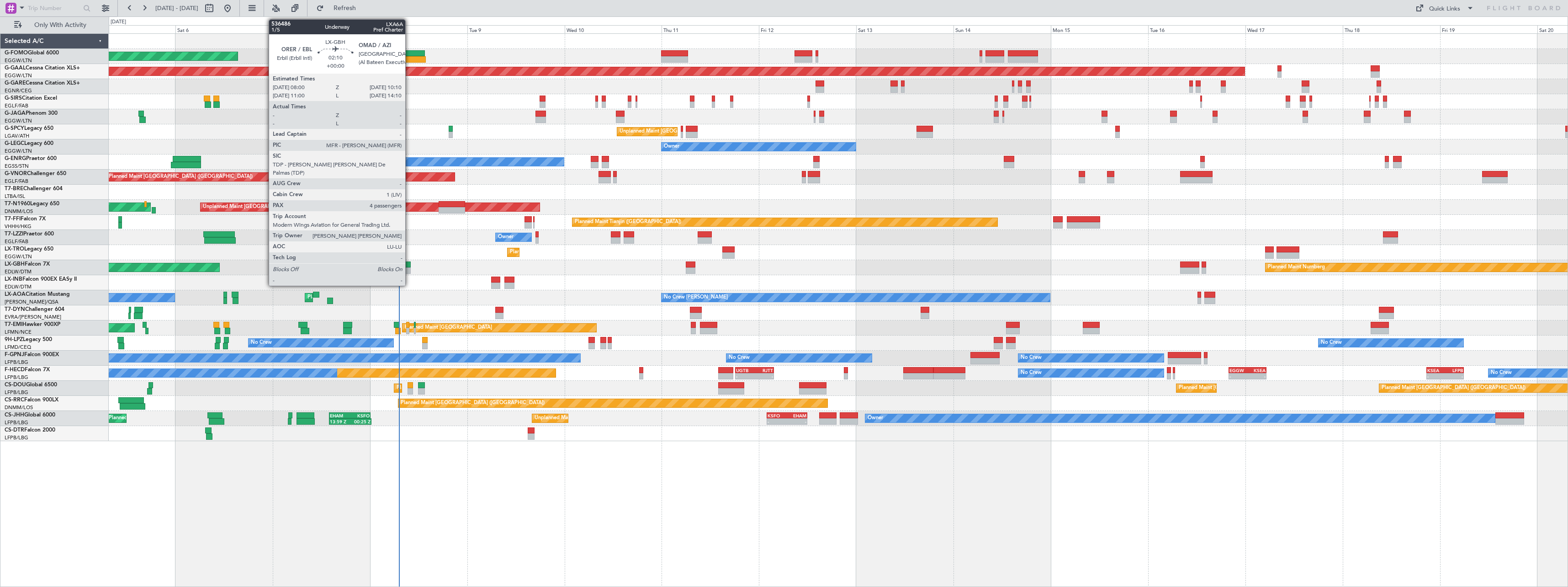
click at [409, 264] on div at bounding box center [407, 264] width 9 height 6
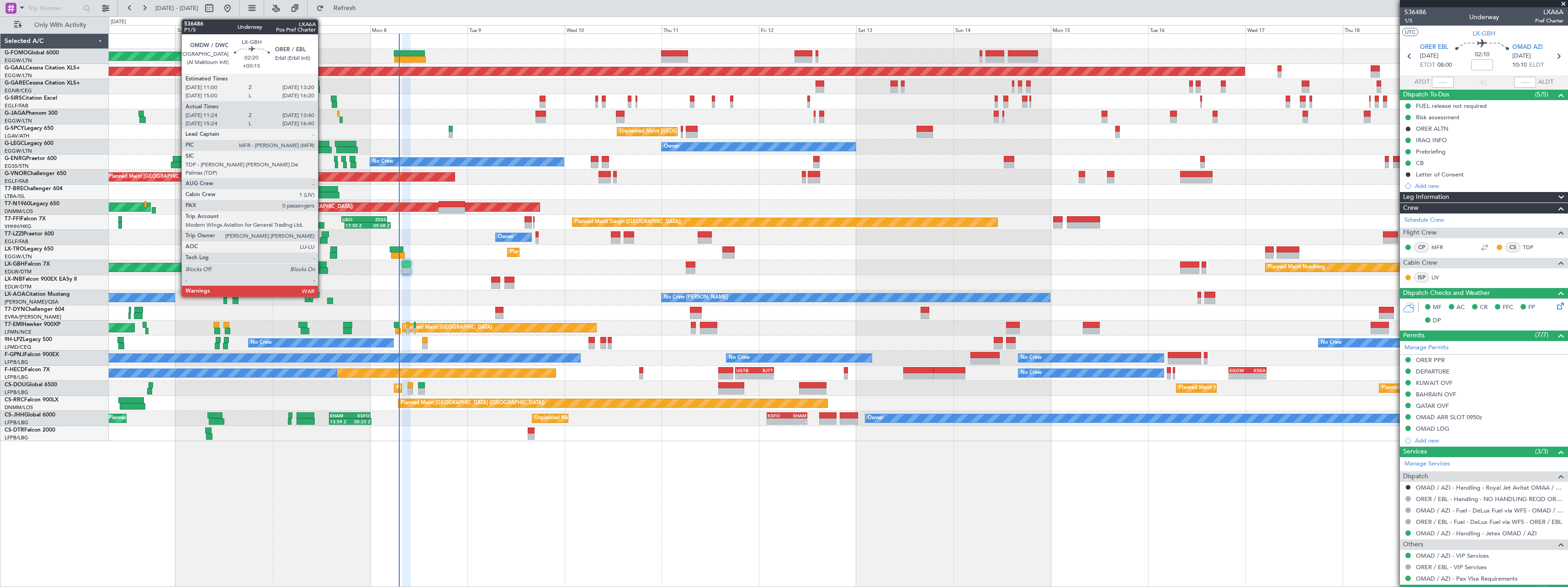
click at [322, 262] on div at bounding box center [321, 264] width 10 height 6
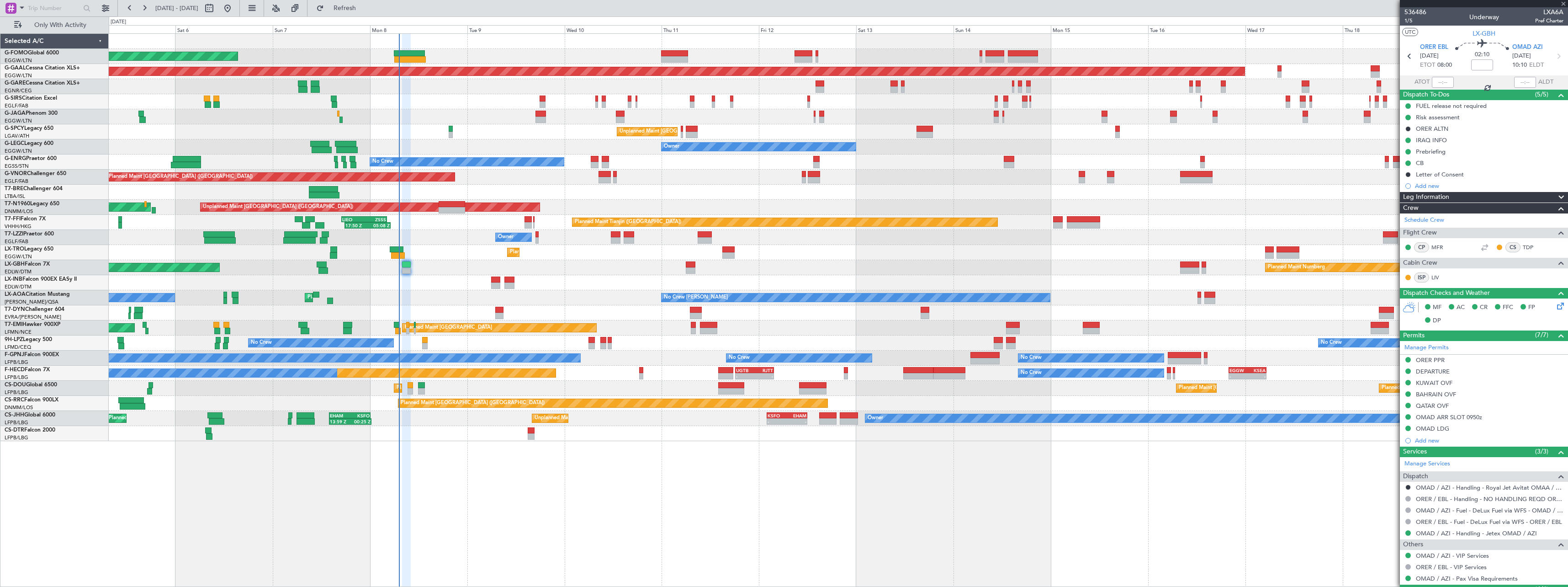
type input "+00:15"
type input "11:24"
type input "13:40"
type input "0"
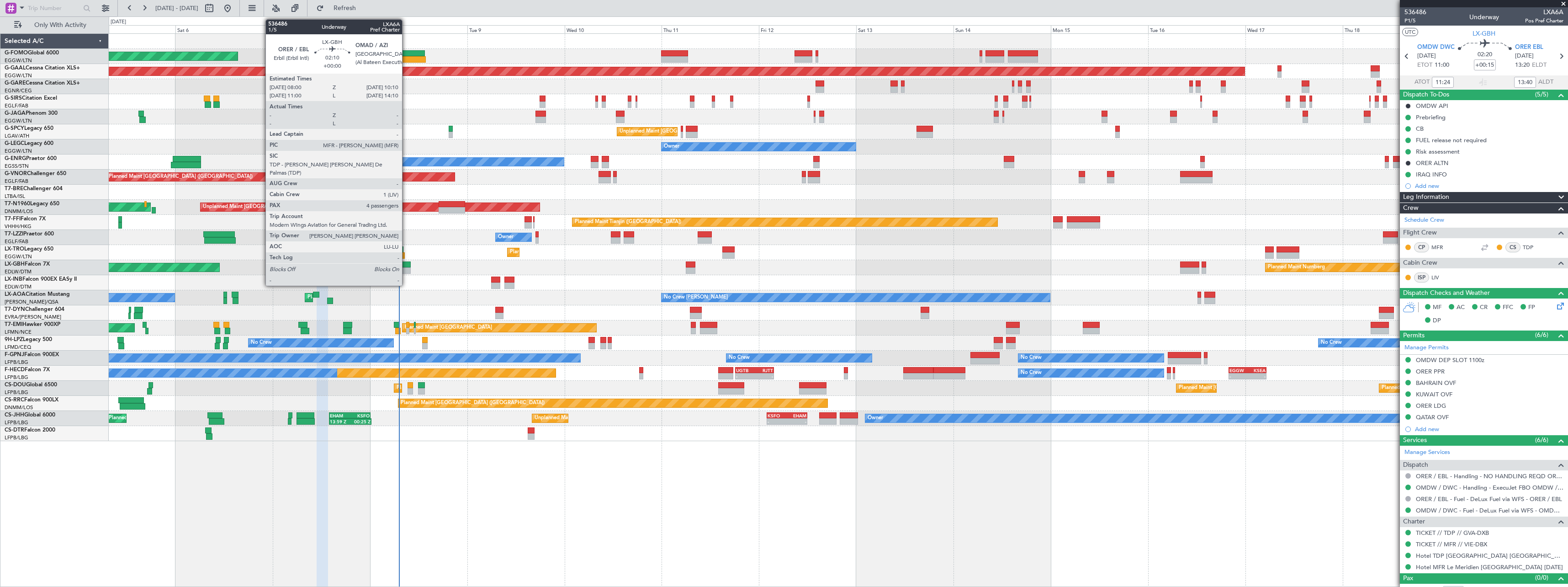
click at [406, 264] on div at bounding box center [407, 264] width 9 height 6
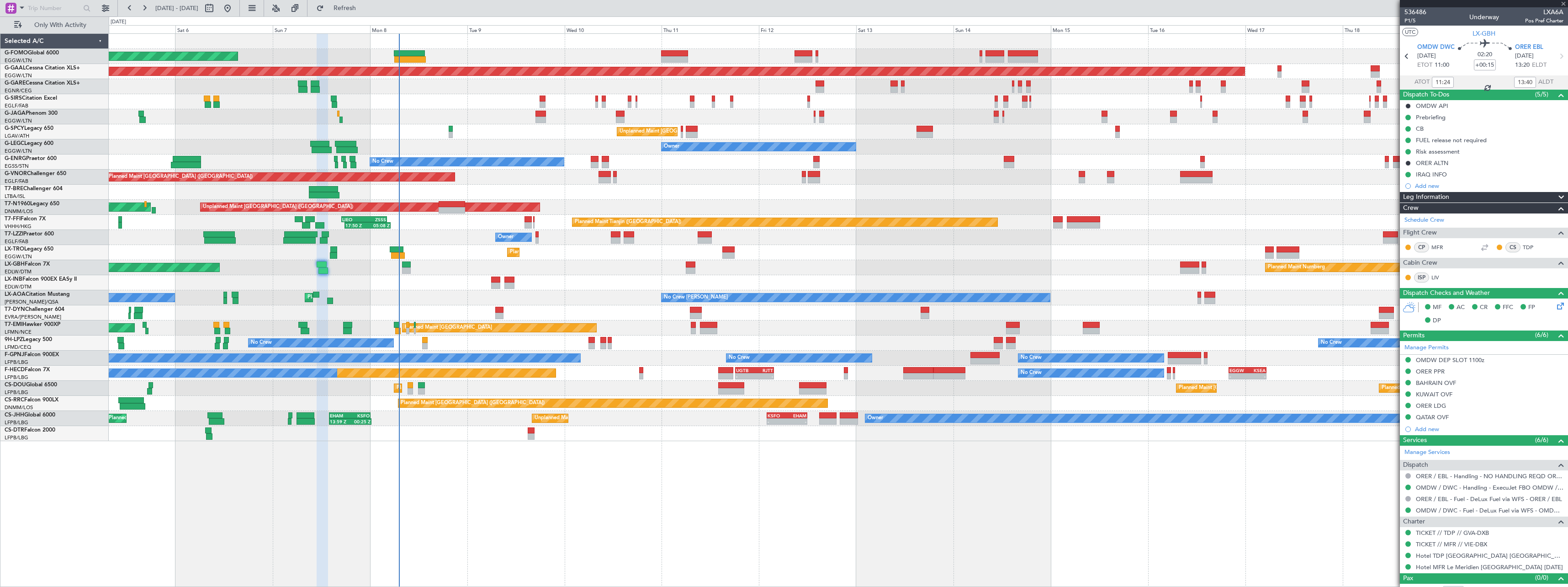
type input "4"
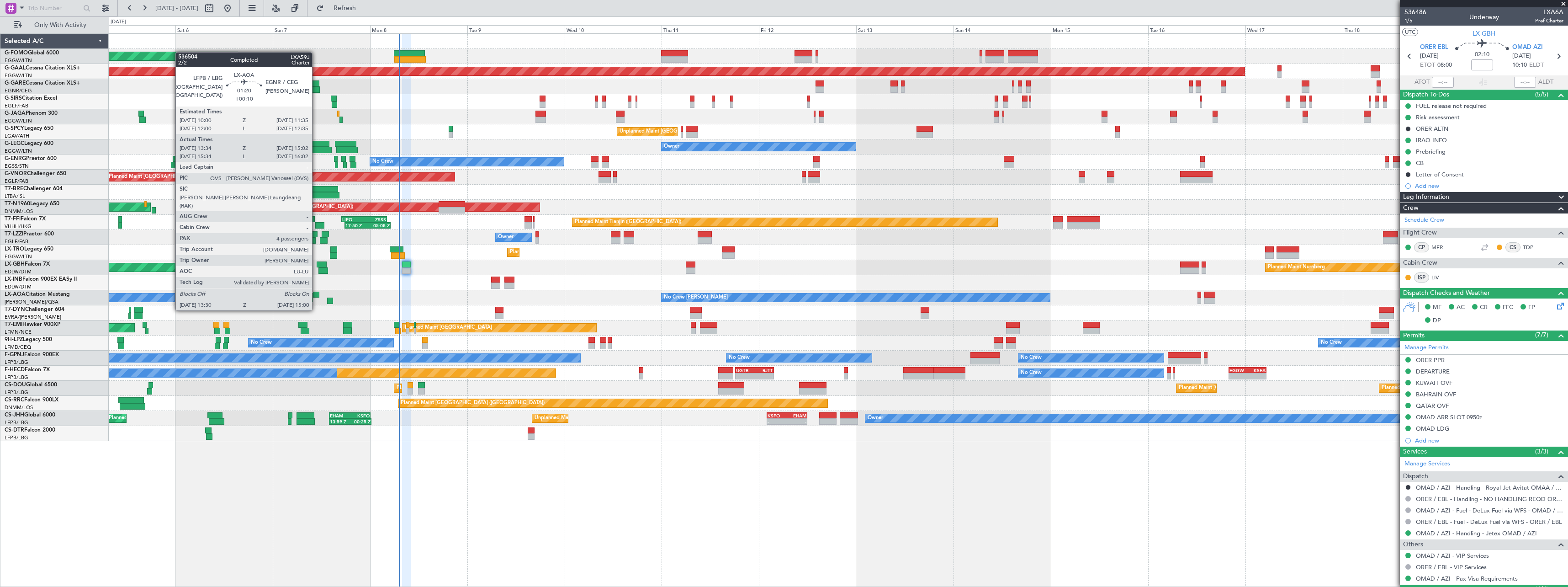
click at [316, 293] on div at bounding box center [316, 294] width 7 height 6
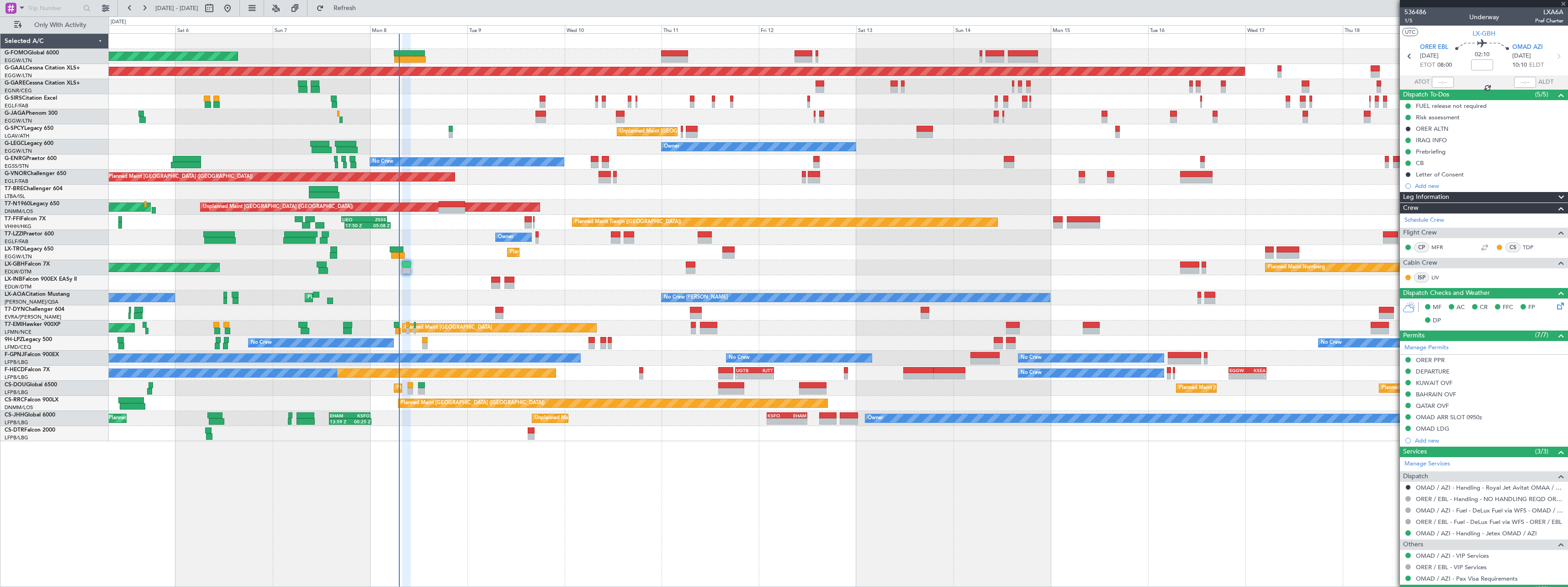
type input "+00:10"
type input "13:44"
type input "14:57"
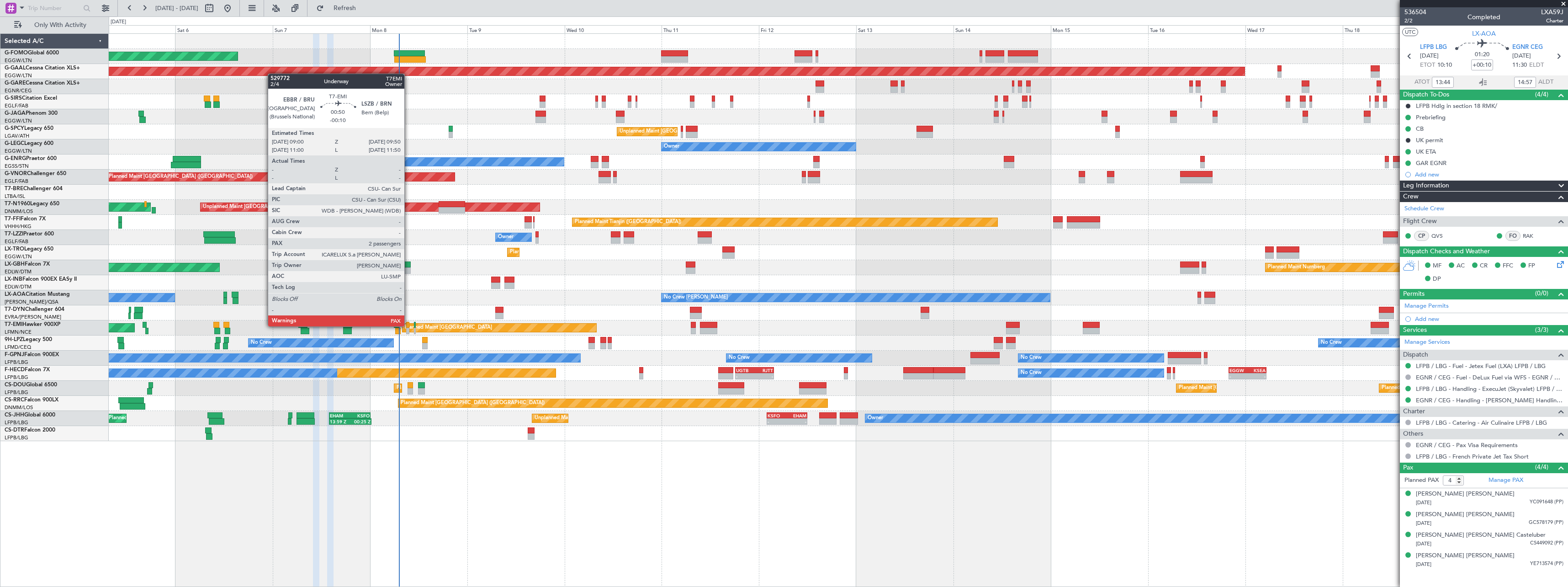
click at [409, 327] on div at bounding box center [408, 324] width 3 height 6
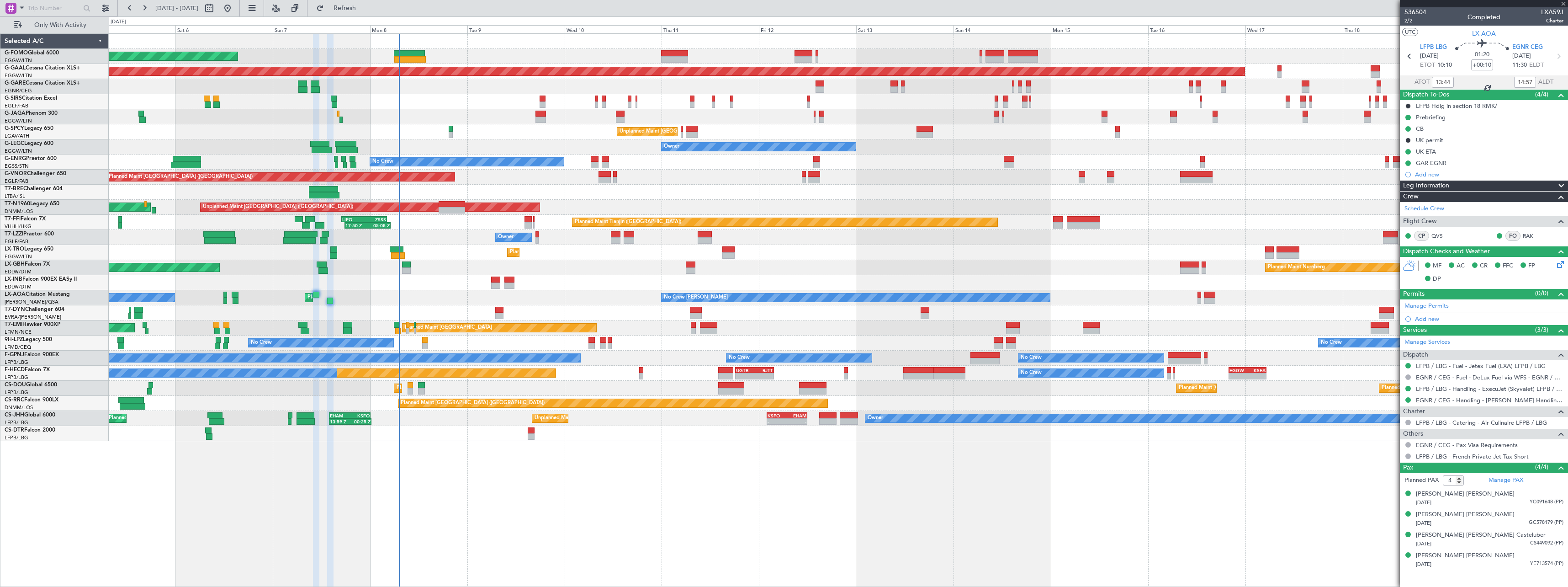
type input "-00:10"
type input "2"
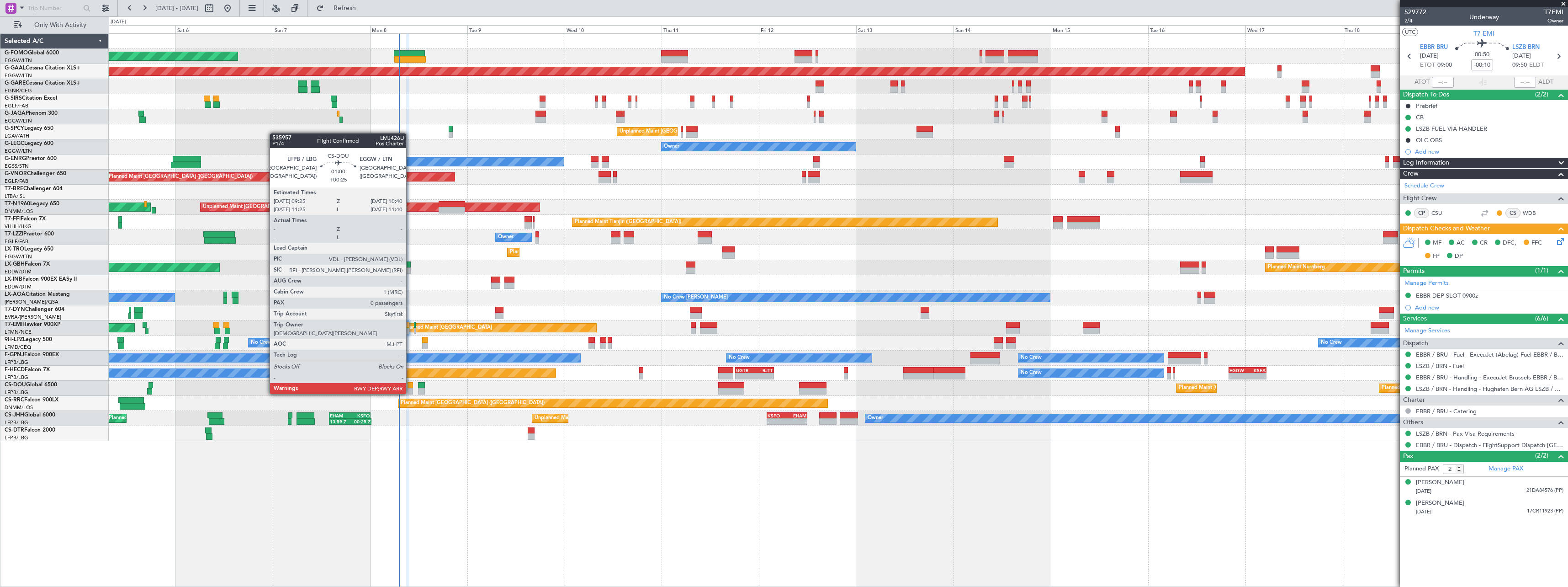
click at [410, 385] on div at bounding box center [410, 385] width 5 height 6
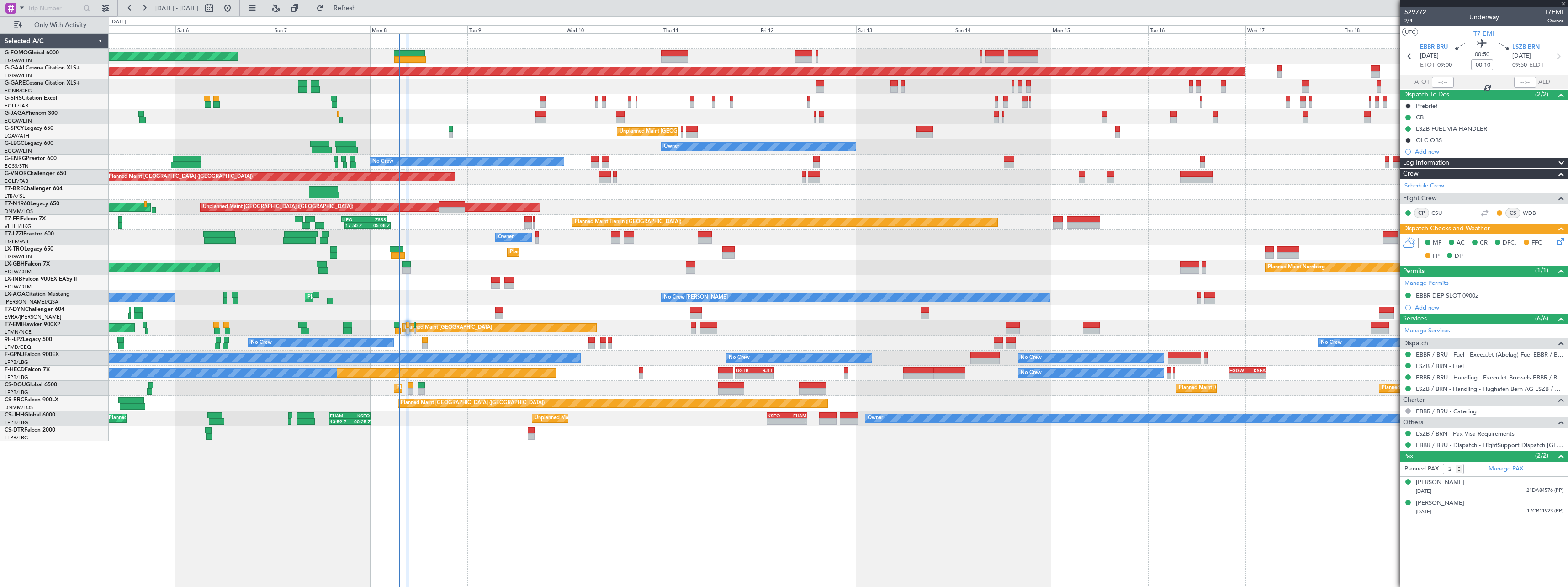
type input "+00:25"
type input "0"
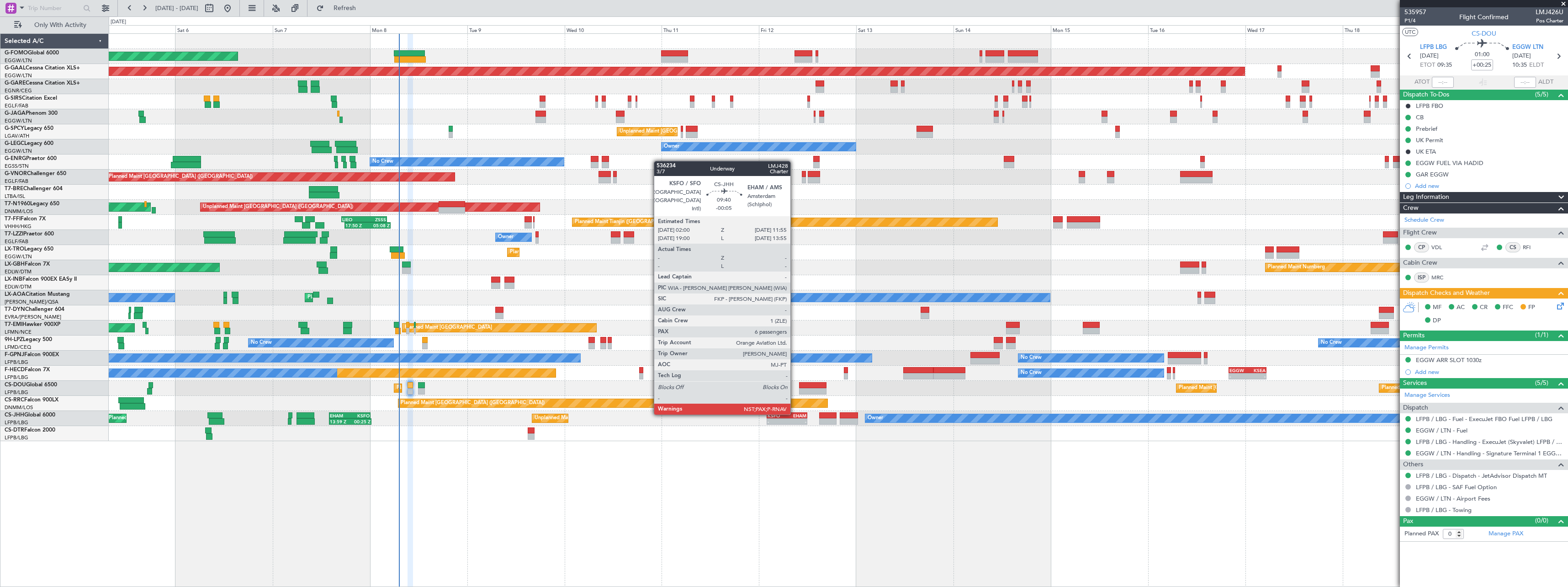
click at [794, 414] on div "EHAM" at bounding box center [796, 415] width 19 height 5
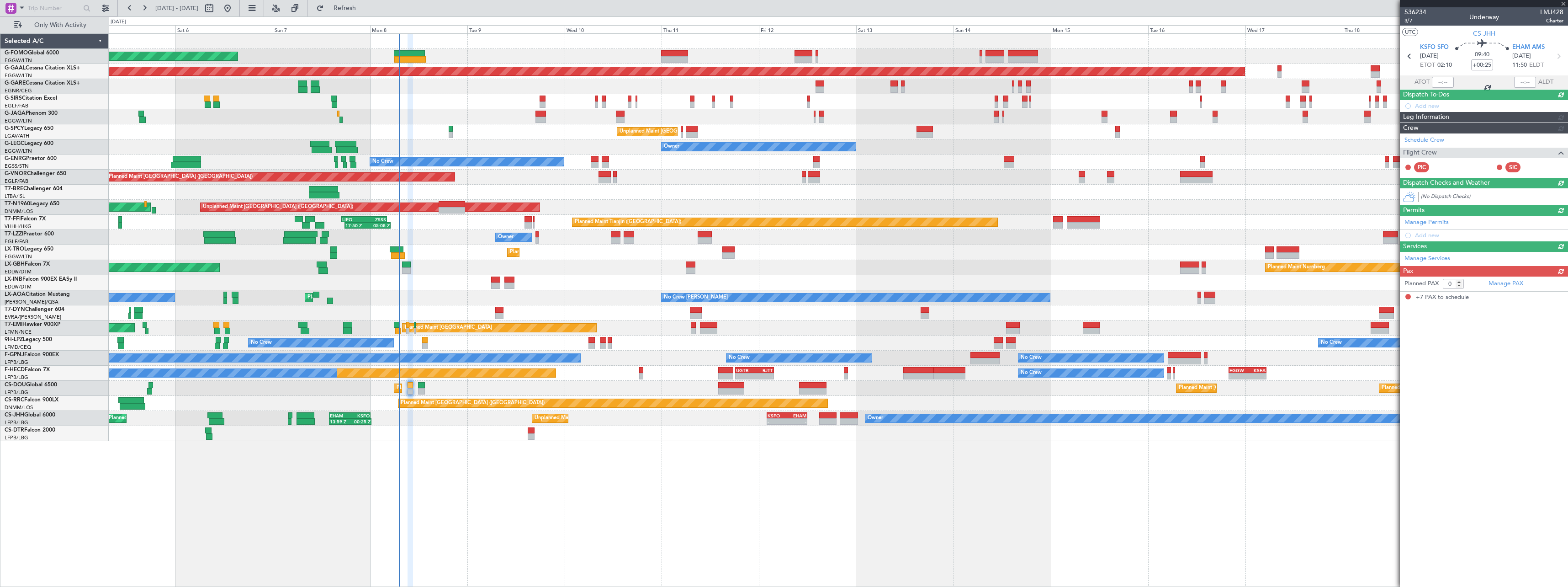
type input "-00:05"
type input "7"
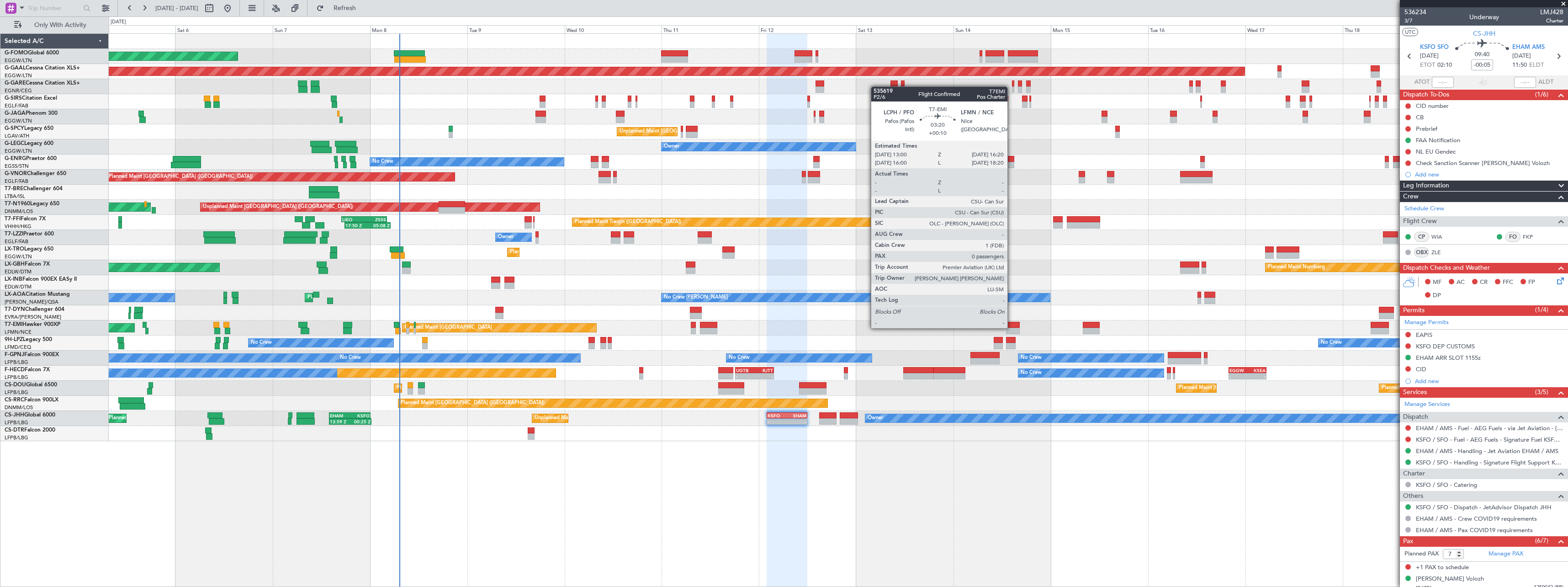
click at [1011, 327] on div at bounding box center [1013, 324] width 14 height 6
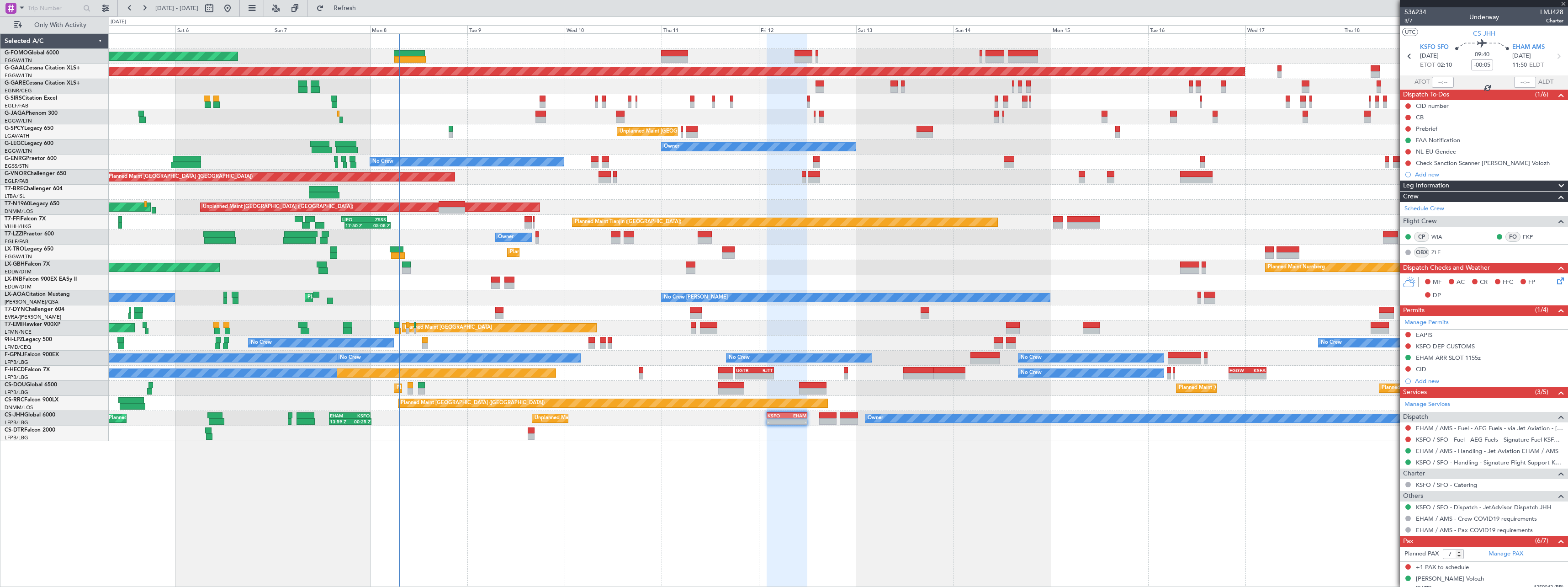
type input "+00:10"
type input "0"
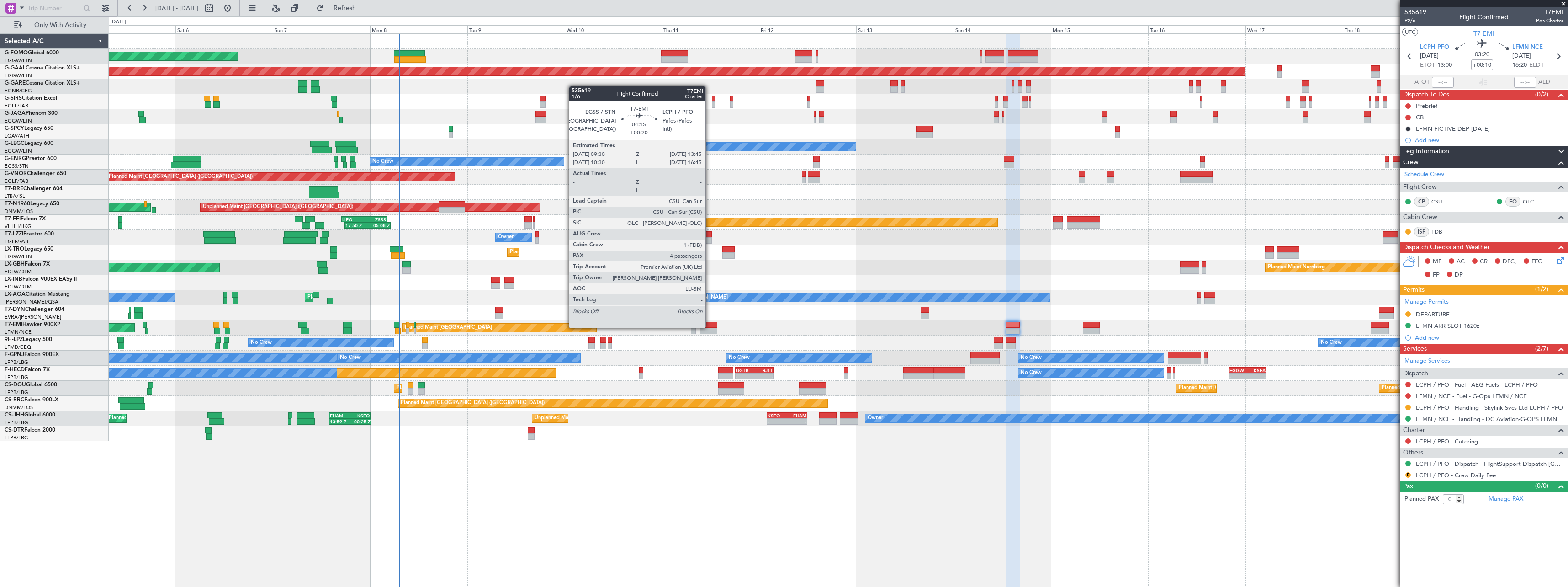
click at [710, 327] on div at bounding box center [709, 324] width 17 height 6
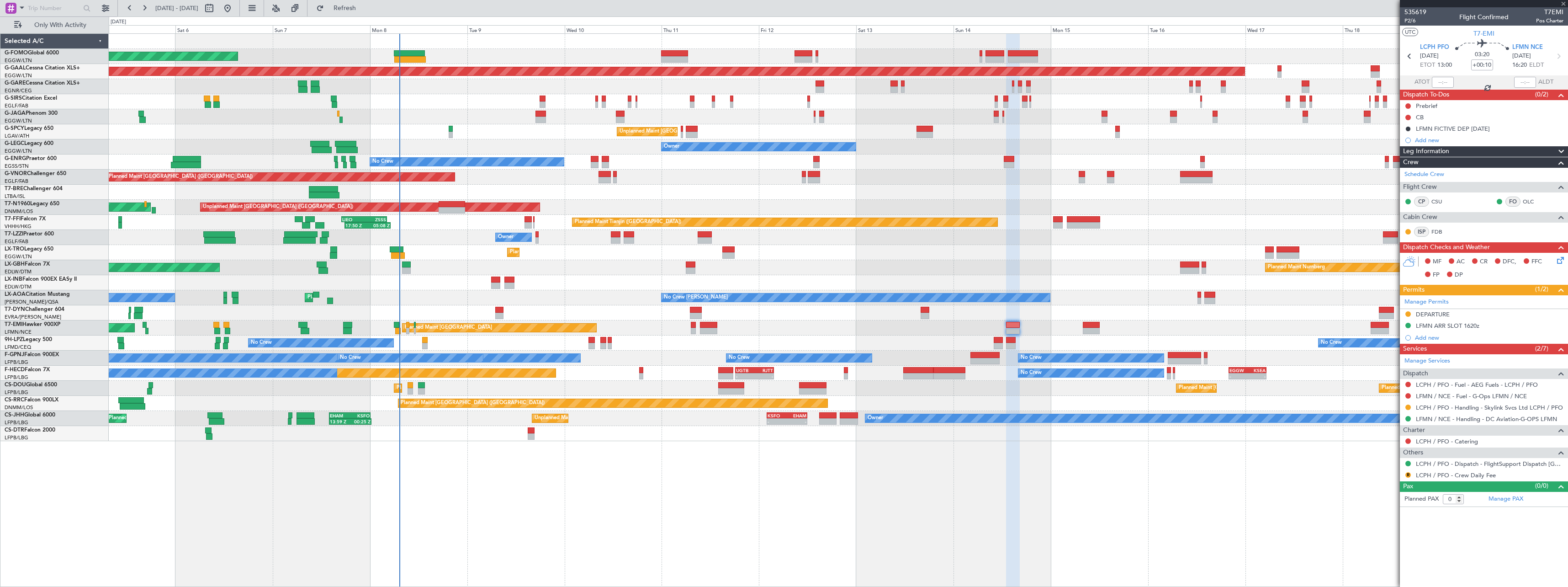
type input "+00:20"
type input "4"
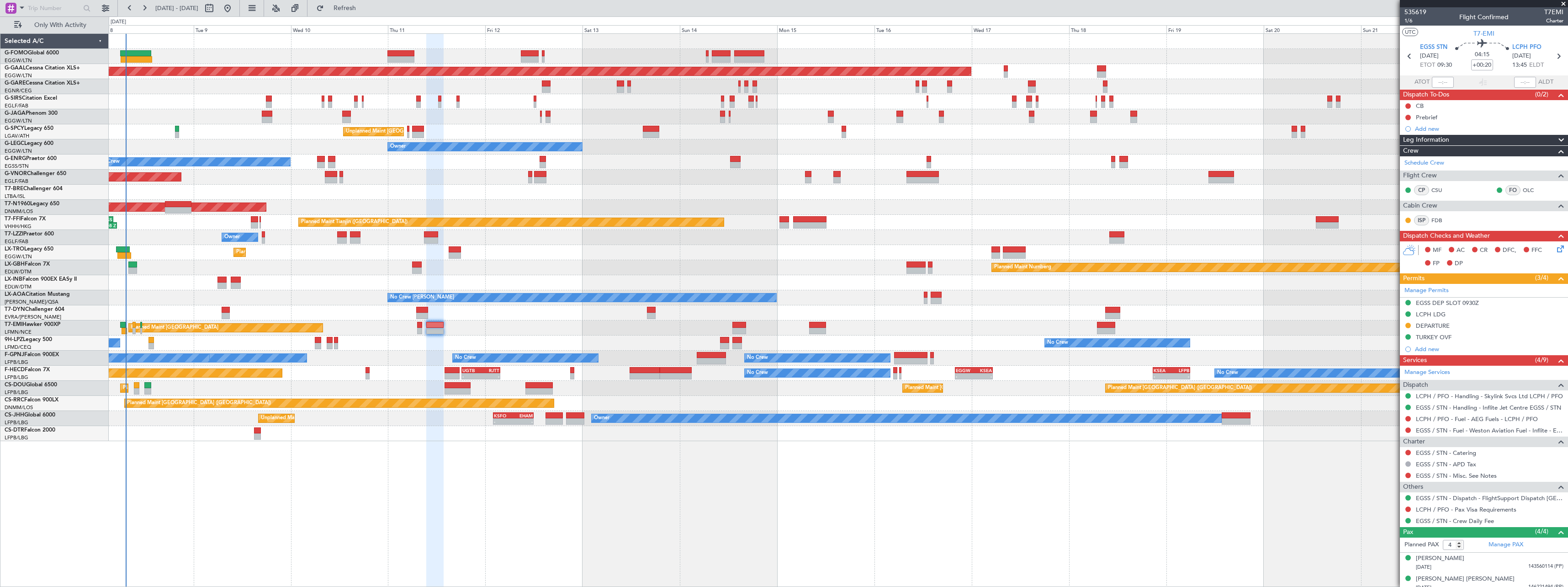
click at [299, 465] on div "Planned Maint London (Luton) Planned Maint Dusseldorf Planned Maint London (Far…" at bounding box center [838, 309] width 1459 height 553
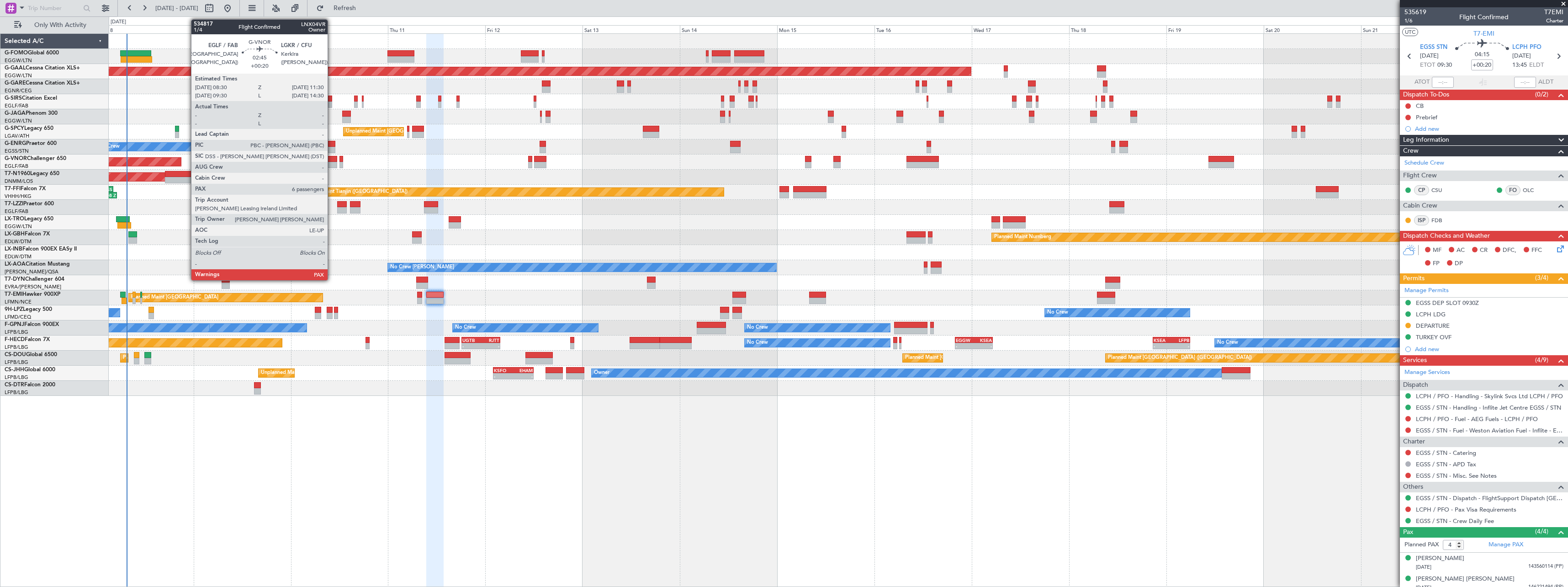
click at [332, 158] on div at bounding box center [331, 159] width 12 height 6
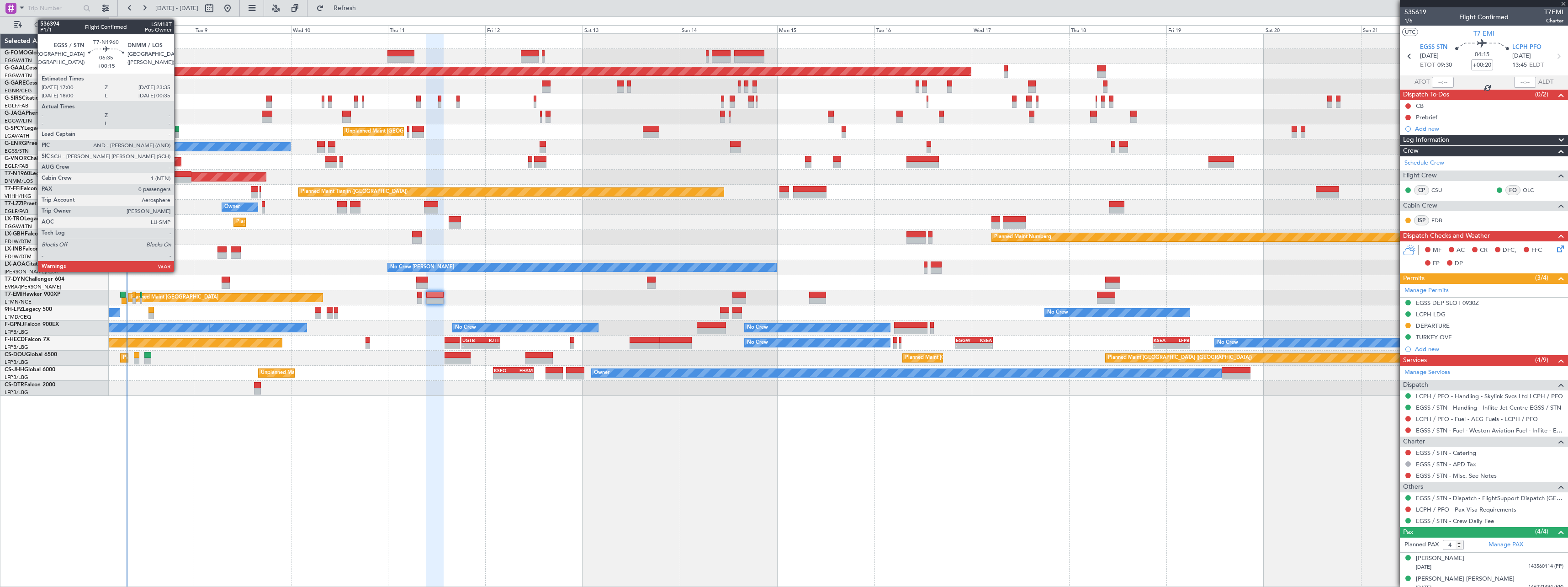
type input "6"
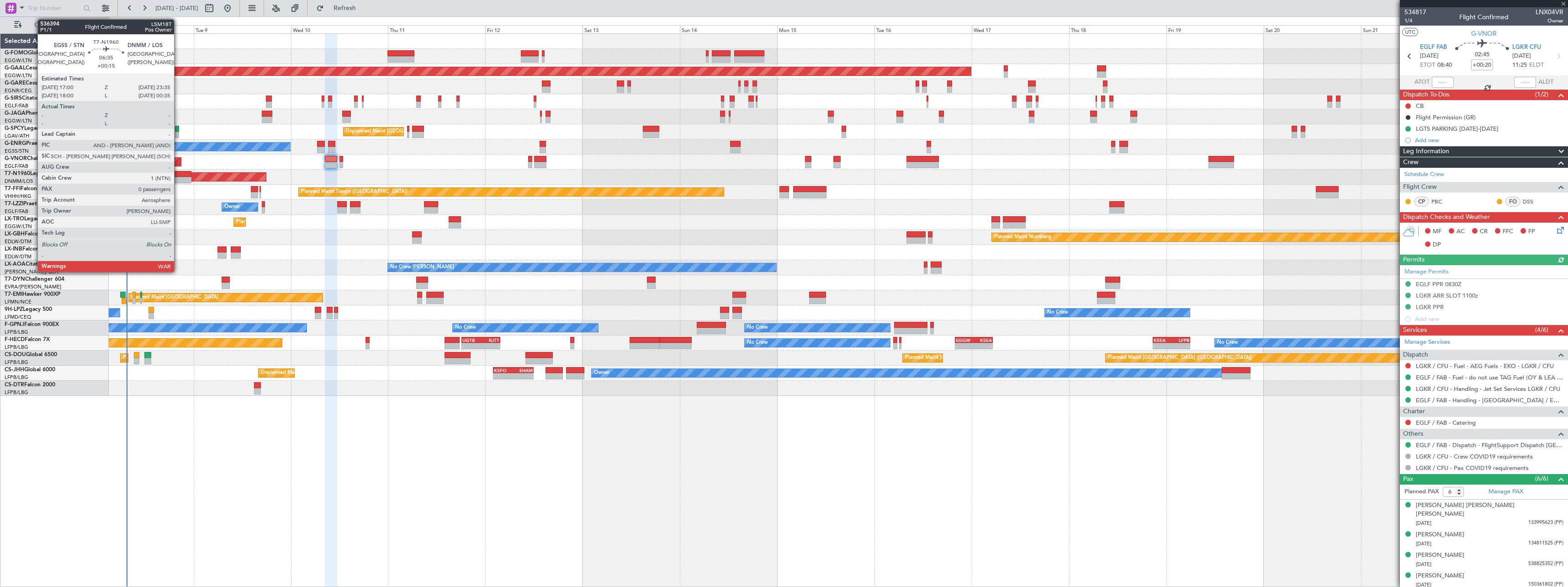
click at [179, 174] on div at bounding box center [178, 173] width 27 height 6
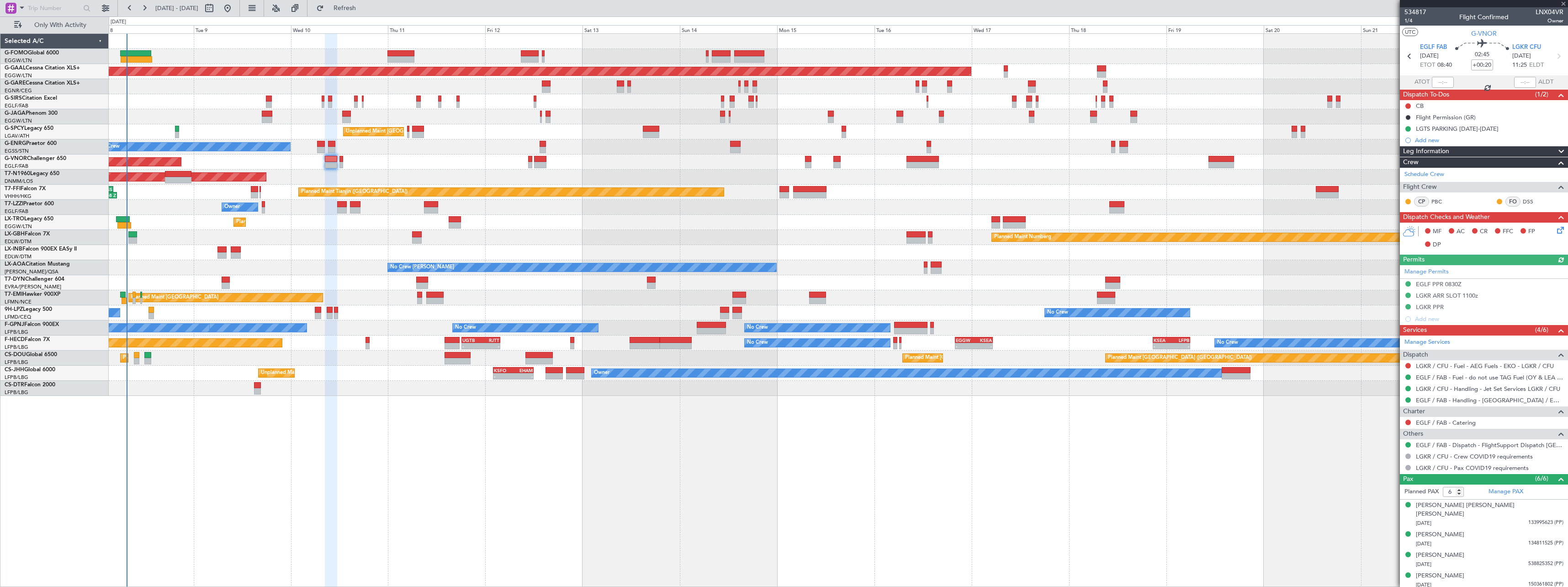
type input "+00:15"
type input "0"
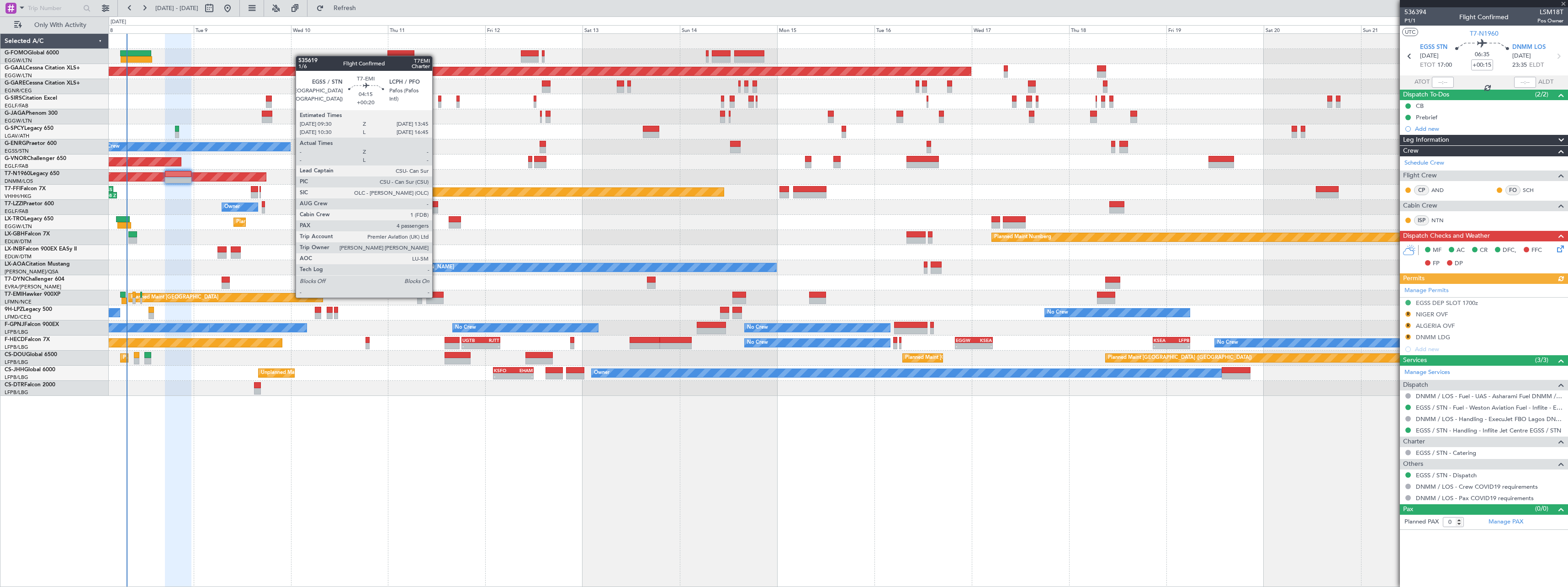
click at [436, 296] on div at bounding box center [435, 294] width 17 height 6
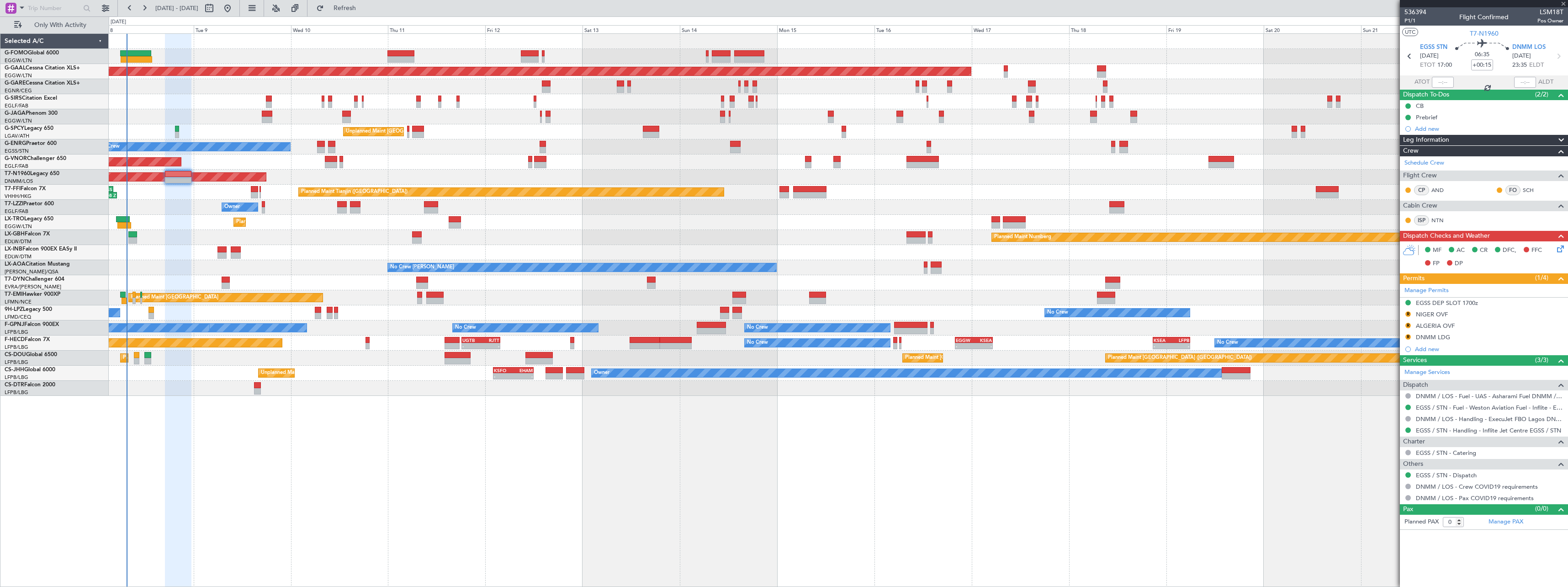
type input "+00:20"
type input "4"
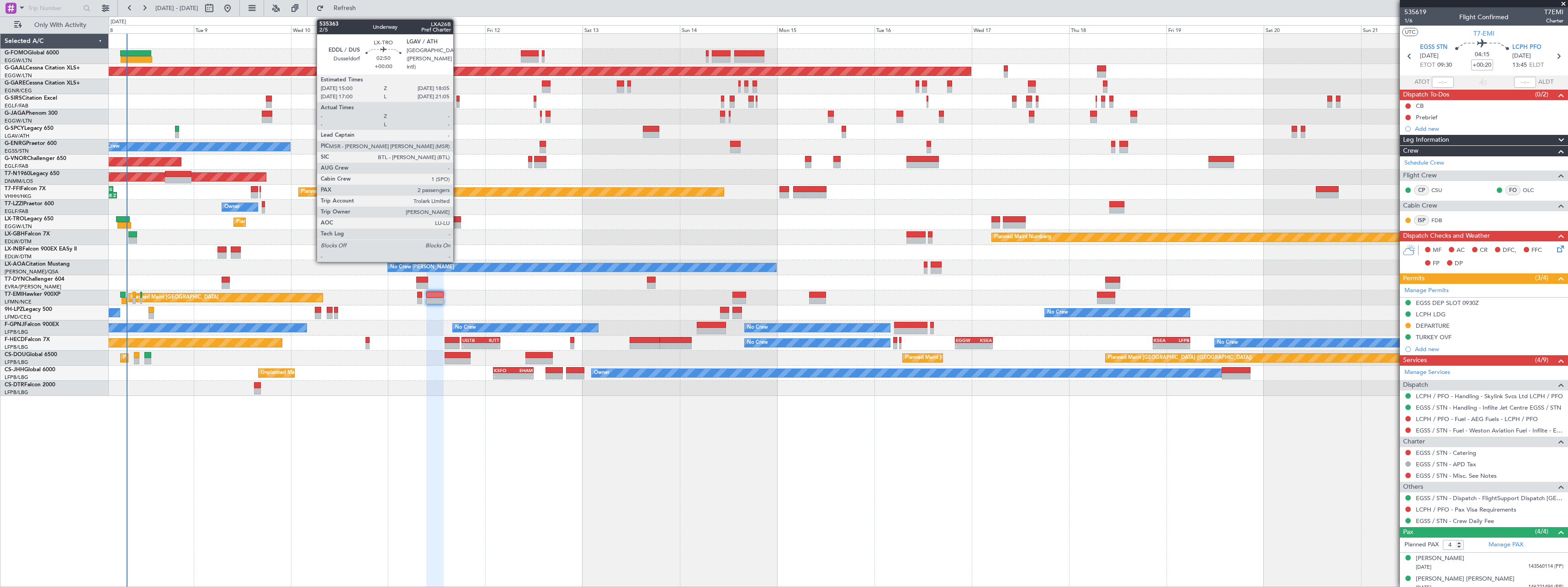
click at [457, 219] on div at bounding box center [455, 219] width 13 height 6
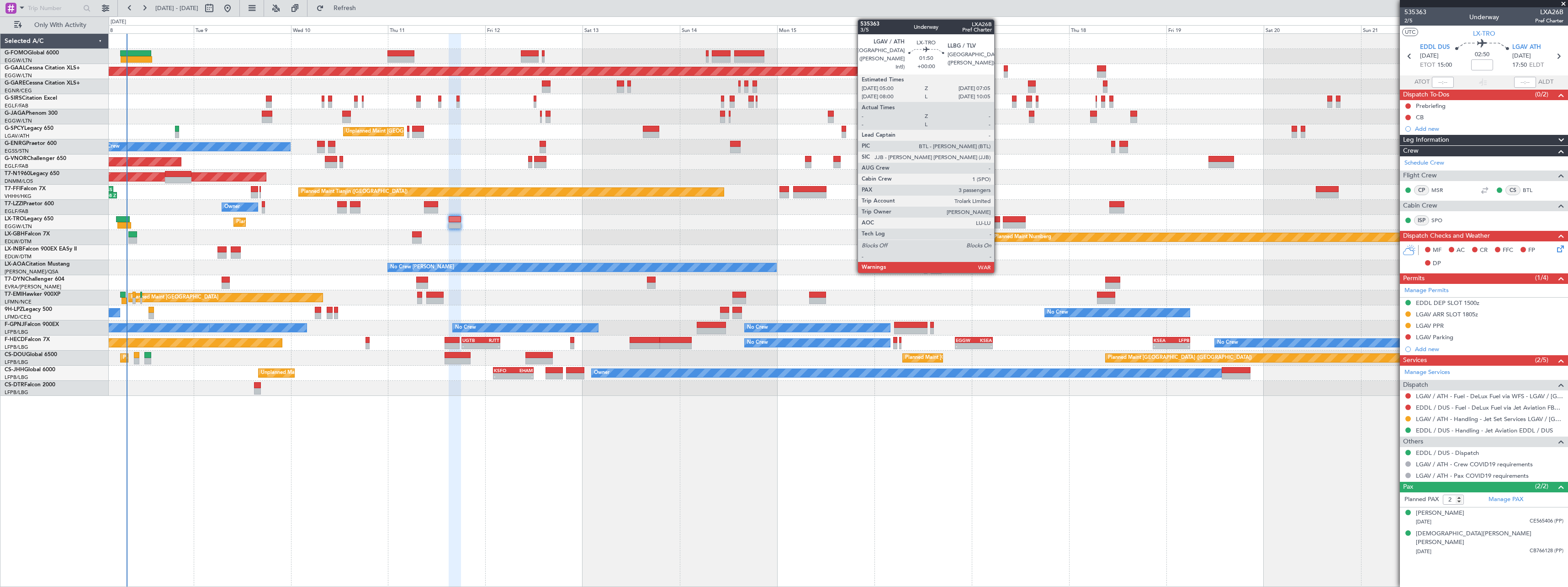
click at [998, 219] on div at bounding box center [996, 219] width 9 height 6
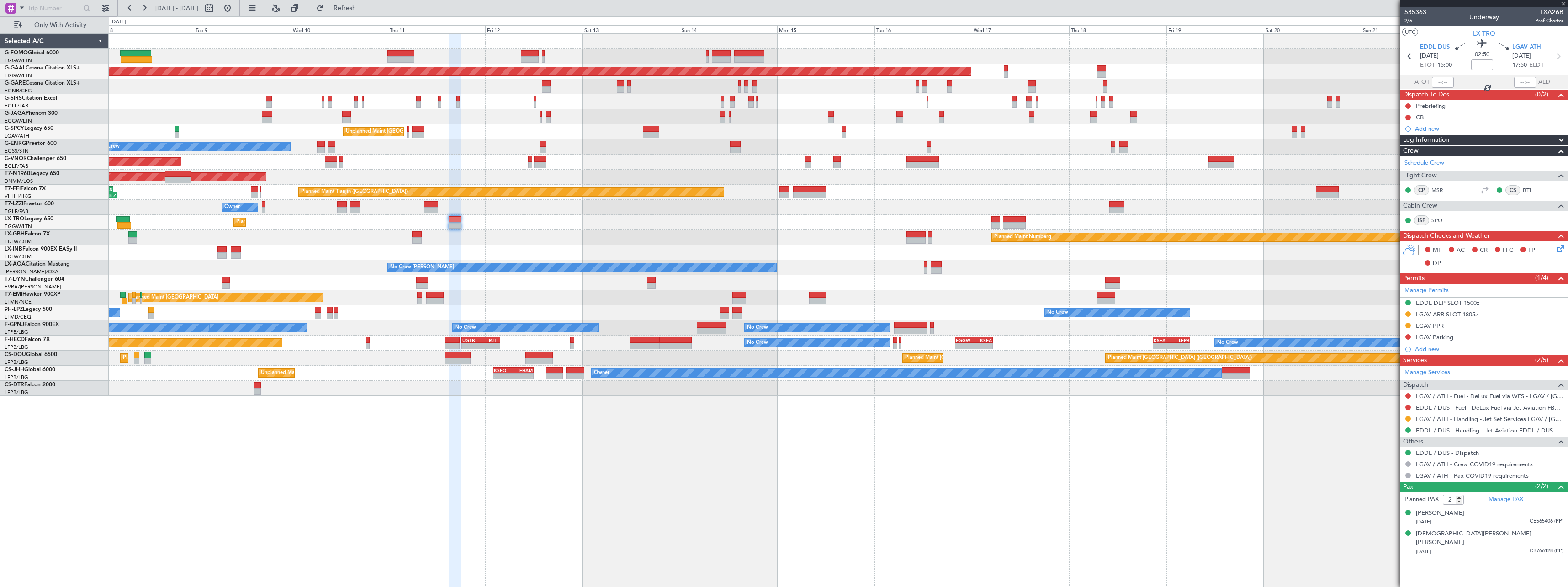
type input "3"
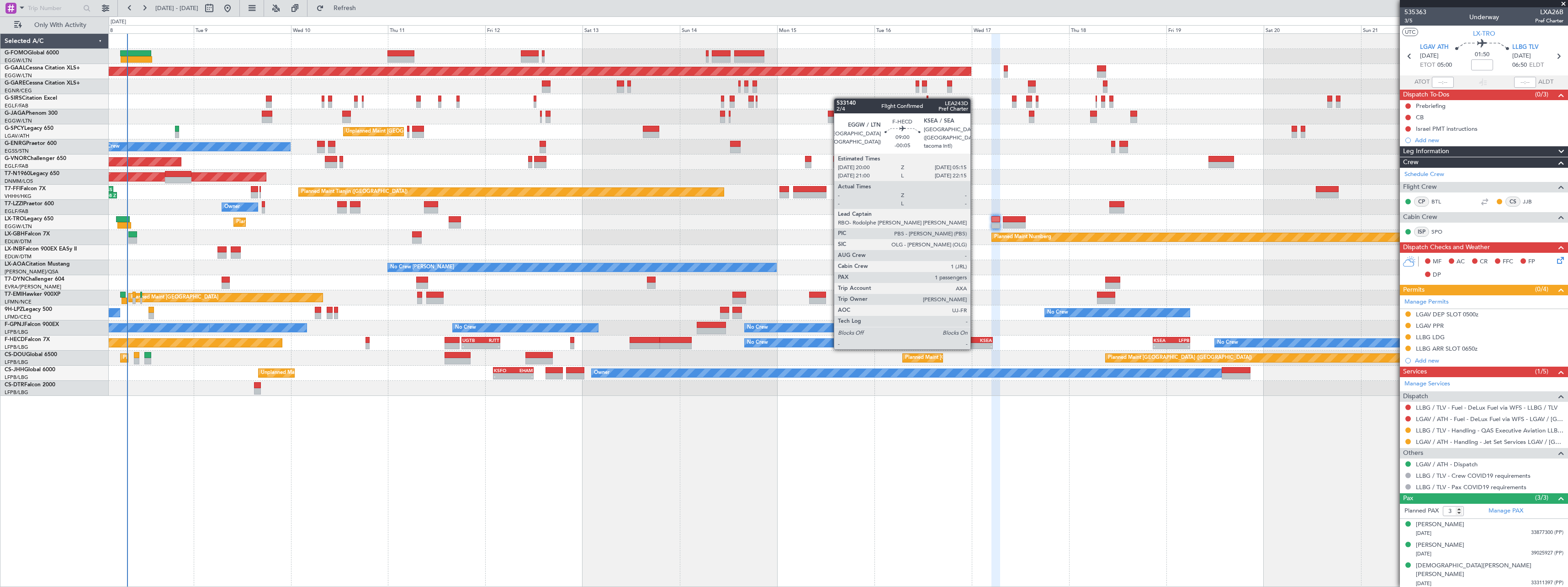
click at [975, 339] on div "KSEA" at bounding box center [983, 340] width 17 height 5
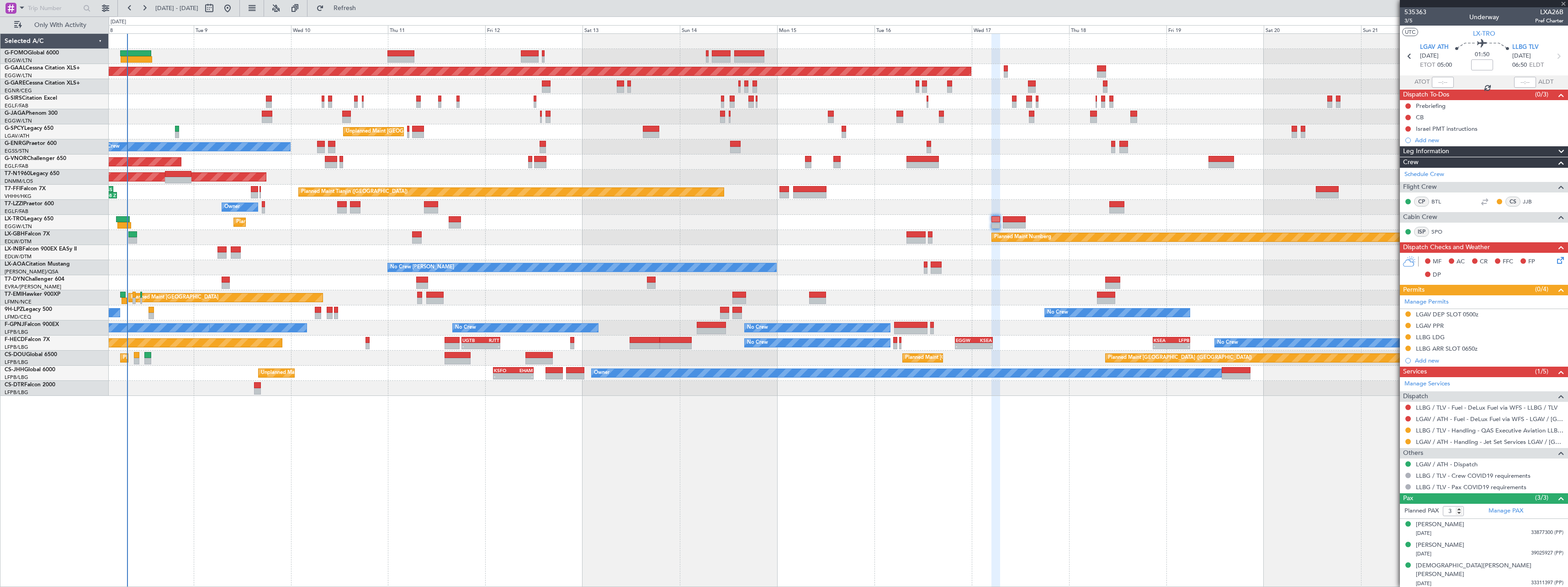
type input "-00:05"
type input "1"
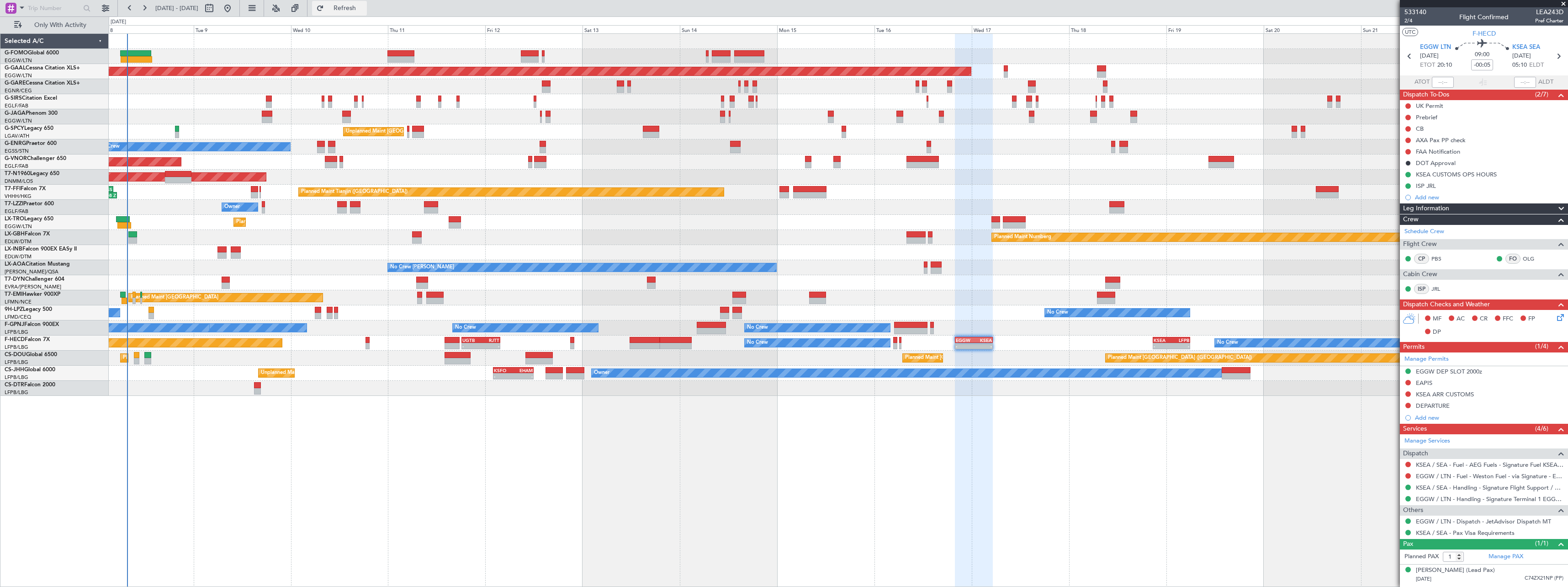
click at [364, 11] on span "Refresh" at bounding box center [345, 8] width 38 height 6
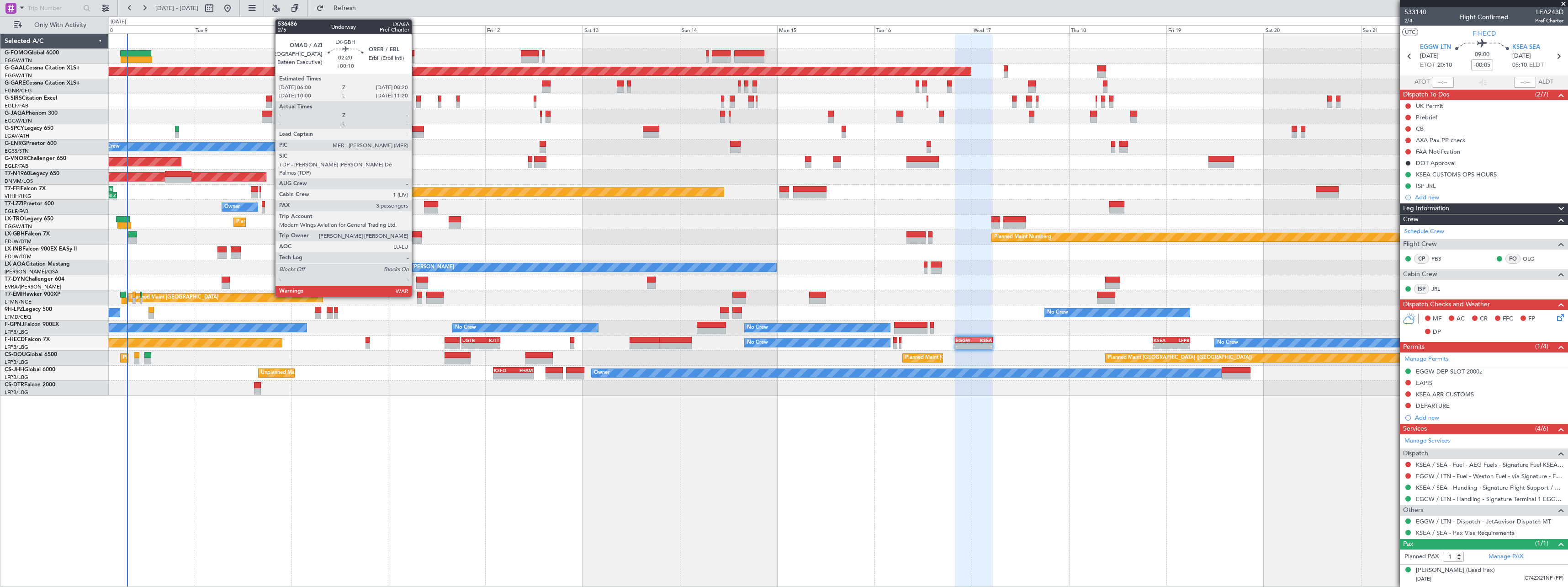
click at [416, 235] on div at bounding box center [416, 233] width 10 height 6
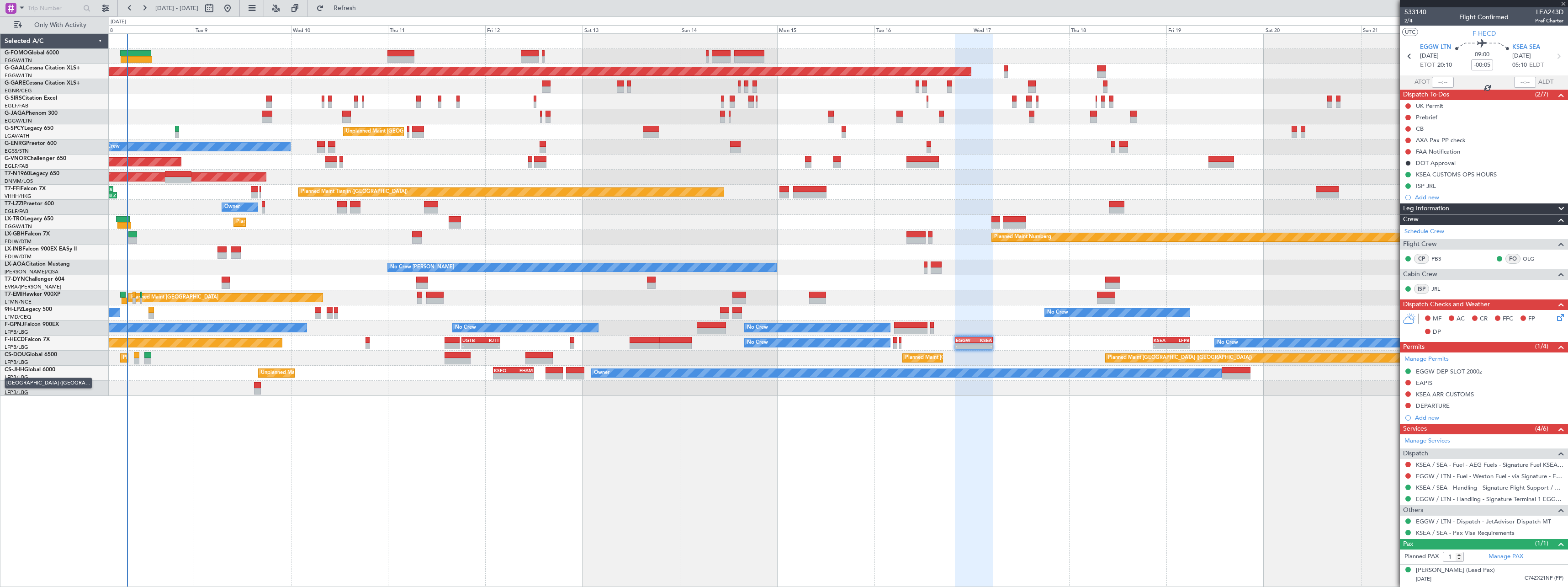
type input "+00:10"
type input "3"
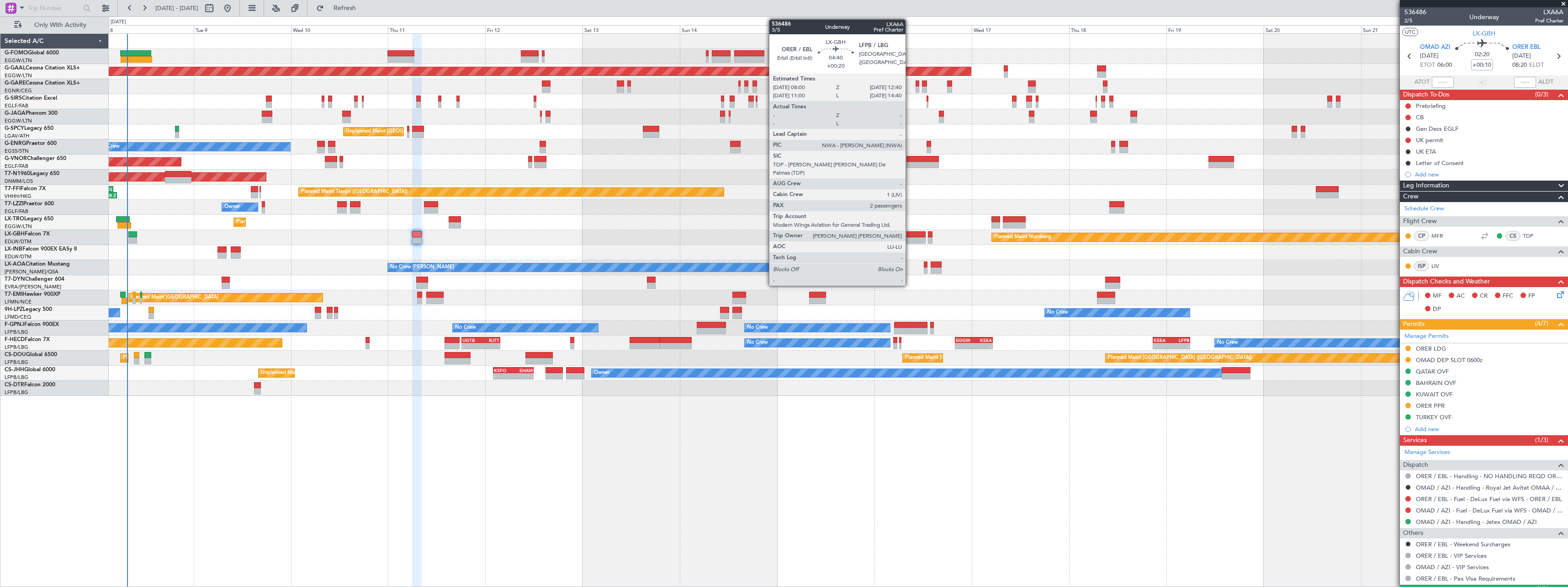
click at [909, 235] on div at bounding box center [916, 233] width 19 height 6
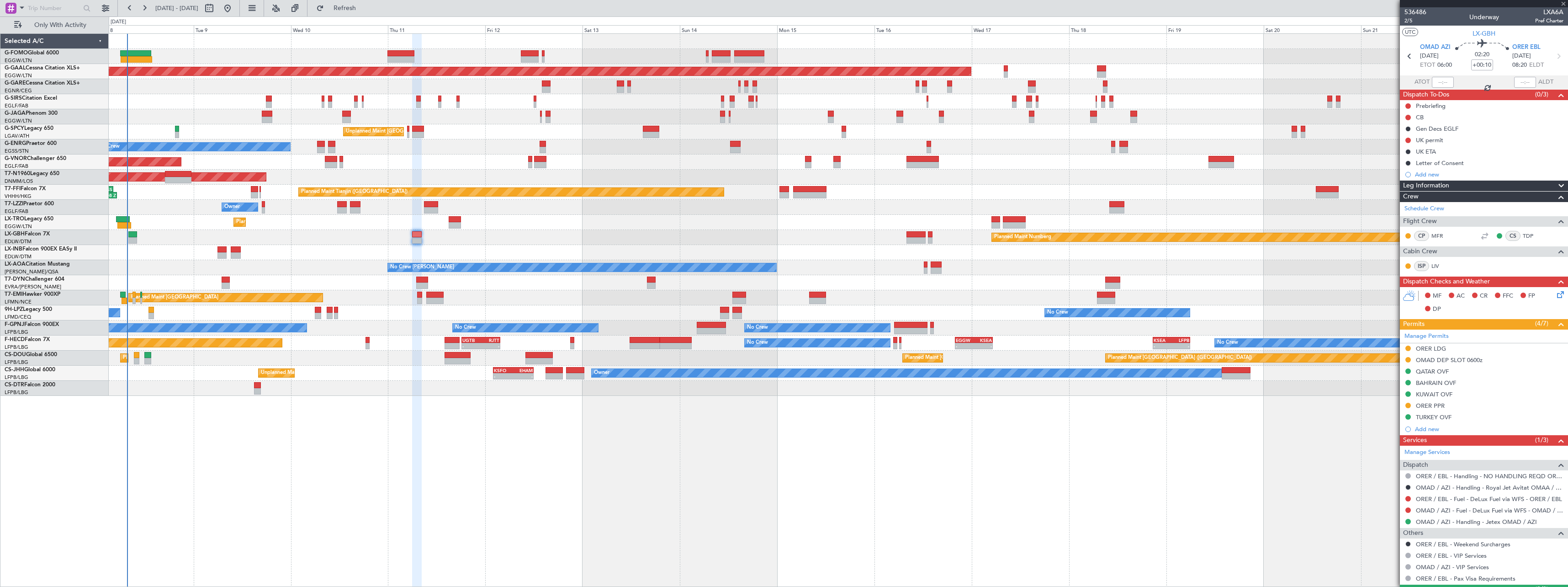
type input "+00:20"
type input "2"
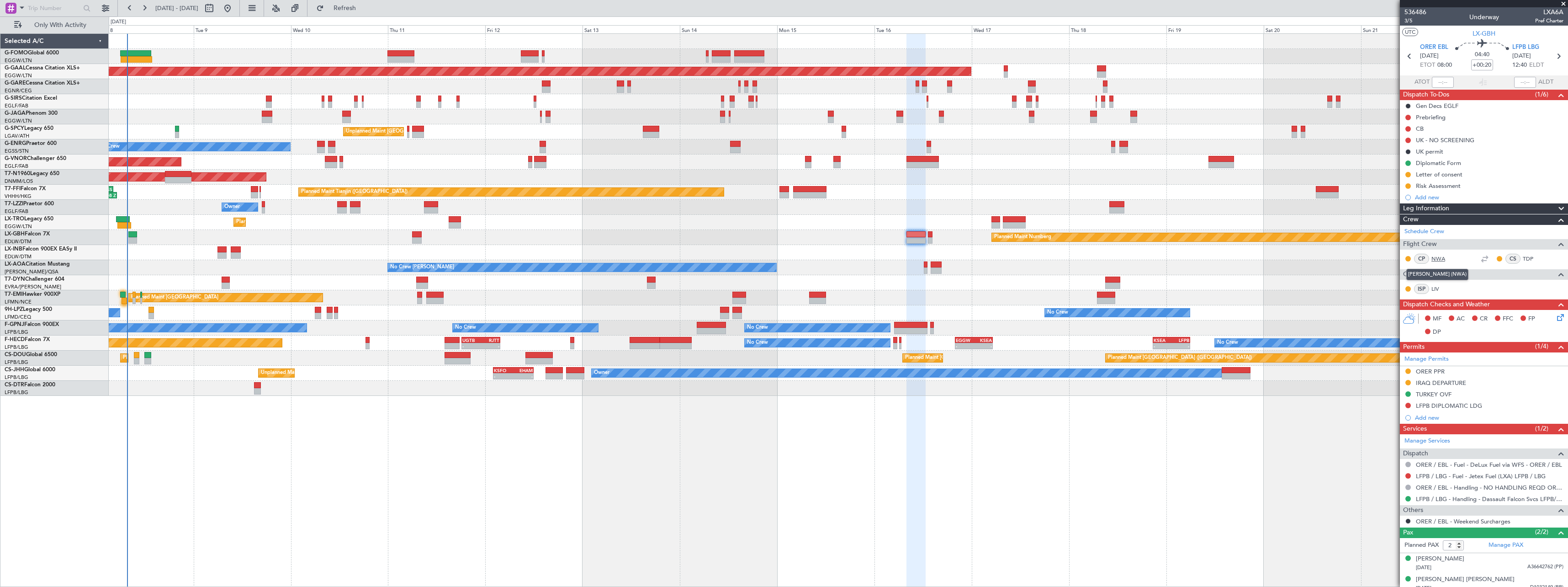
click at [1437, 255] on link "NWA" at bounding box center [1442, 258] width 21 height 8
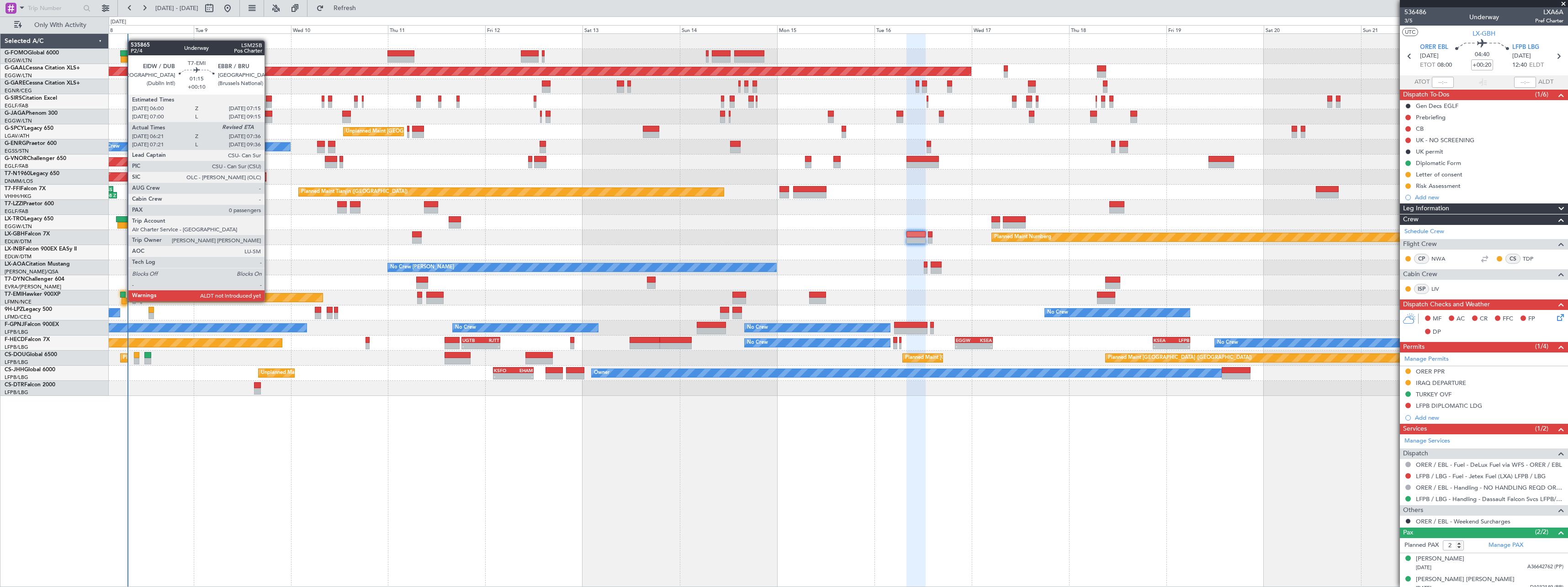
click at [124, 293] on div at bounding box center [123, 294] width 5 height 6
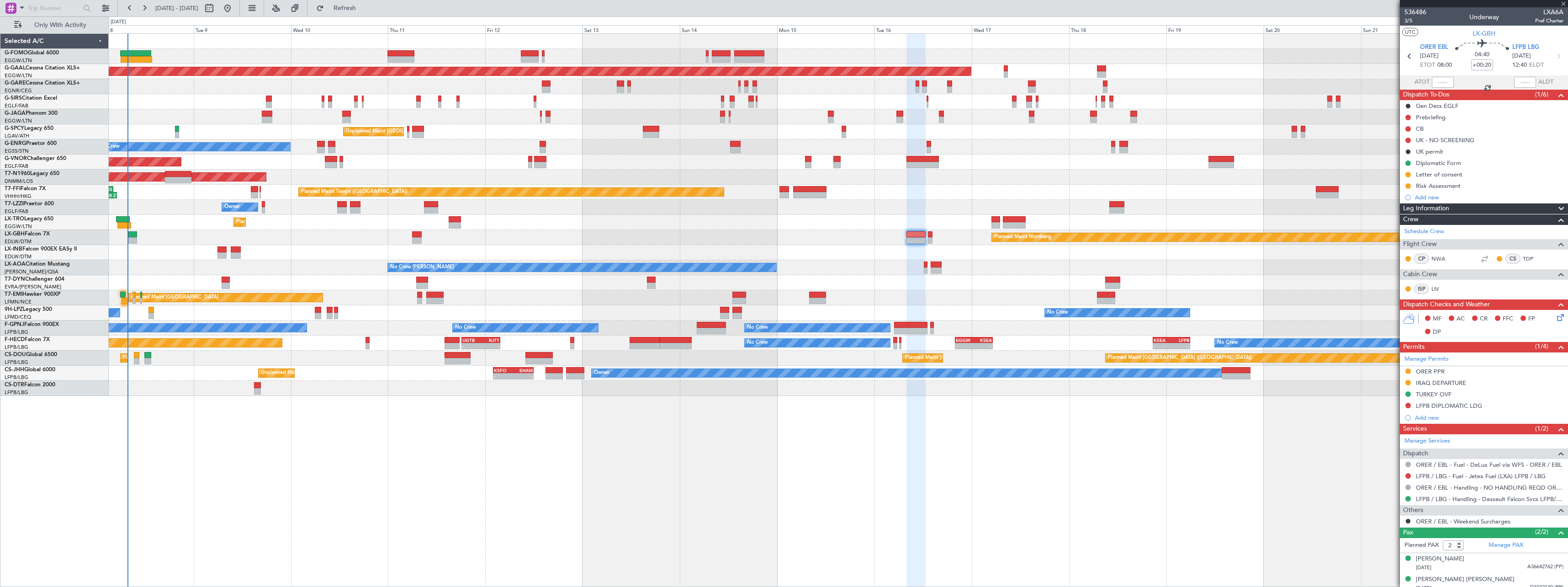
type input "+00:10"
type input "06:21"
type input "0"
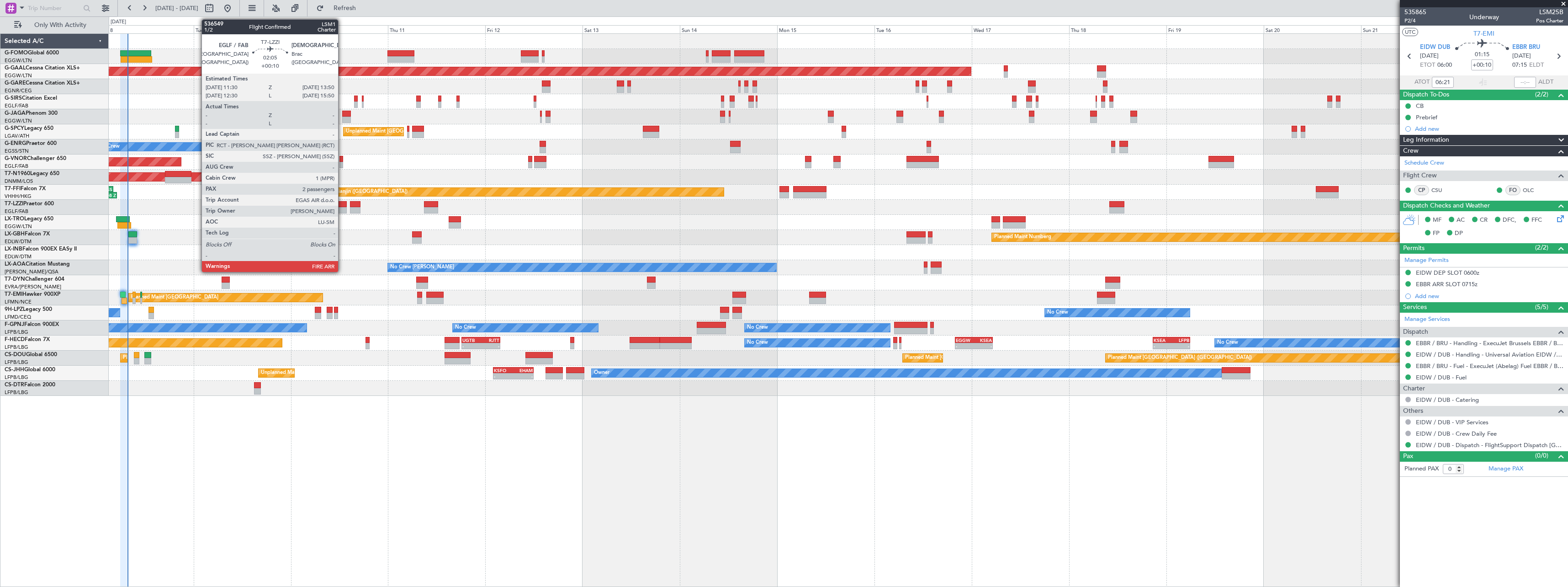
click at [342, 205] on div at bounding box center [341, 204] width 10 height 6
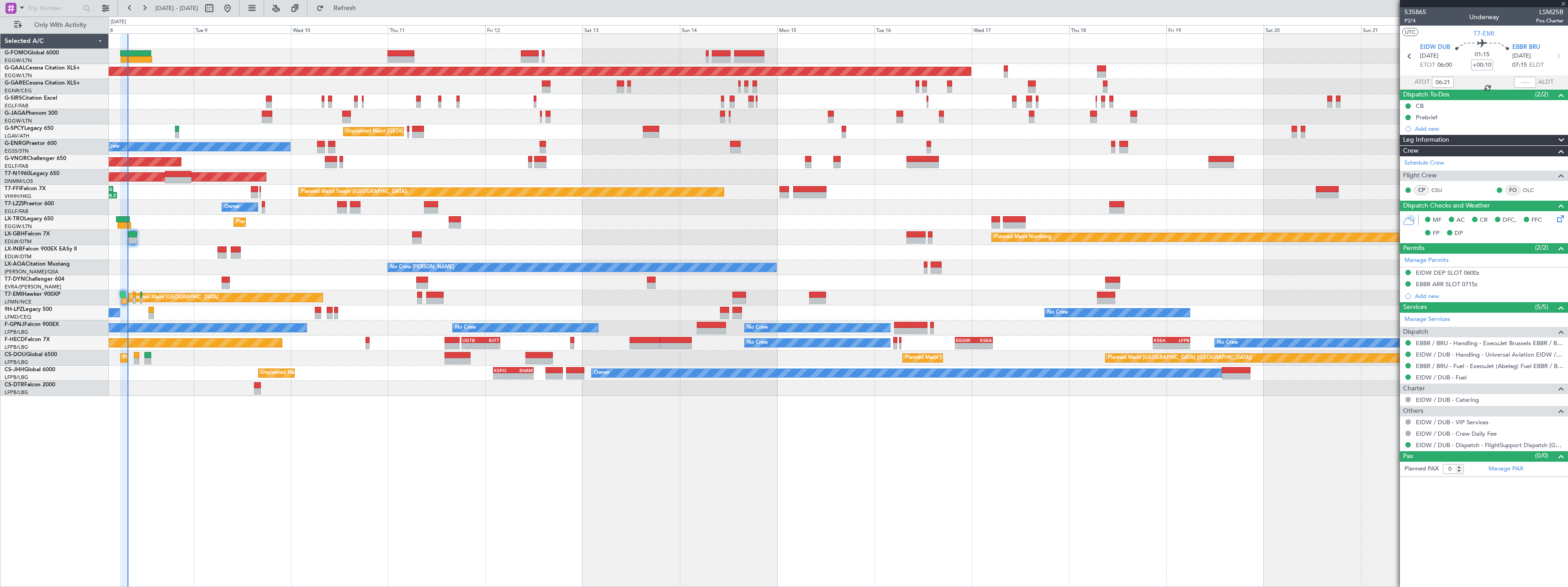
type input "2"
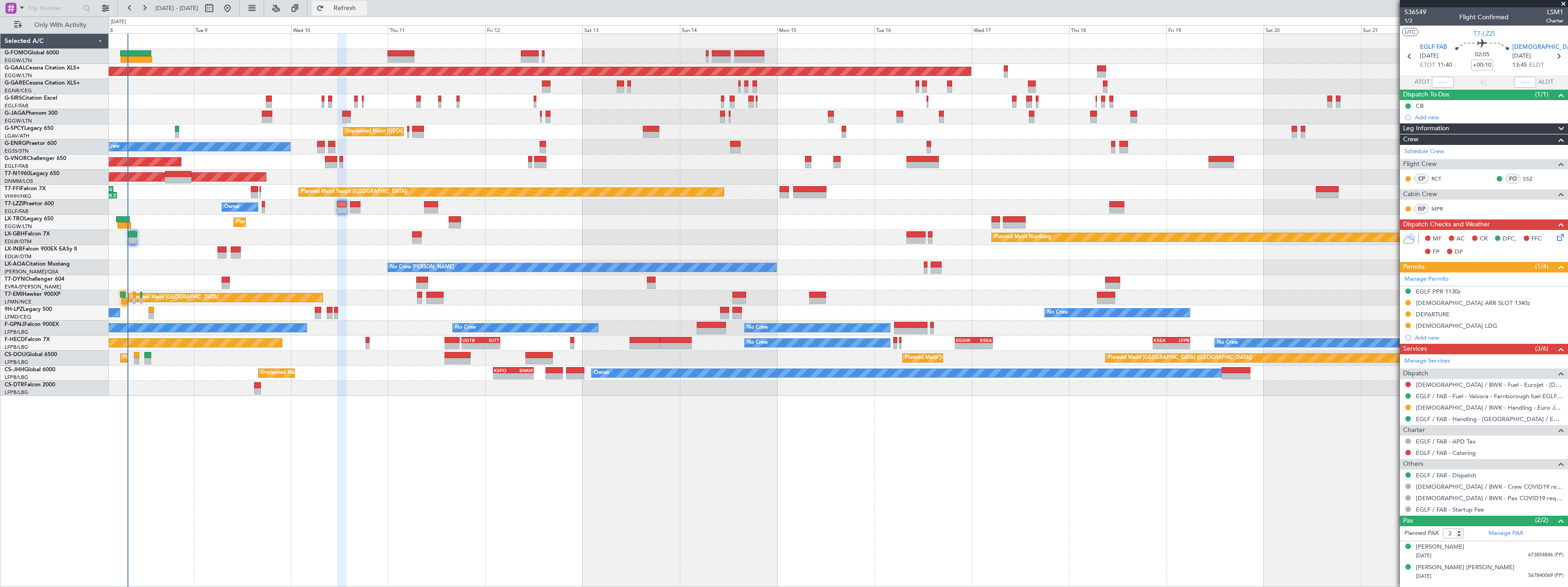
click at [364, 7] on span "Refresh" at bounding box center [345, 8] width 38 height 6
click at [364, 5] on span "Refresh" at bounding box center [345, 8] width 38 height 6
